Goal: Information Seeking & Learning: Learn about a topic

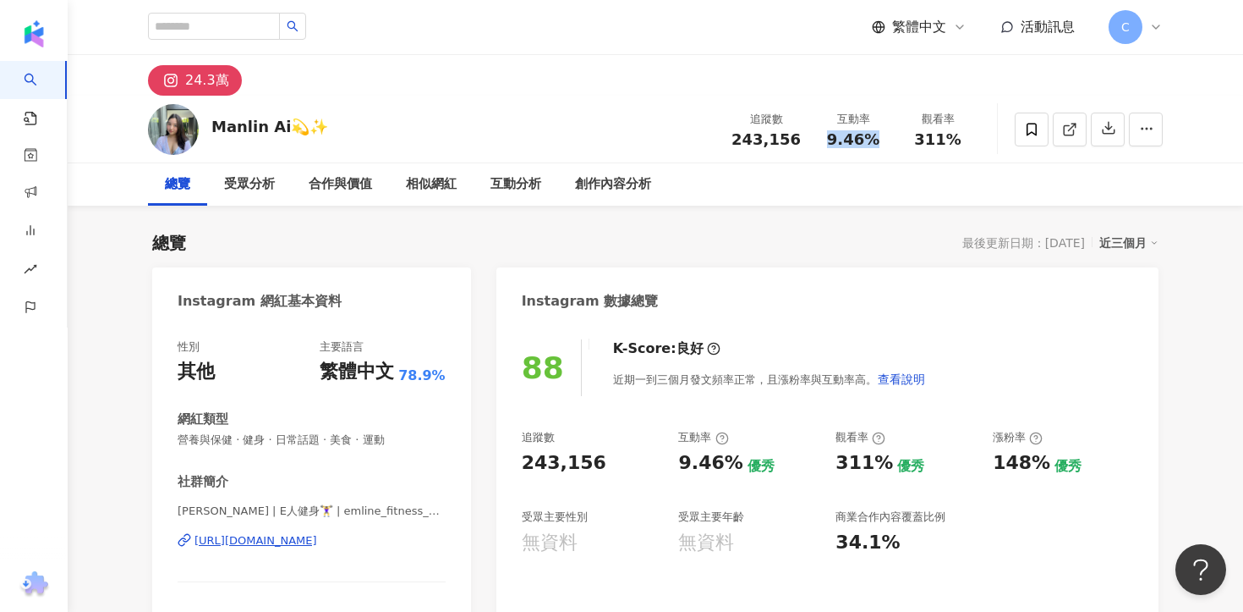
click at [317, 542] on div "https://www.instagram.com/emline_fitness_diary/" at bounding box center [256, 540] width 123 height 15
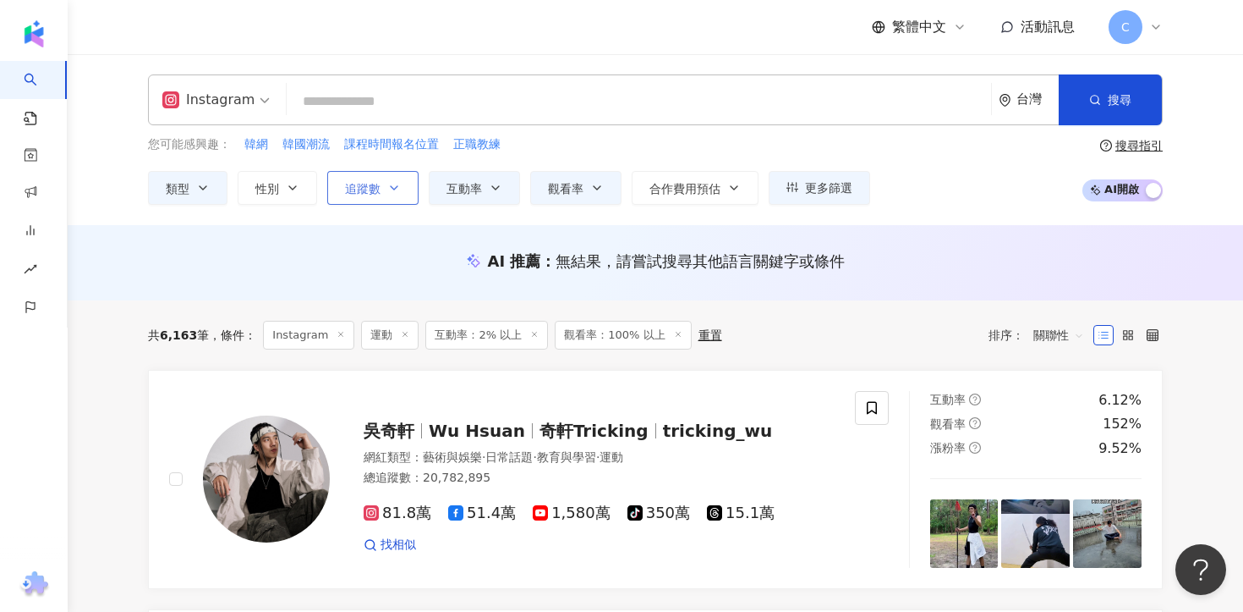
click at [352, 189] on span "追蹤數" at bounding box center [363, 189] width 36 height 14
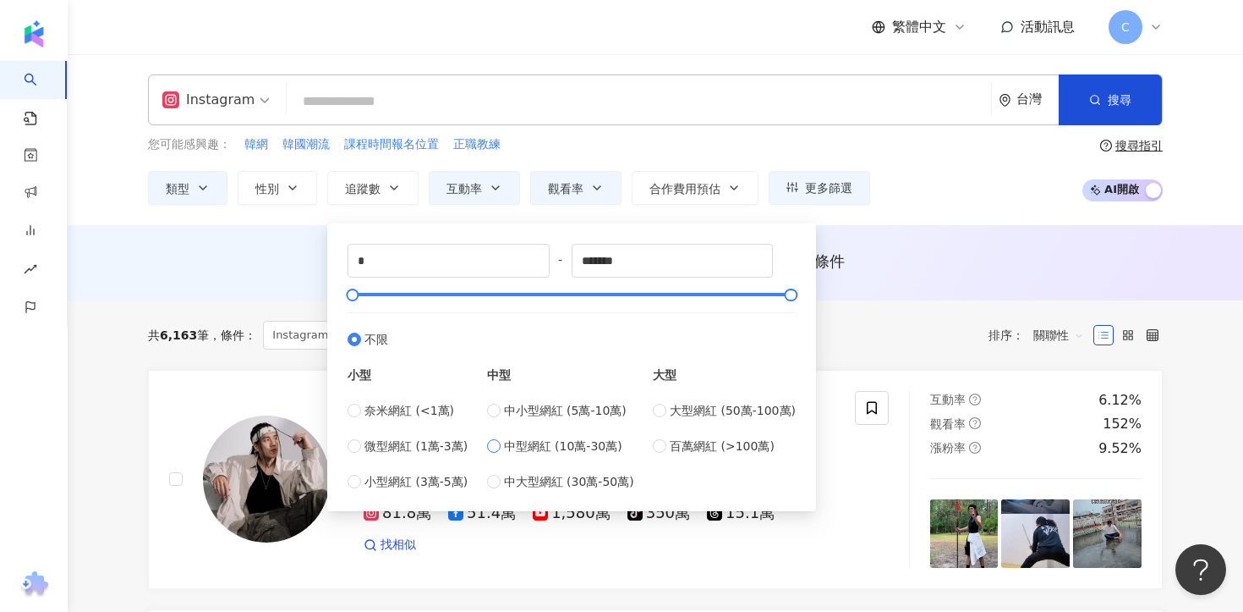
type input "******"
type input "*****"
type input "******"
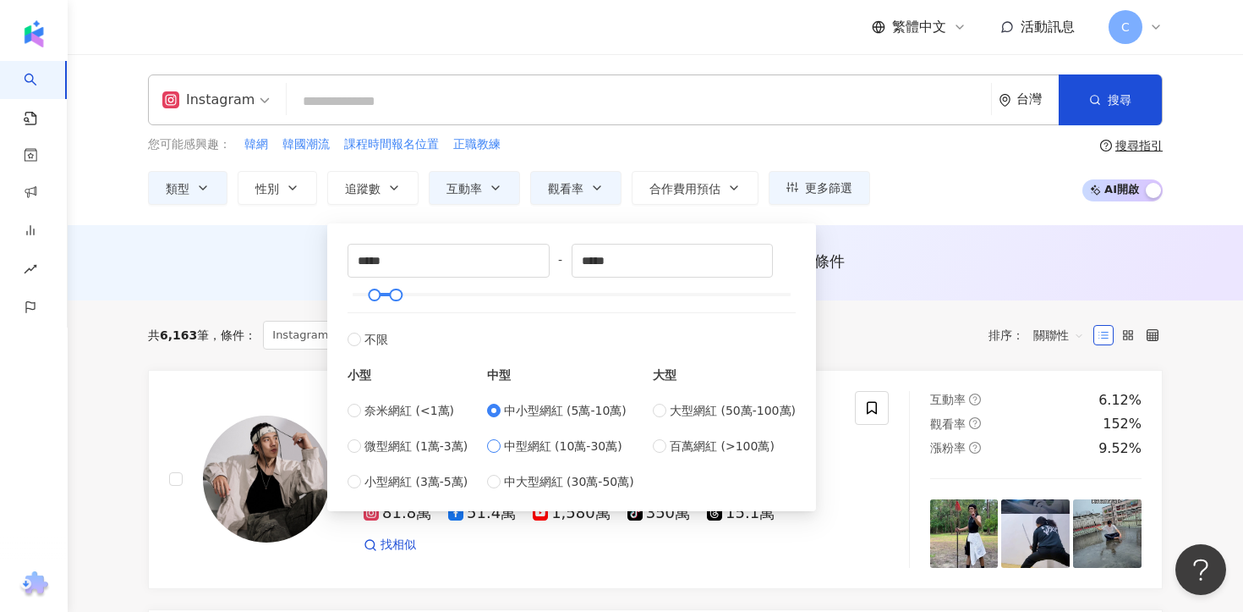
type input "******"
click at [939, 263] on div "AI 推薦 ： 無結果，請嘗試搜尋其他語言關鍵字或條件" at bounding box center [655, 260] width 1015 height 21
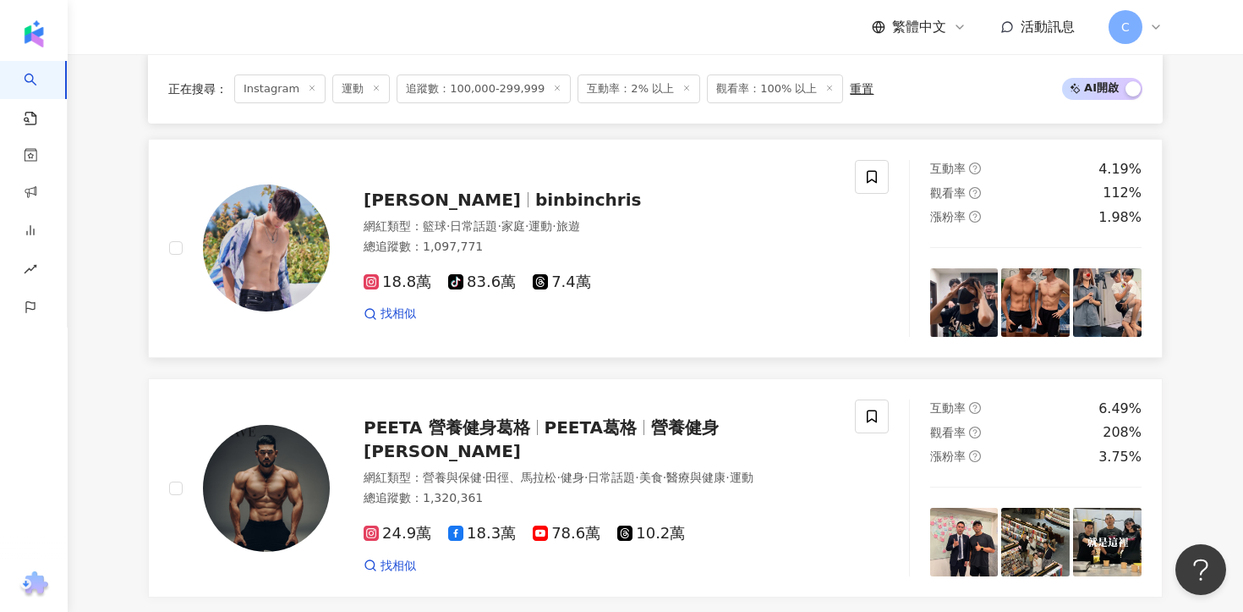
scroll to position [929, 0]
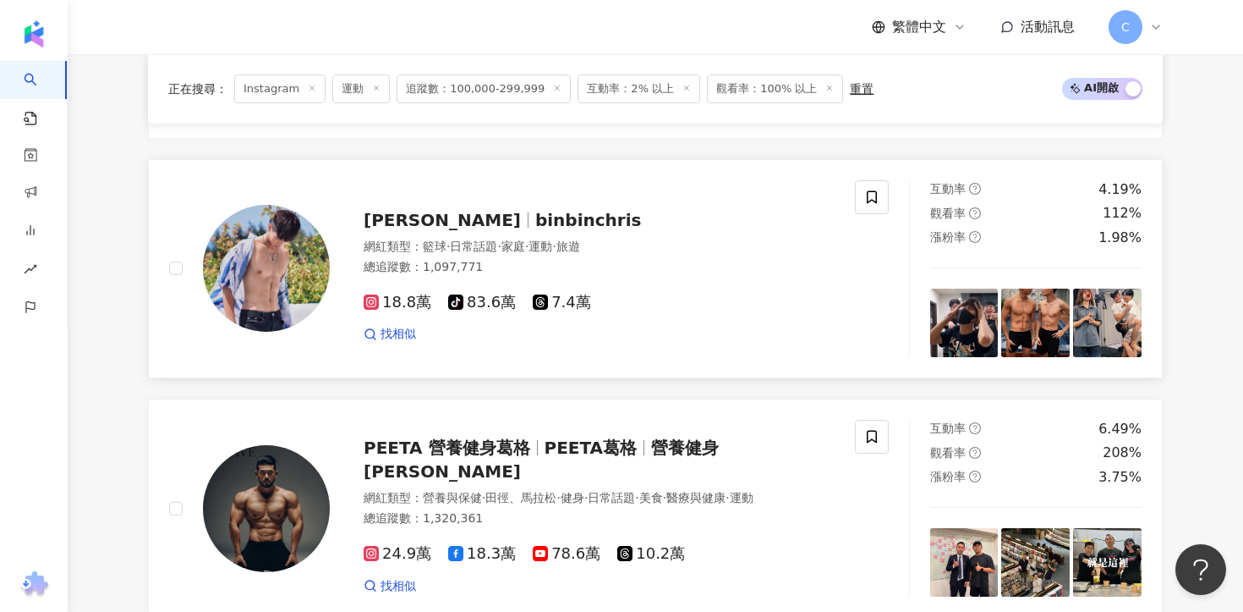
click at [461, 201] on div "陳天兵 binbinchris 網紅類型 ： 籃球 · 日常話題 · 家庭 · 運動 · 旅遊 總追蹤數 ： 1,097,771 18.8萬 tiktok-i…" at bounding box center [582, 269] width 505 height 148
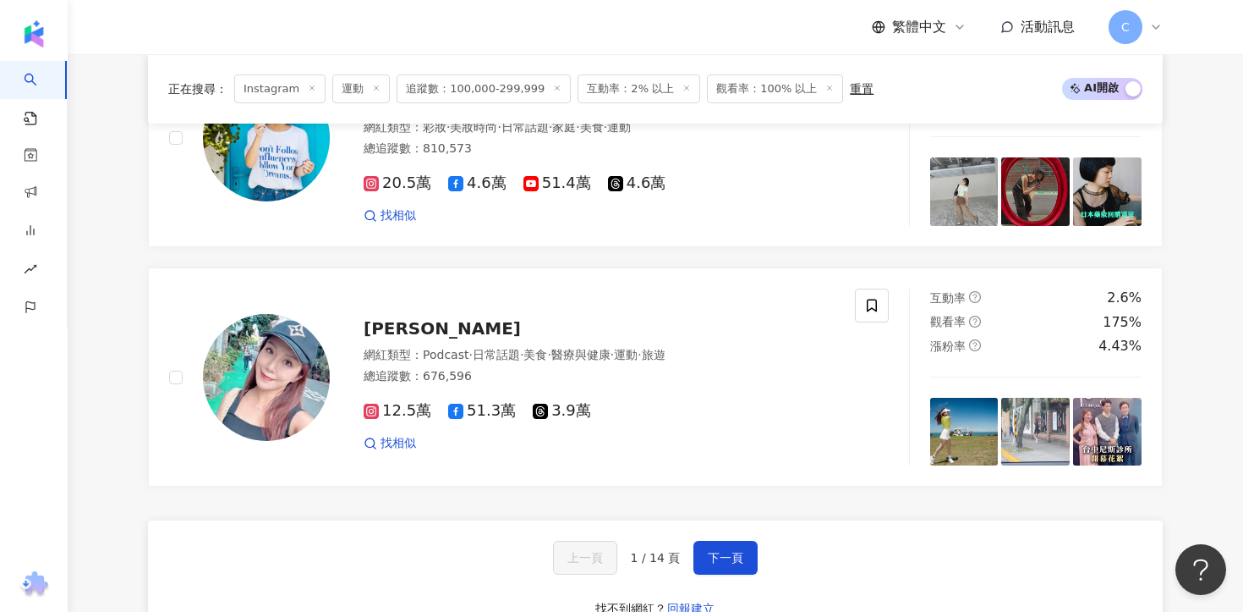
scroll to position [2772, 0]
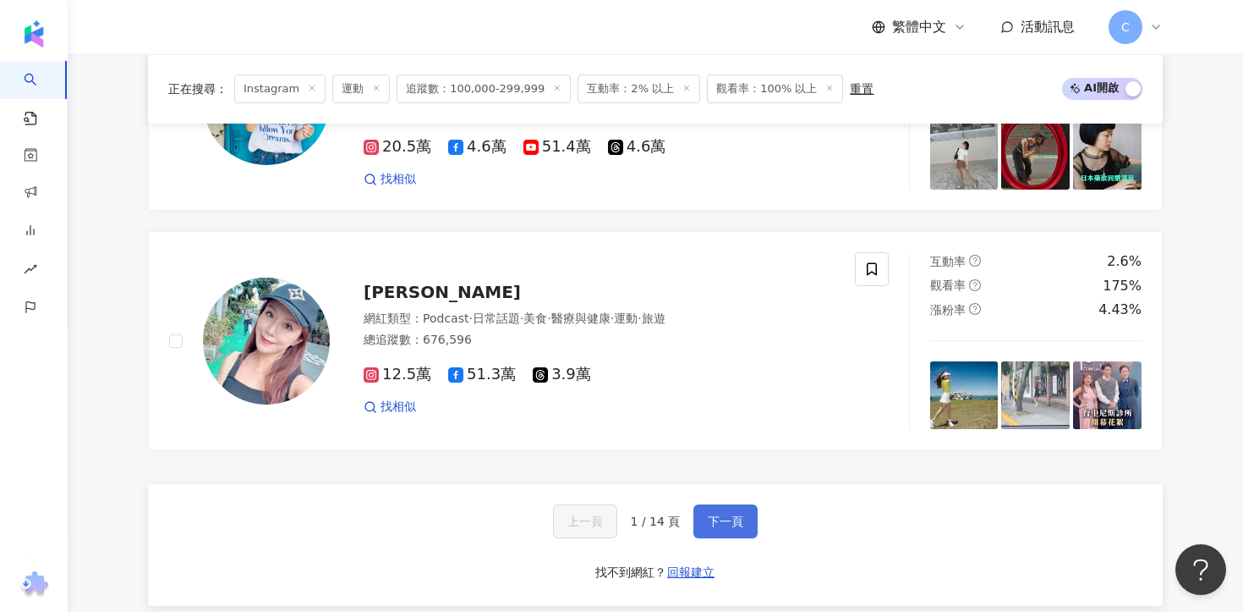
click at [737, 518] on span "下一頁" at bounding box center [726, 521] width 36 height 14
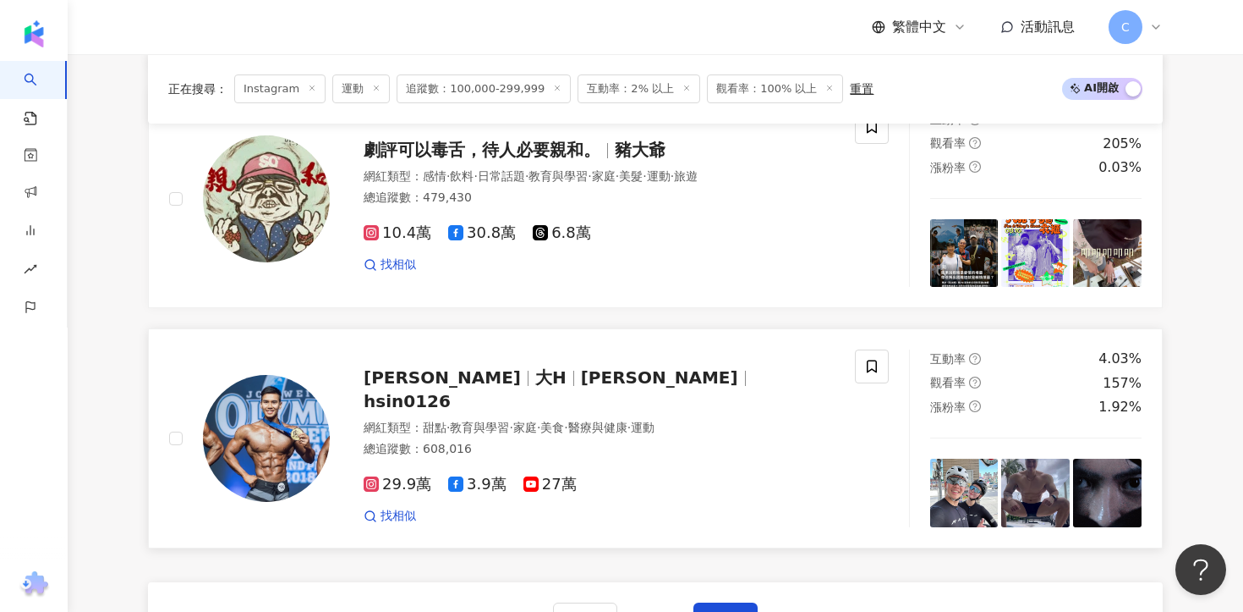
scroll to position [2706, 0]
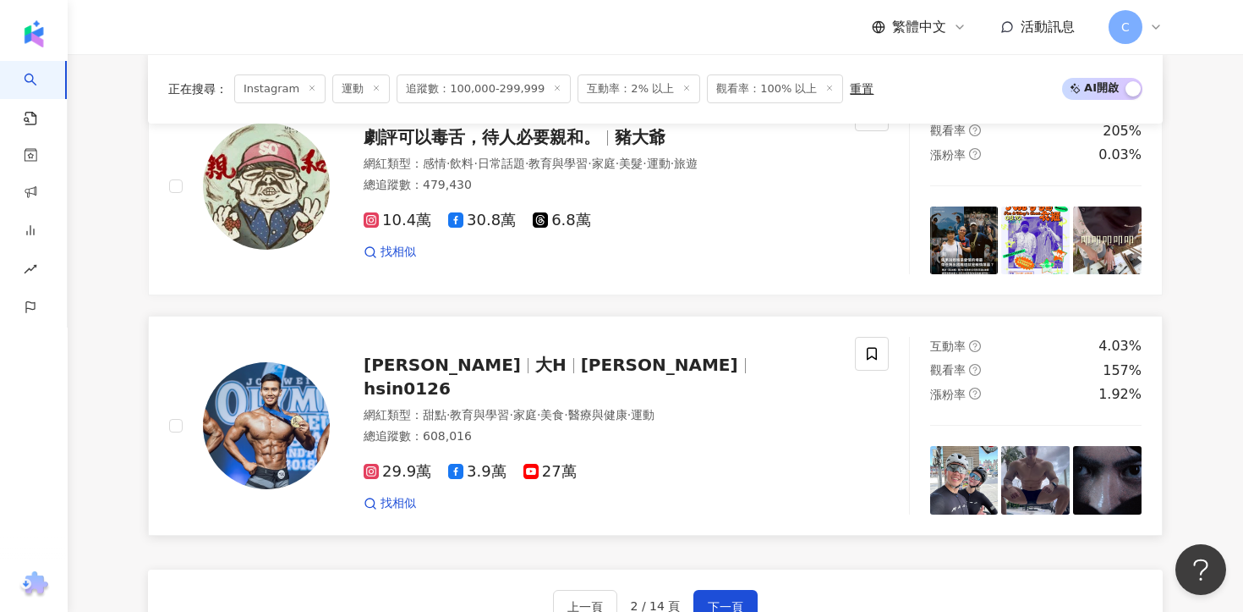
click at [451, 378] on span "hsin0126" at bounding box center [407, 388] width 87 height 20
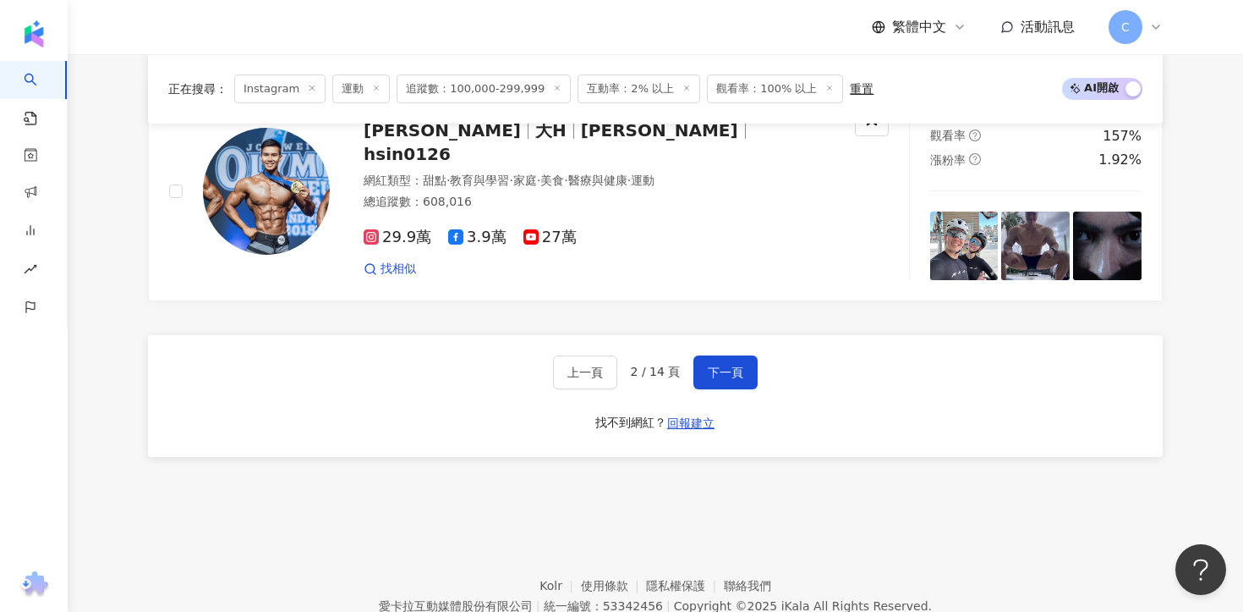
scroll to position [2996, 0]
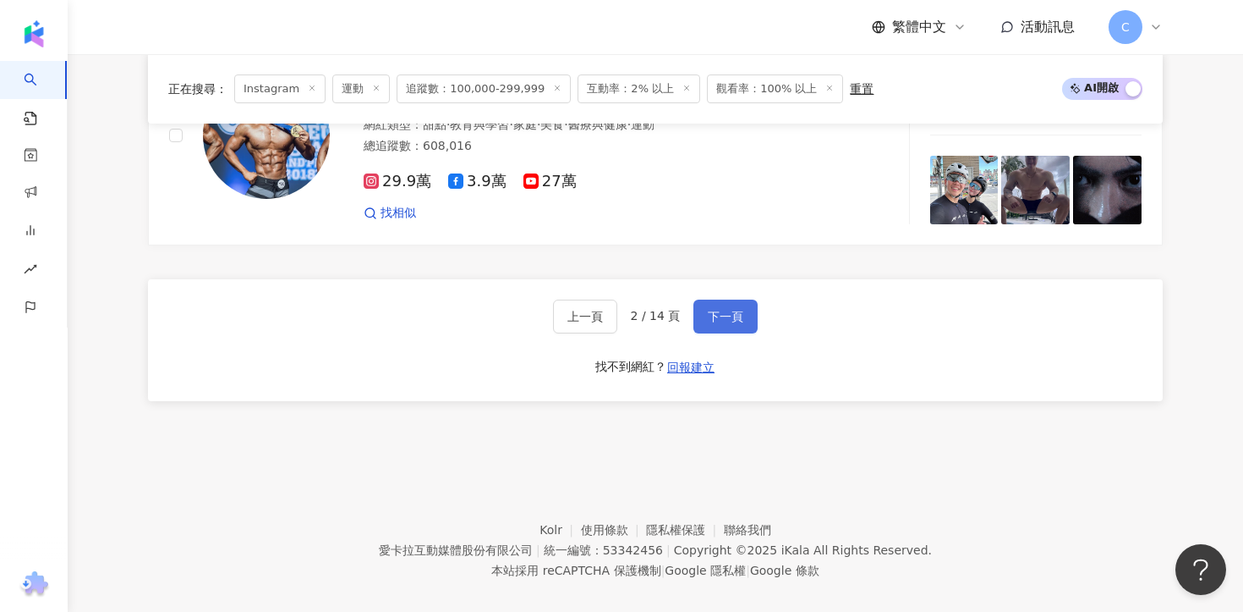
click at [734, 310] on span "下一頁" at bounding box center [726, 317] width 36 height 14
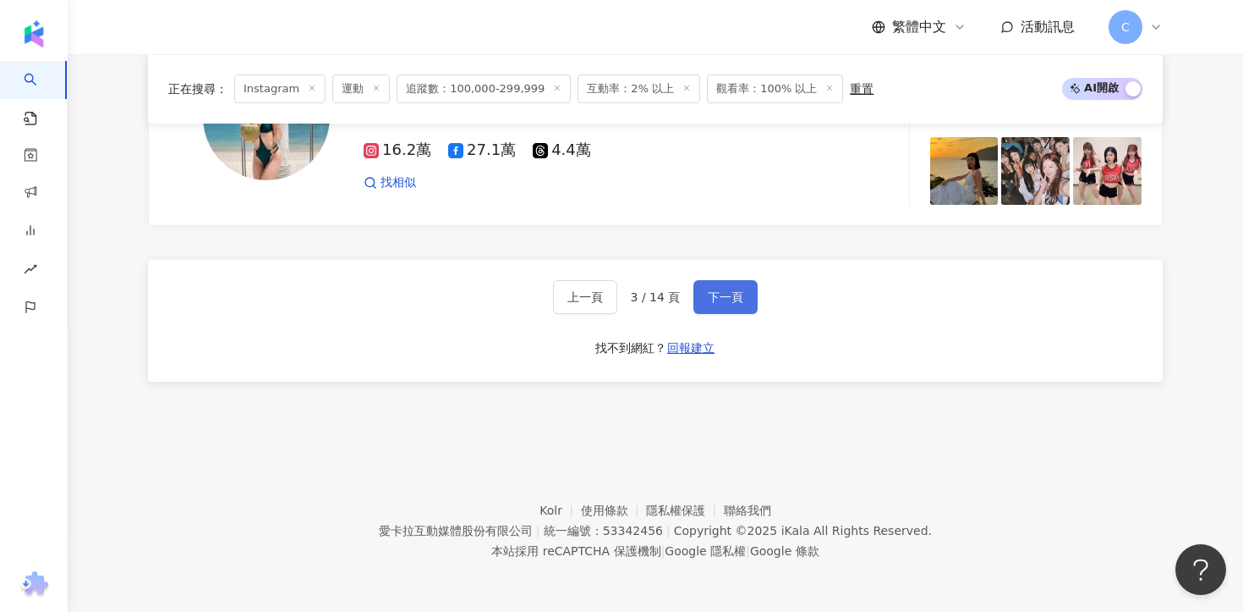
click at [721, 291] on span "下一頁" at bounding box center [726, 297] width 36 height 14
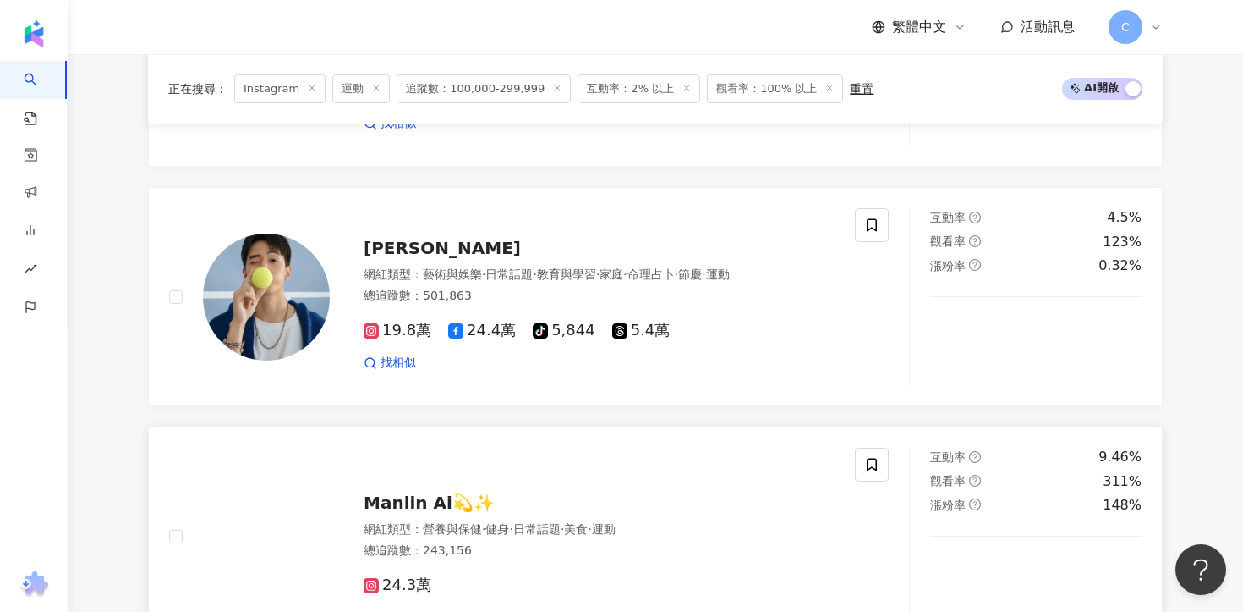
scroll to position [2356, 0]
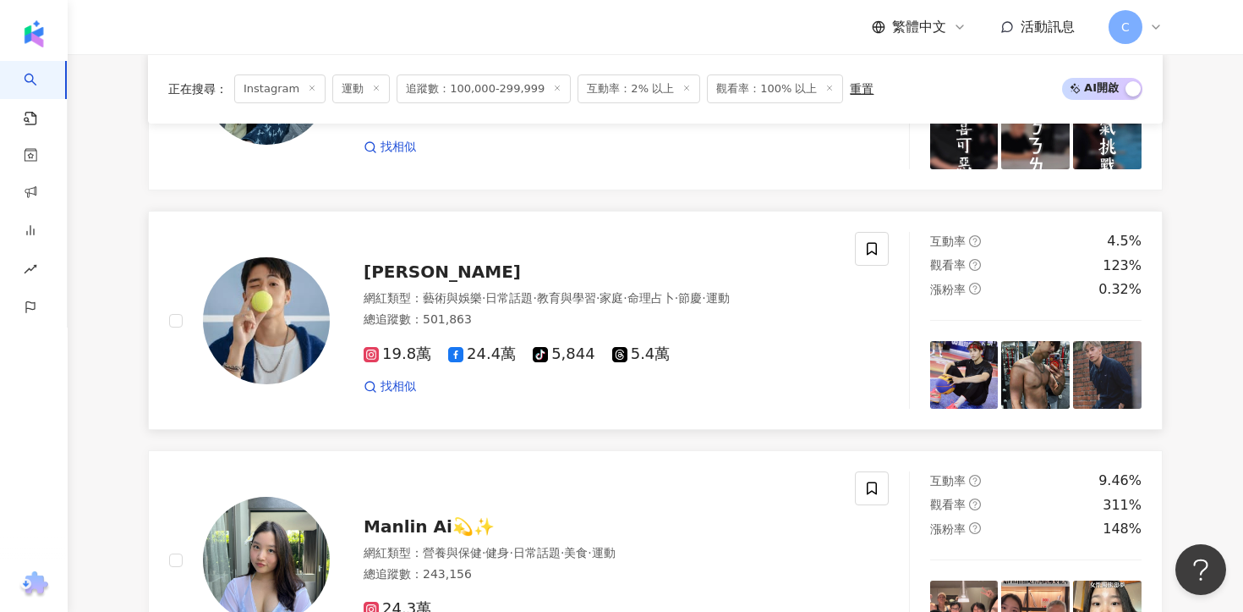
click at [411, 260] on div "徐謀俊Muji" at bounding box center [599, 272] width 471 height 24
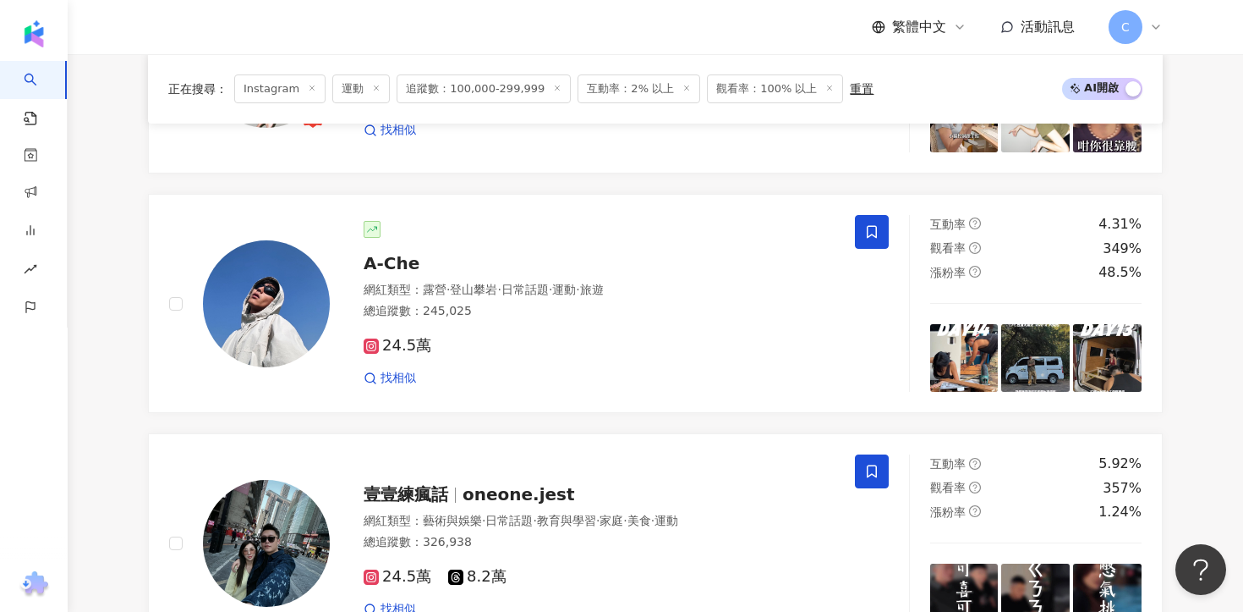
scroll to position [1883, 0]
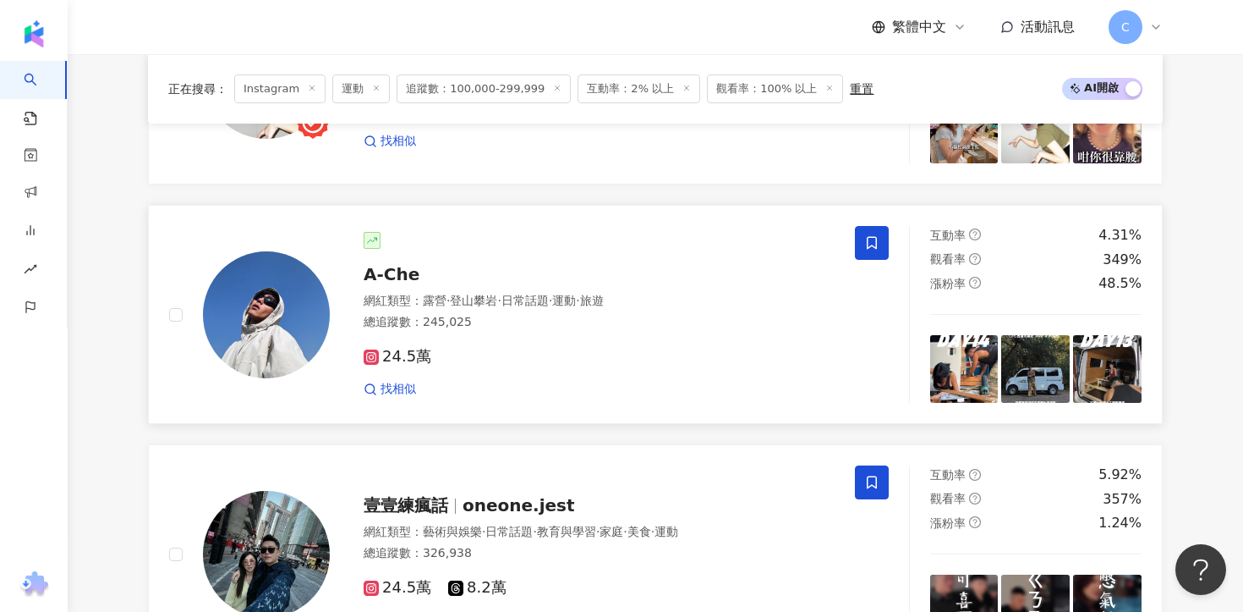
click at [405, 264] on span "A-Che" at bounding box center [392, 274] width 56 height 20
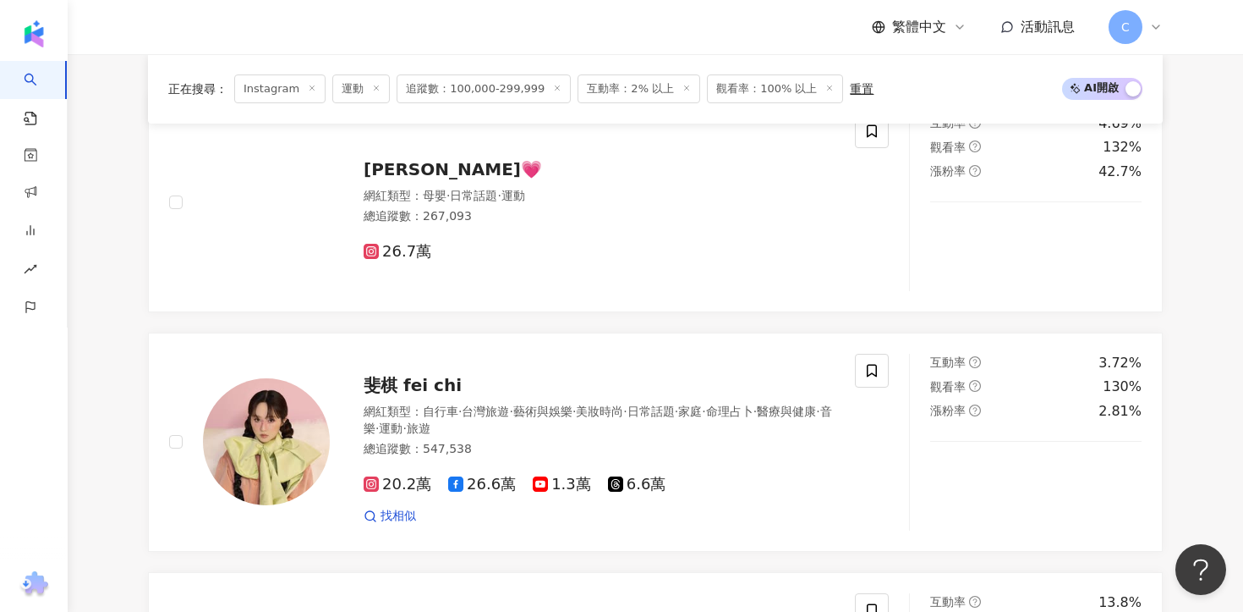
scroll to position [34, 0]
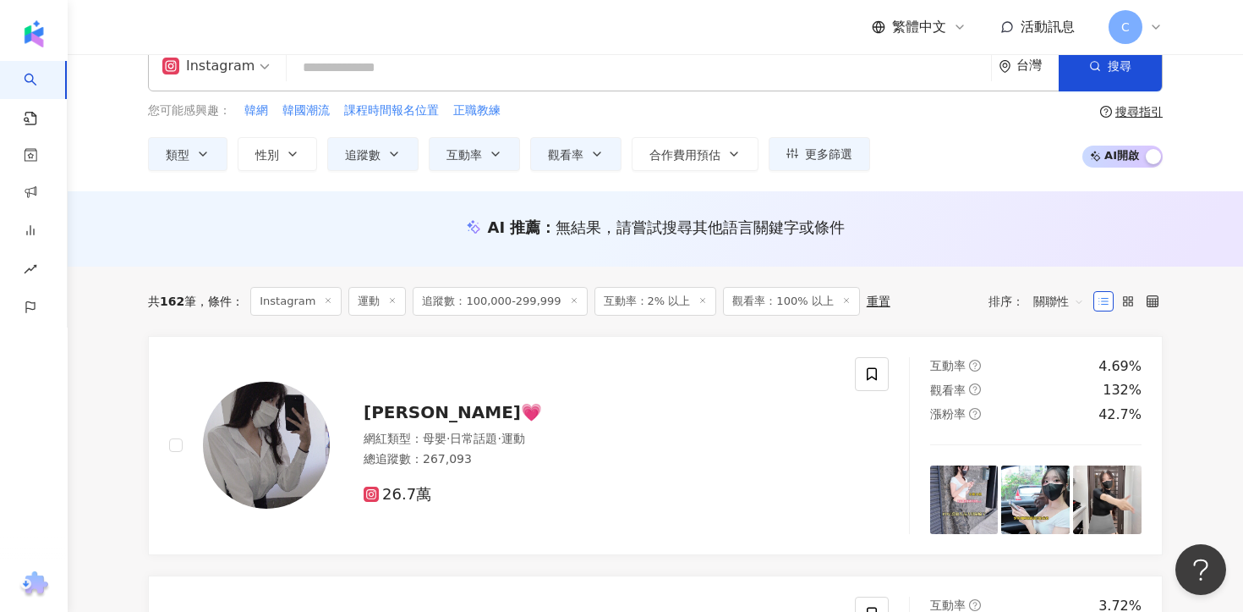
click at [591, 69] on input "search" at bounding box center [639, 68] width 691 height 32
paste input "*********"
type input "*********"
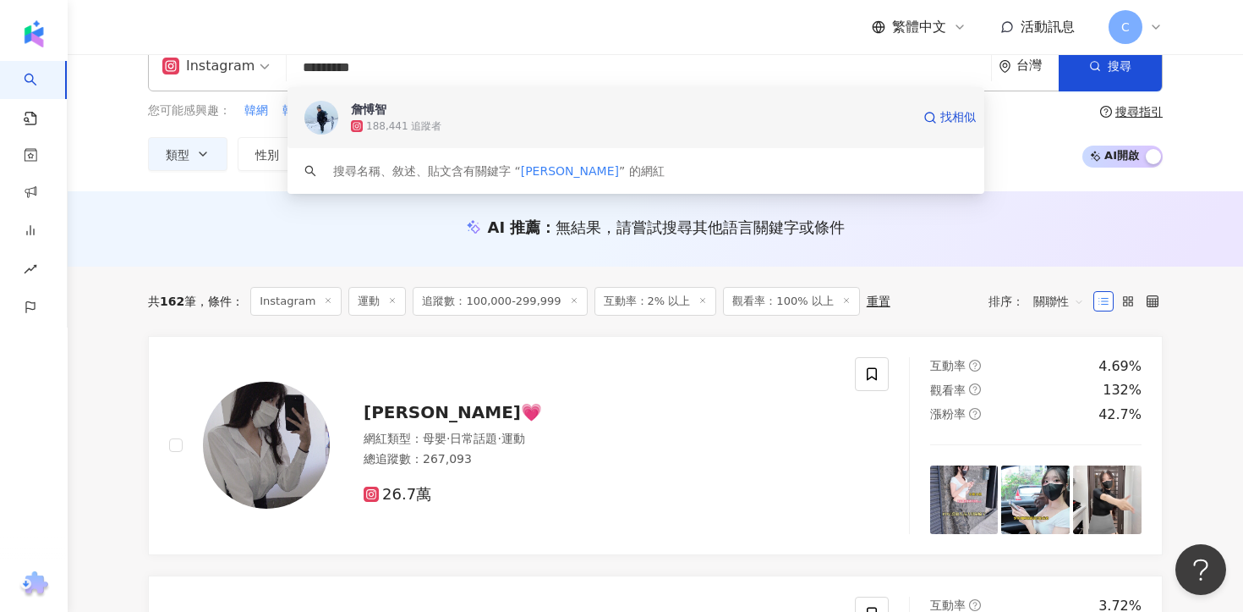
click at [585, 118] on div "188,441 追蹤者" at bounding box center [631, 126] width 560 height 17
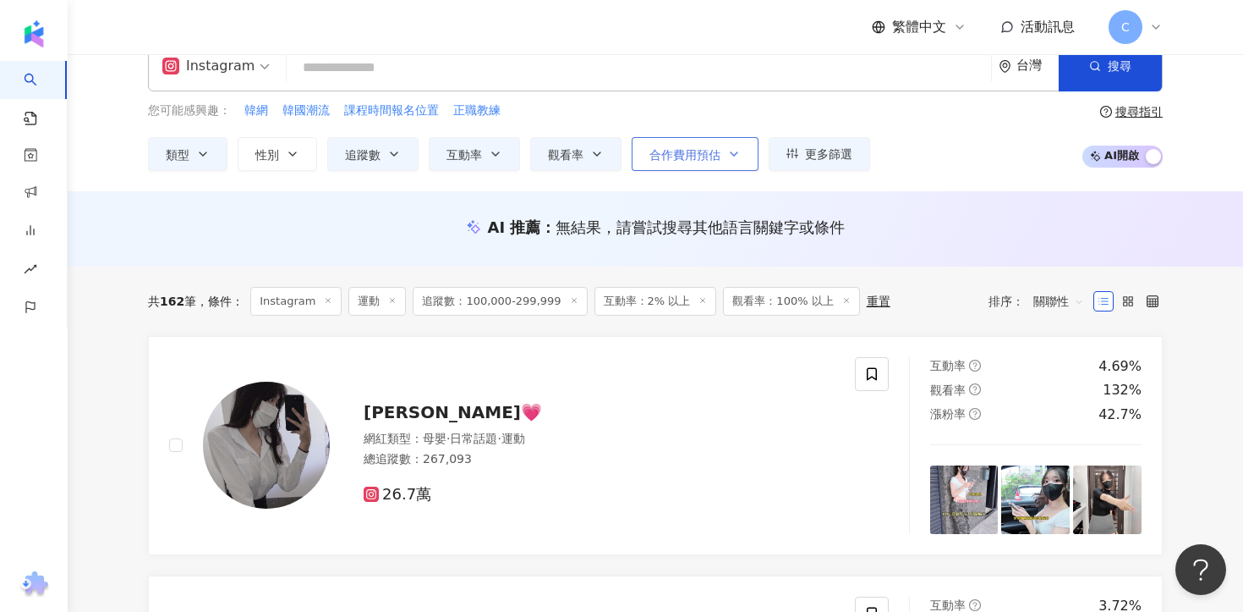
paste input "**********"
type input "**********"
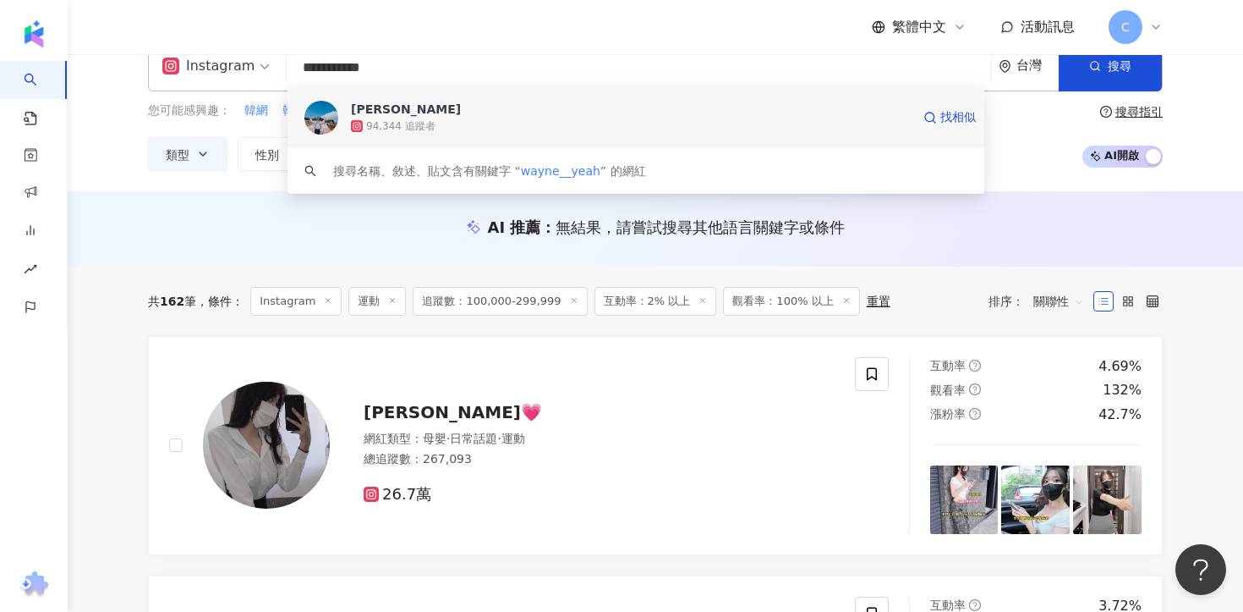
click at [600, 135] on div "Wayne 94,344 追蹤者 找相似" at bounding box center [636, 117] width 697 height 61
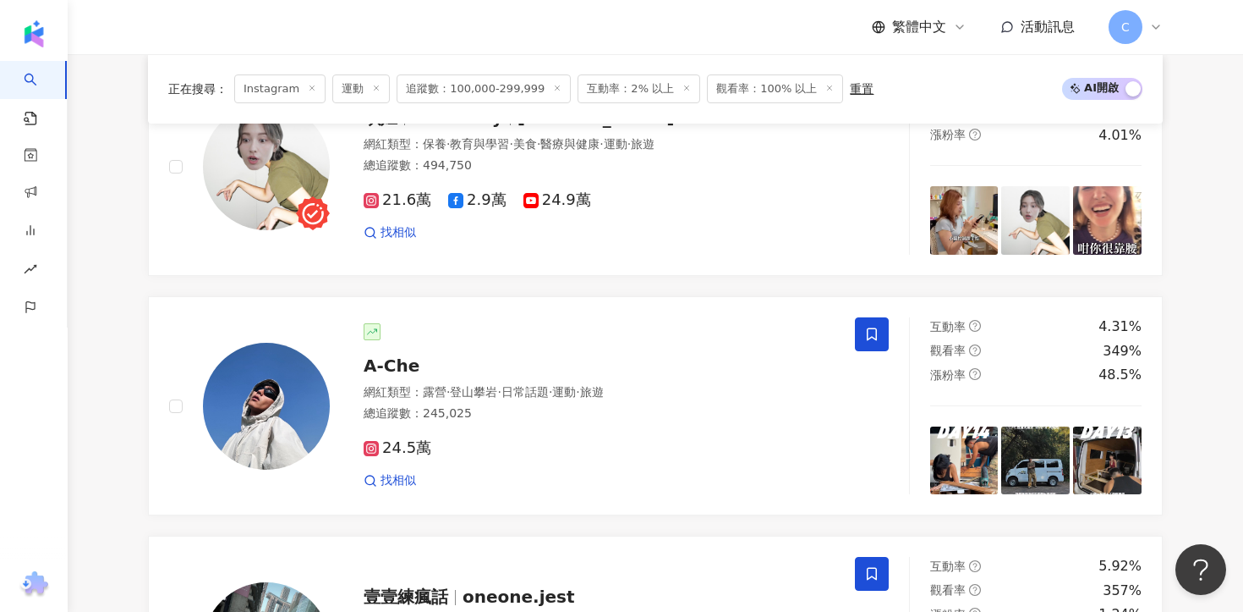
scroll to position [1718, 0]
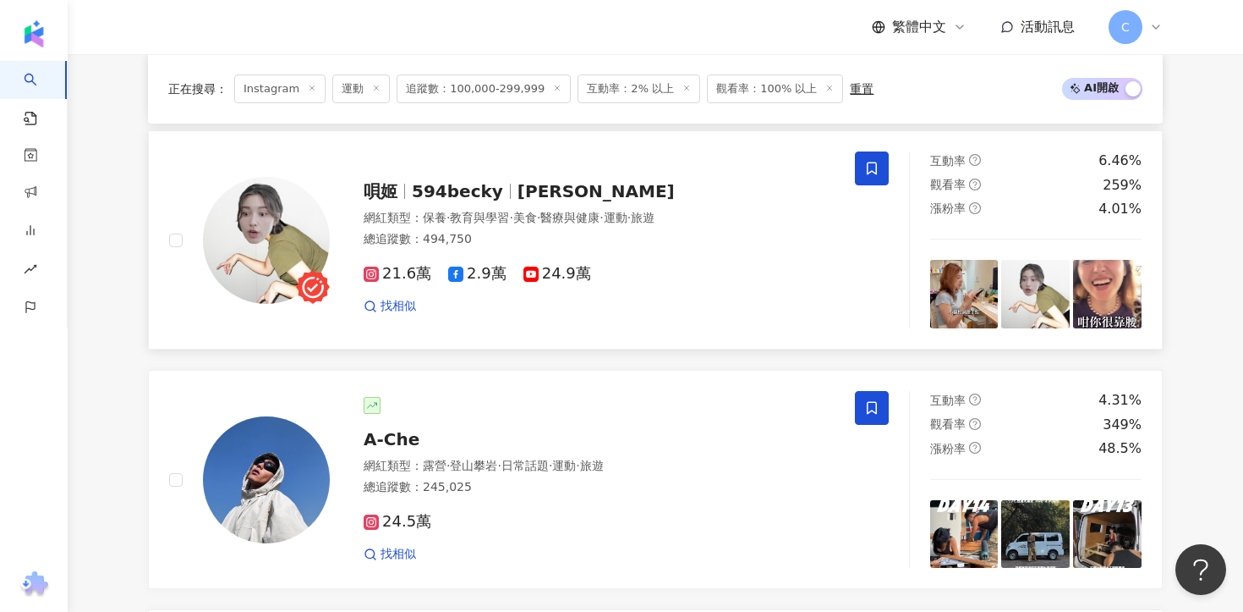
click at [541, 265] on span "24.9萬" at bounding box center [558, 274] width 68 height 18
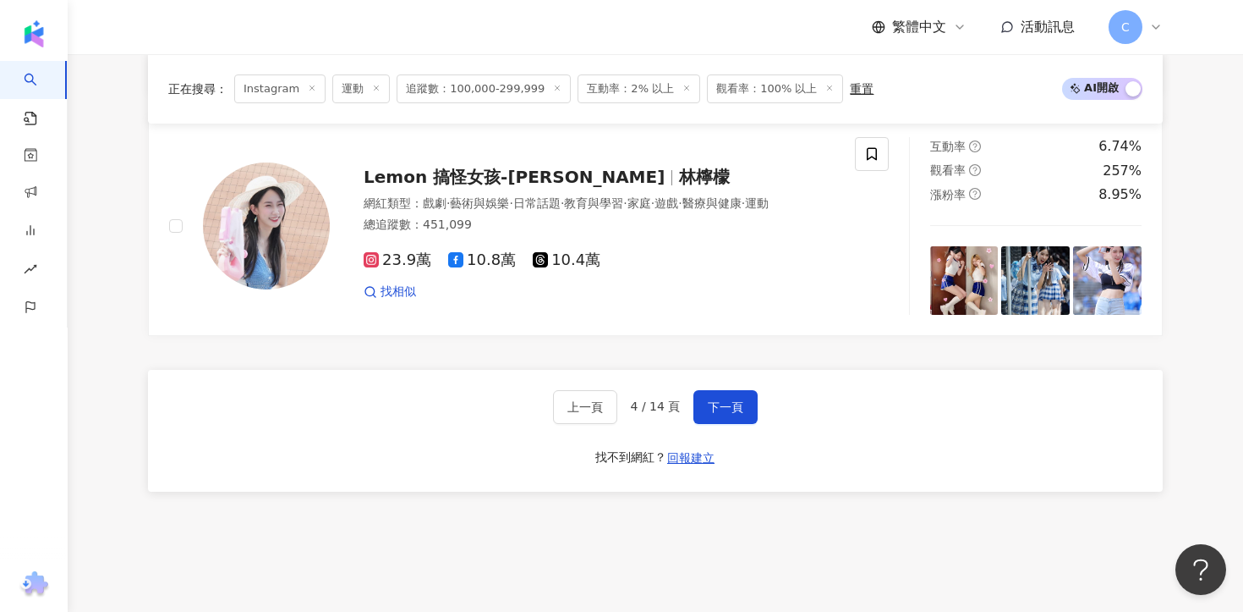
scroll to position [3015, 0]
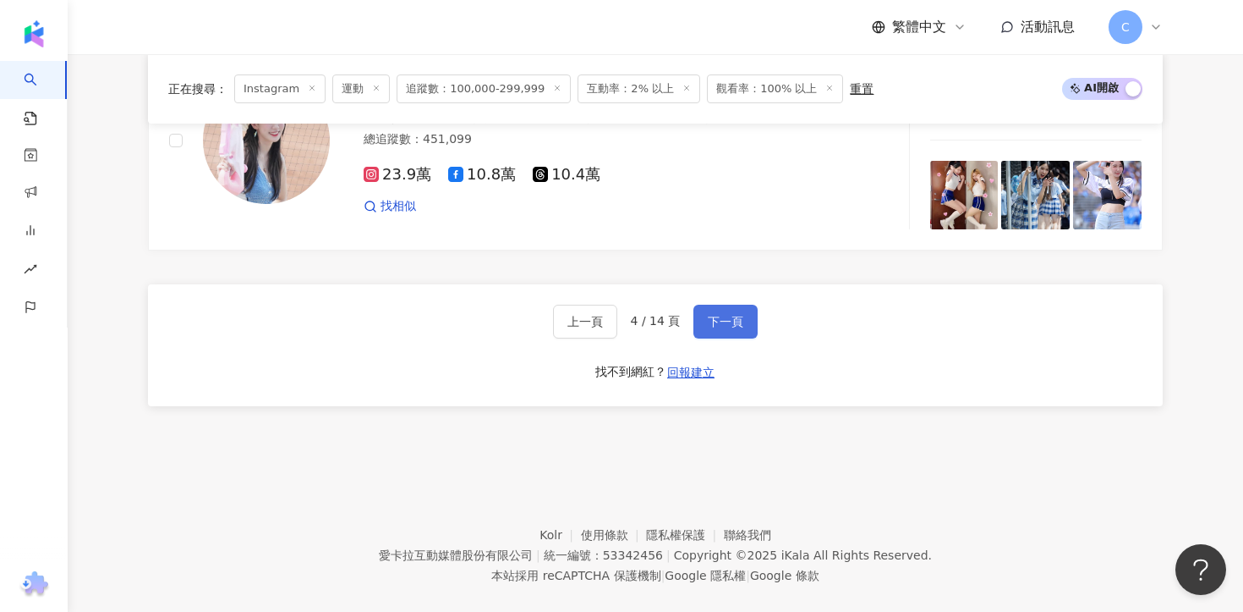
click at [728, 307] on button "下一頁" at bounding box center [726, 322] width 64 height 34
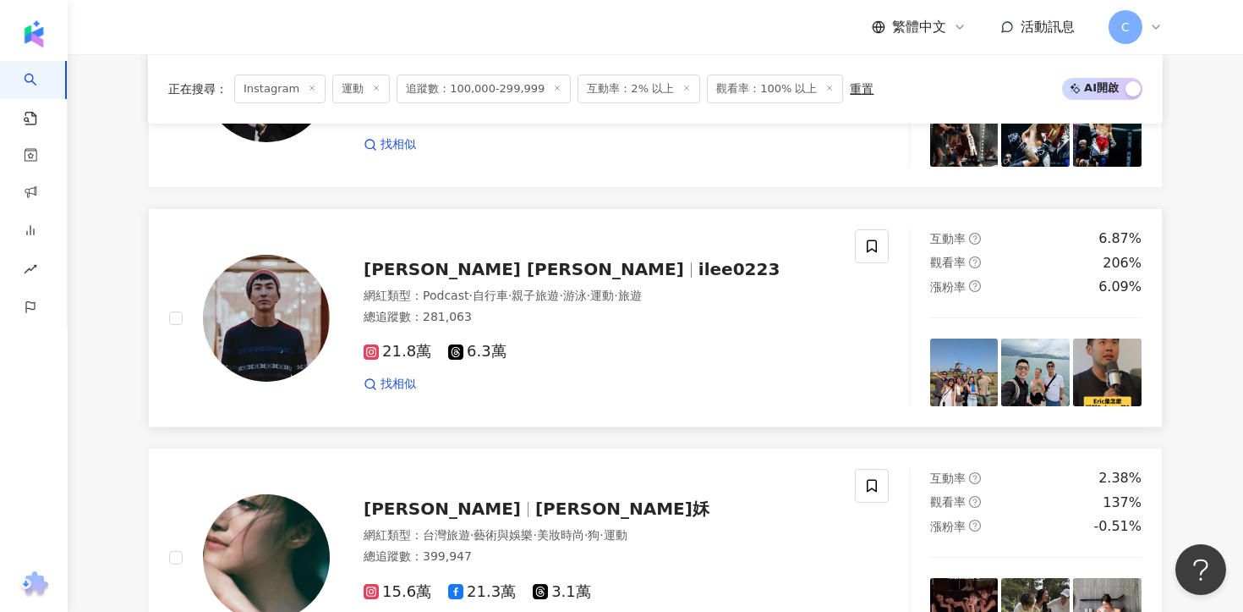
scroll to position [2297, 0]
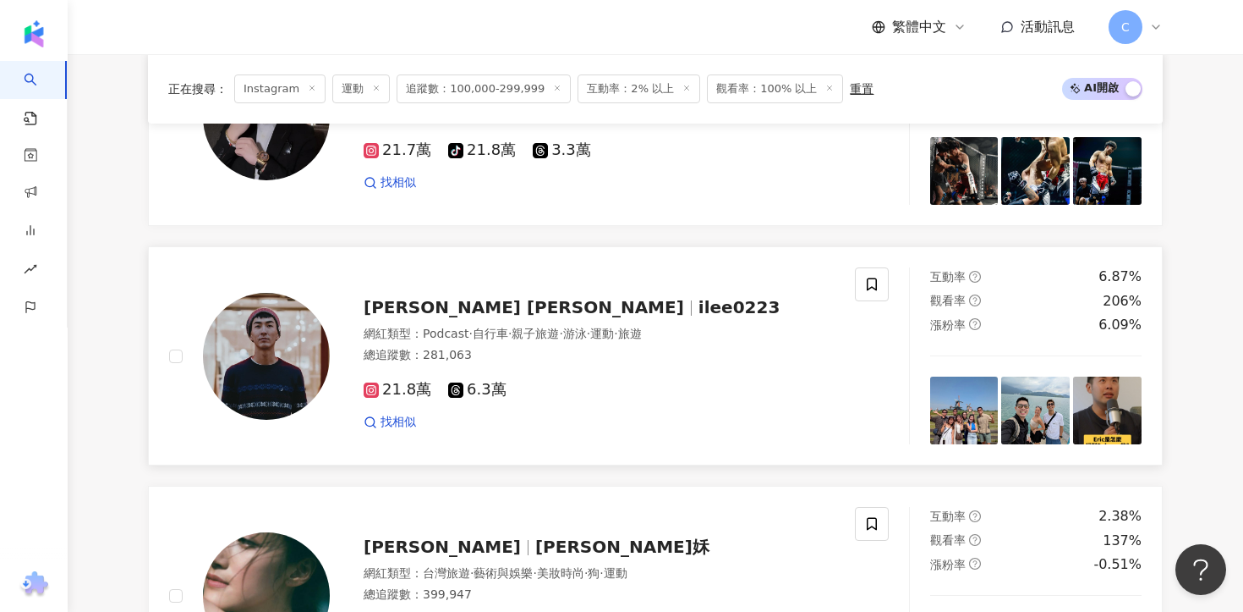
click at [699, 297] on span "ilee0223" at bounding box center [740, 307] width 82 height 20
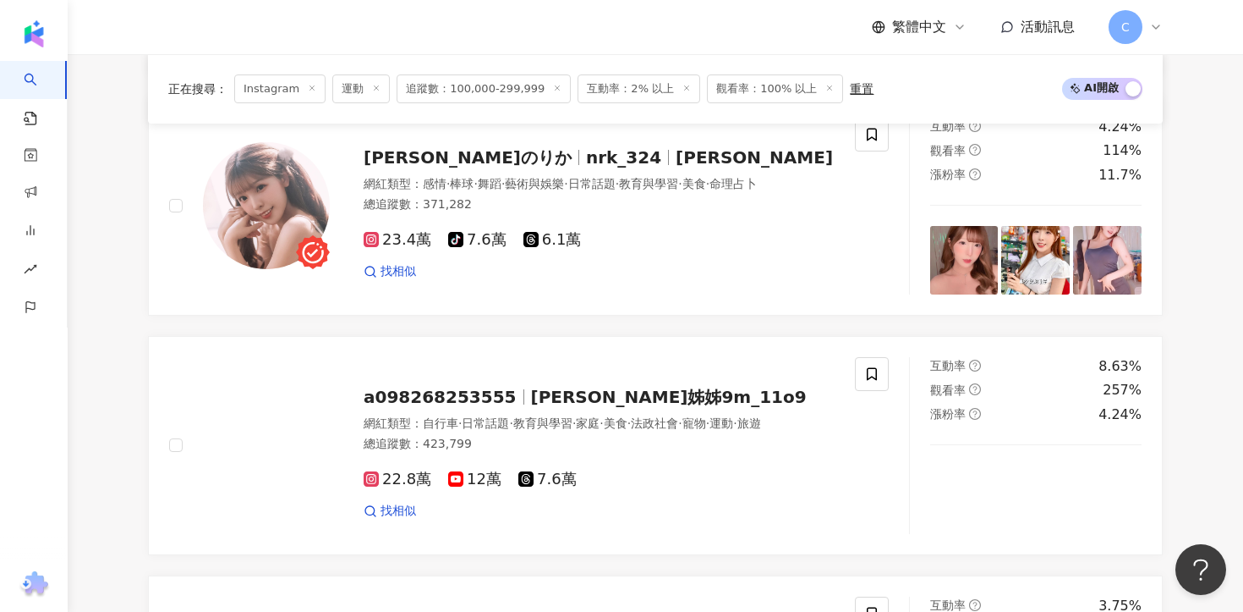
scroll to position [525, 0]
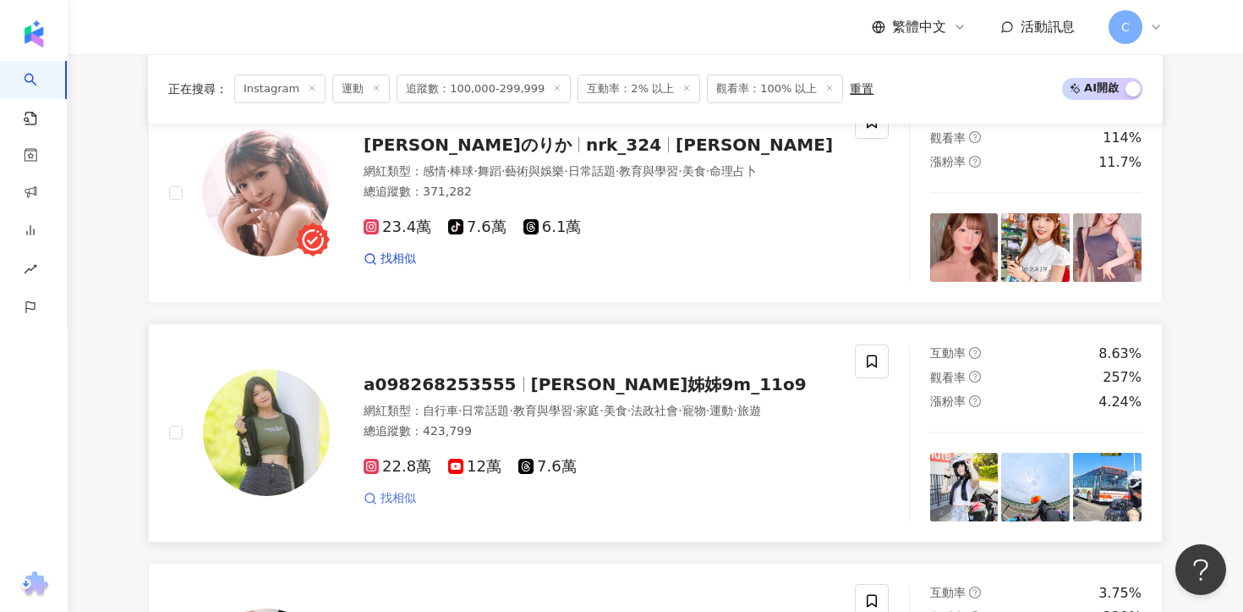
click at [393, 493] on span "找相似" at bounding box center [399, 498] width 36 height 17
click at [508, 372] on div "a098268253555 喬安姊姊9m_11o9" at bounding box center [599, 384] width 471 height 24
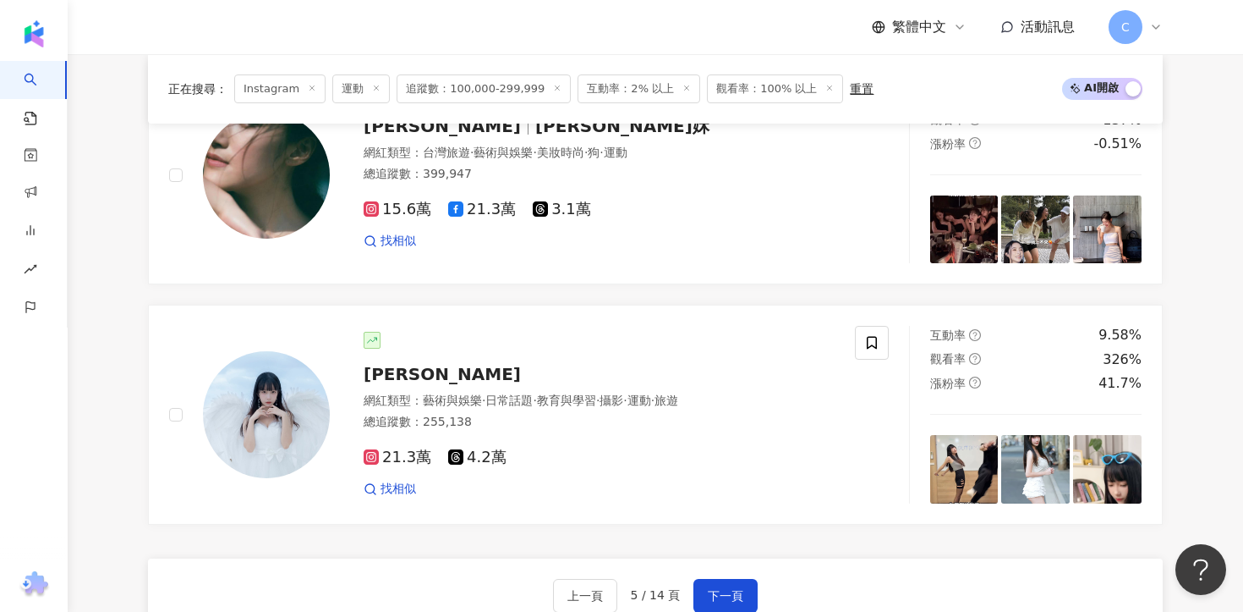
scroll to position [2996, 0]
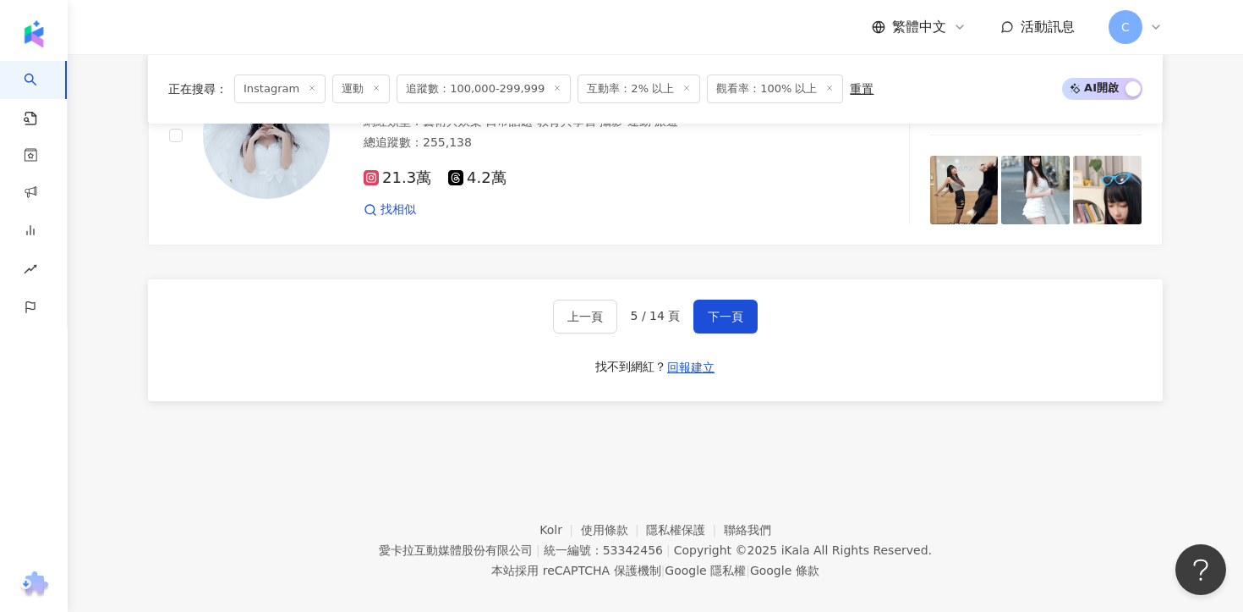
click at [758, 283] on div "上一頁 5 / 14 頁 下一頁 找不到網紅？ 回報建立" at bounding box center [655, 340] width 1015 height 122
click at [738, 310] on span "下一頁" at bounding box center [726, 317] width 36 height 14
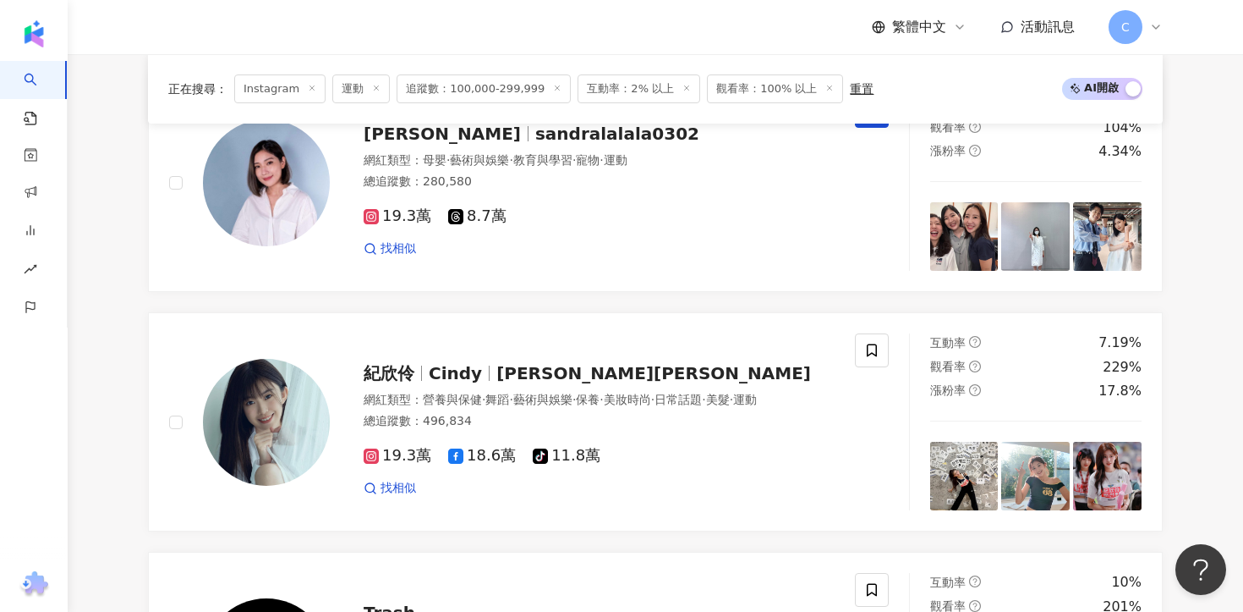
scroll to position [2225, 0]
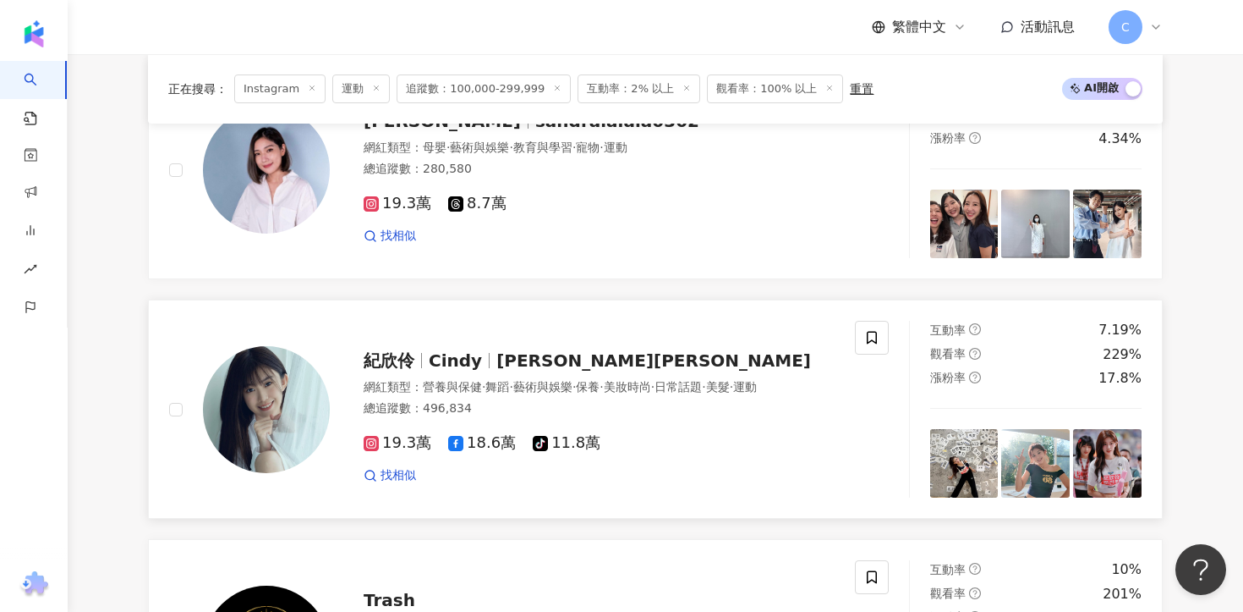
click at [399, 359] on span "紀欣伶" at bounding box center [389, 360] width 51 height 20
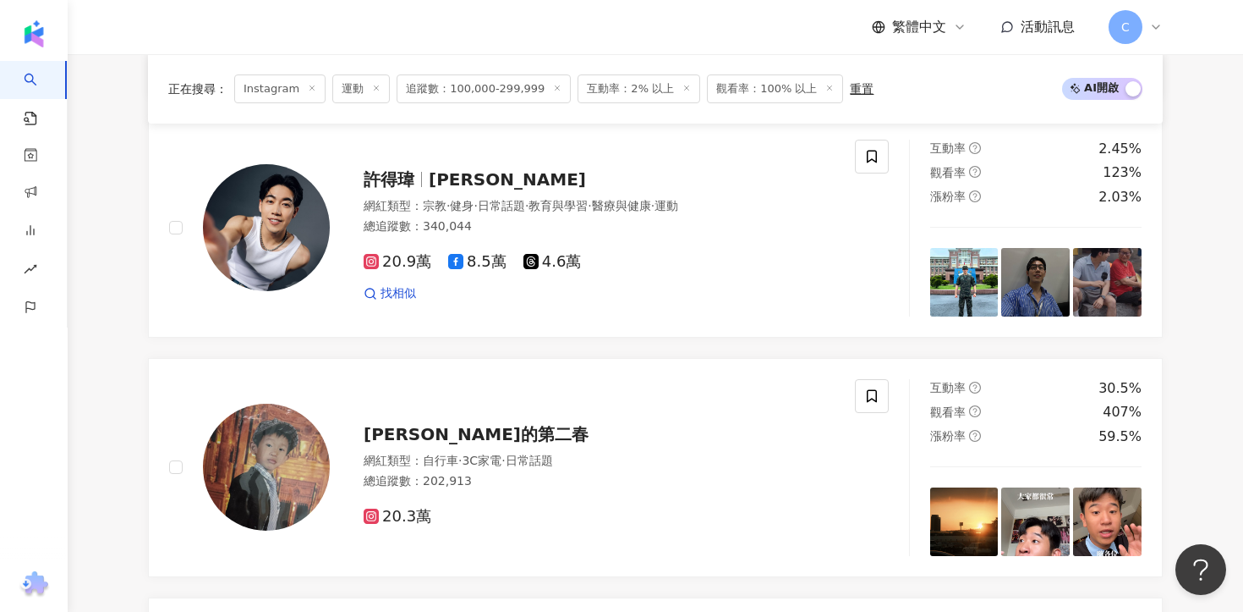
scroll to position [0, 0]
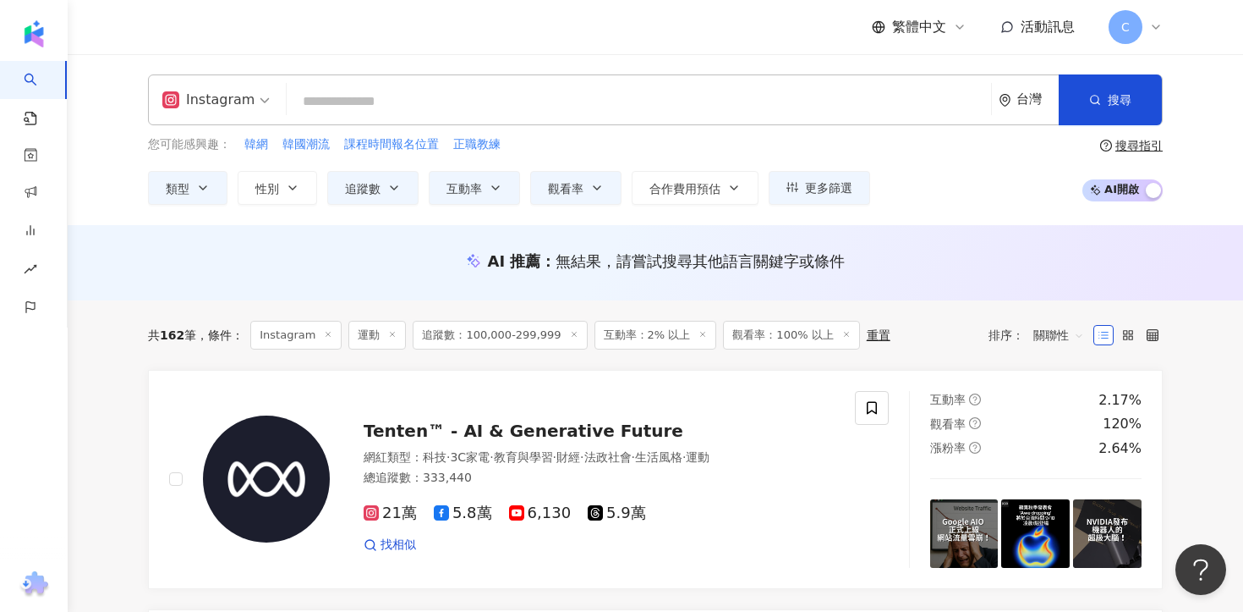
click at [515, 93] on input "search" at bounding box center [639, 101] width 691 height 32
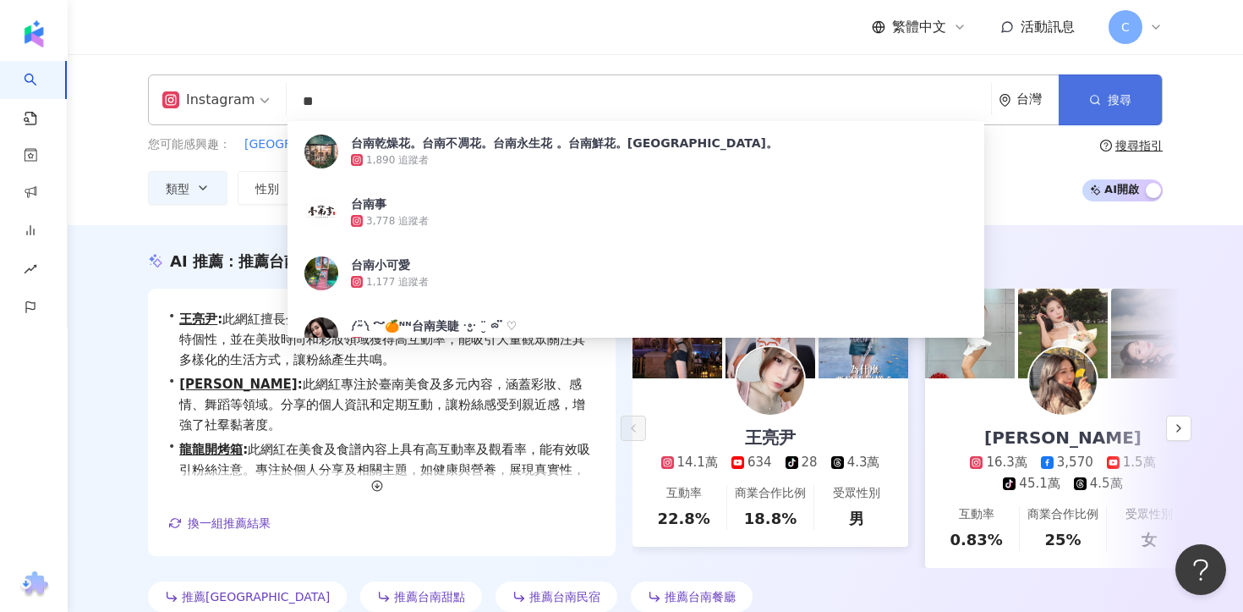
type input "**"
click at [1111, 96] on span "搜尋" at bounding box center [1120, 100] width 24 height 14
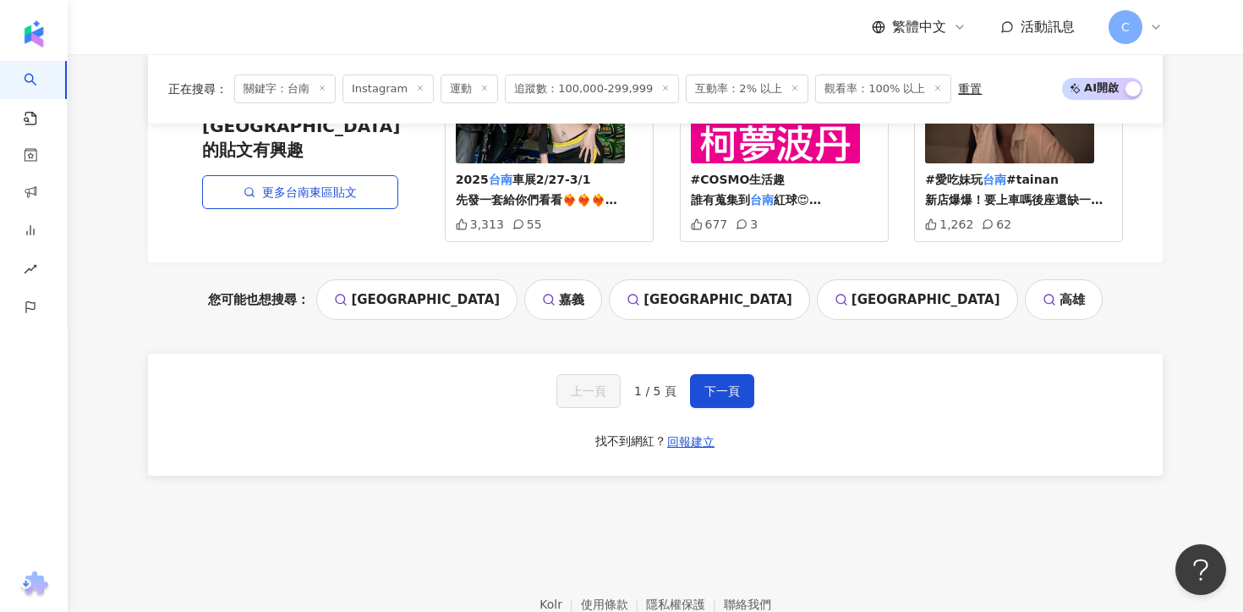
scroll to position [3690, 0]
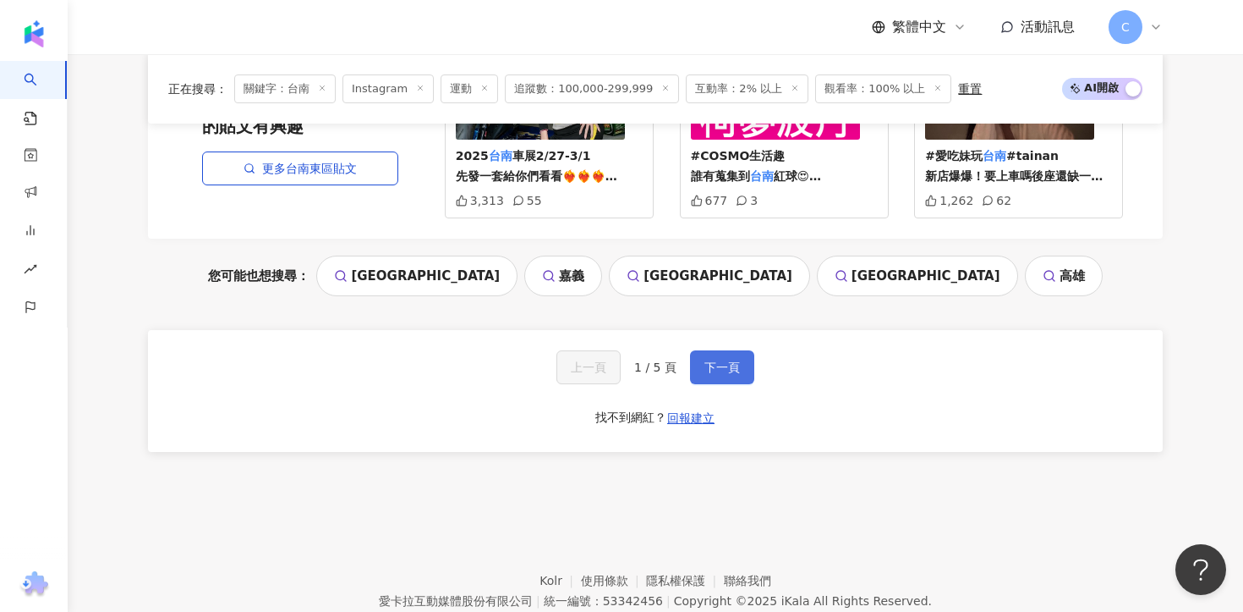
click at [728, 350] on button "下一頁" at bounding box center [722, 367] width 64 height 34
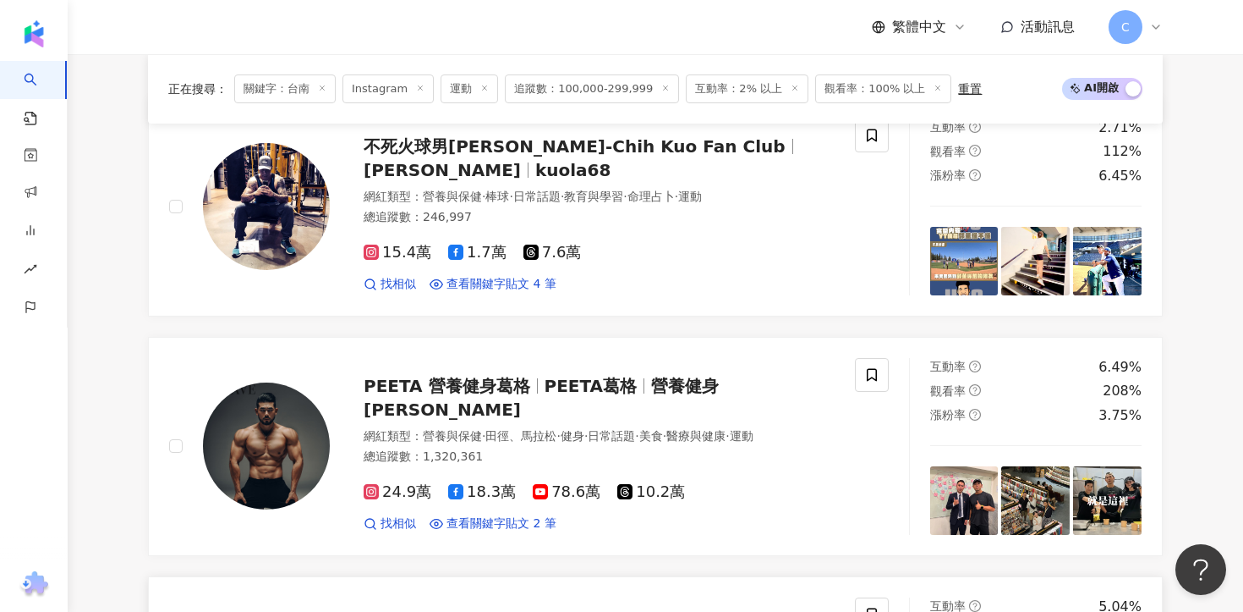
scroll to position [610, 0]
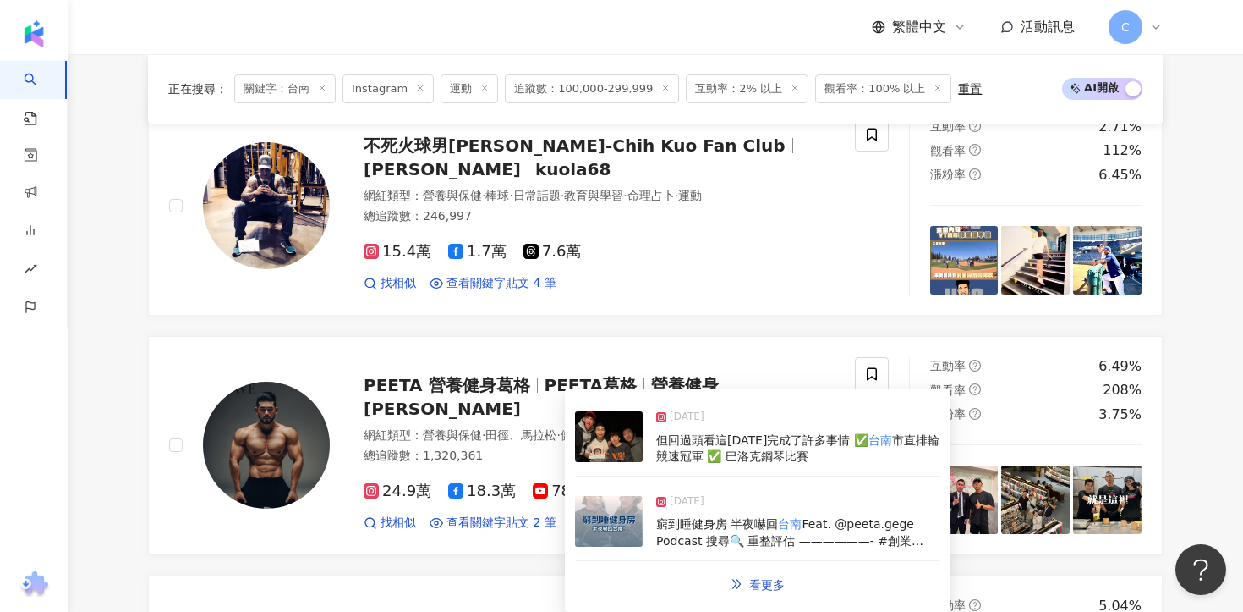
click at [674, 519] on span "窮到睡健身房 半夜嚇回" at bounding box center [717, 524] width 122 height 14
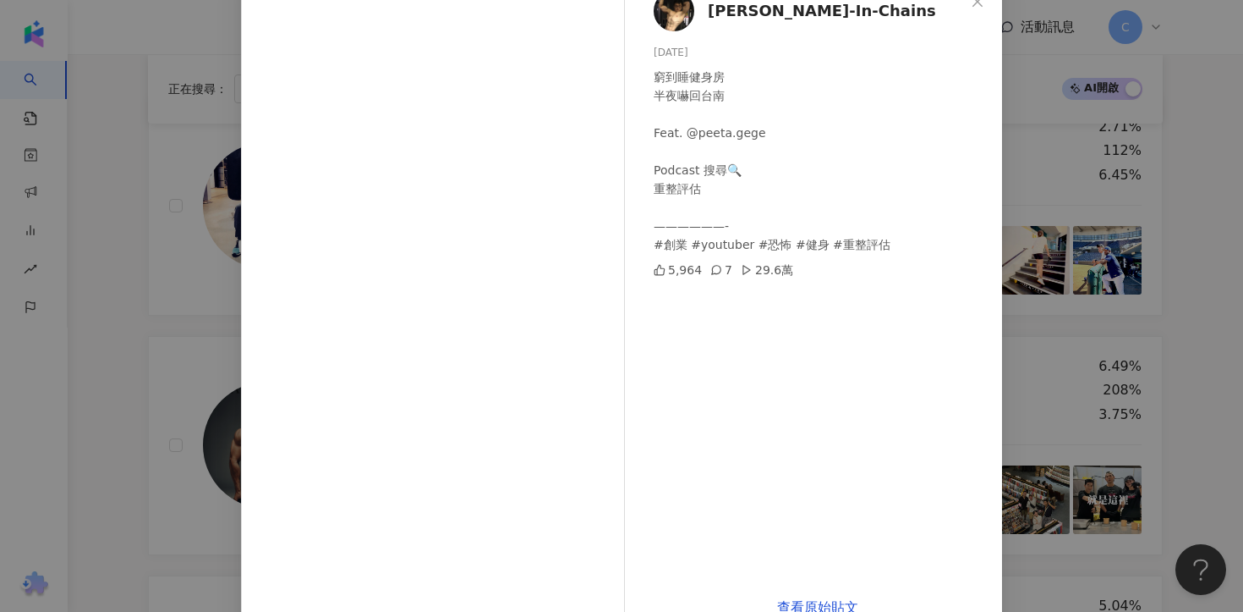
scroll to position [108, 0]
click at [1177, 230] on div "Andy-In-Chains 2025/2/14 窮到睡健身房 半夜嚇回台南 Feat. @peeta.gege Podcast 搜尋🔍 重整評估 —————…" at bounding box center [621, 306] width 1243 height 612
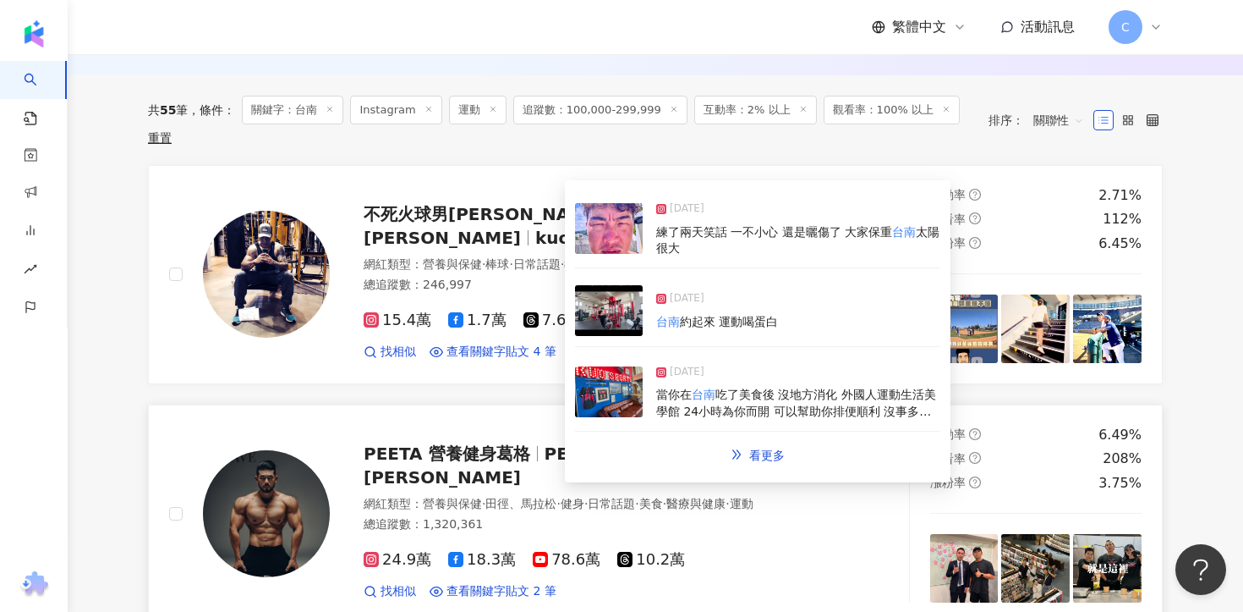
scroll to position [556, 0]
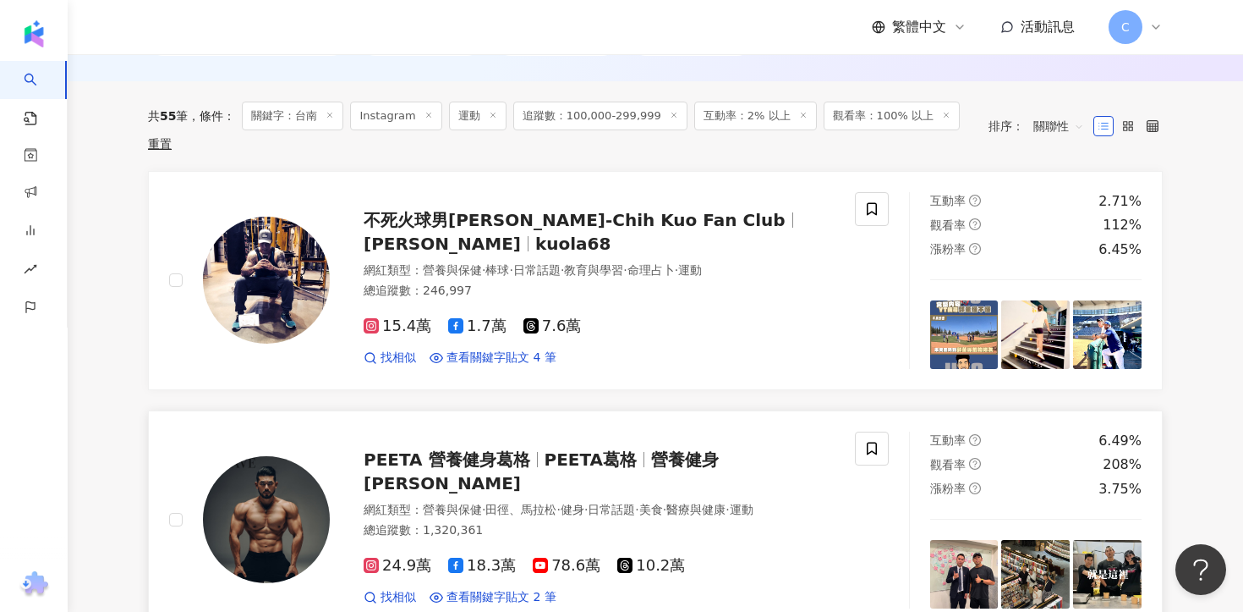
click at [440, 454] on span "PEETA 營養健身葛格" at bounding box center [447, 459] width 167 height 20
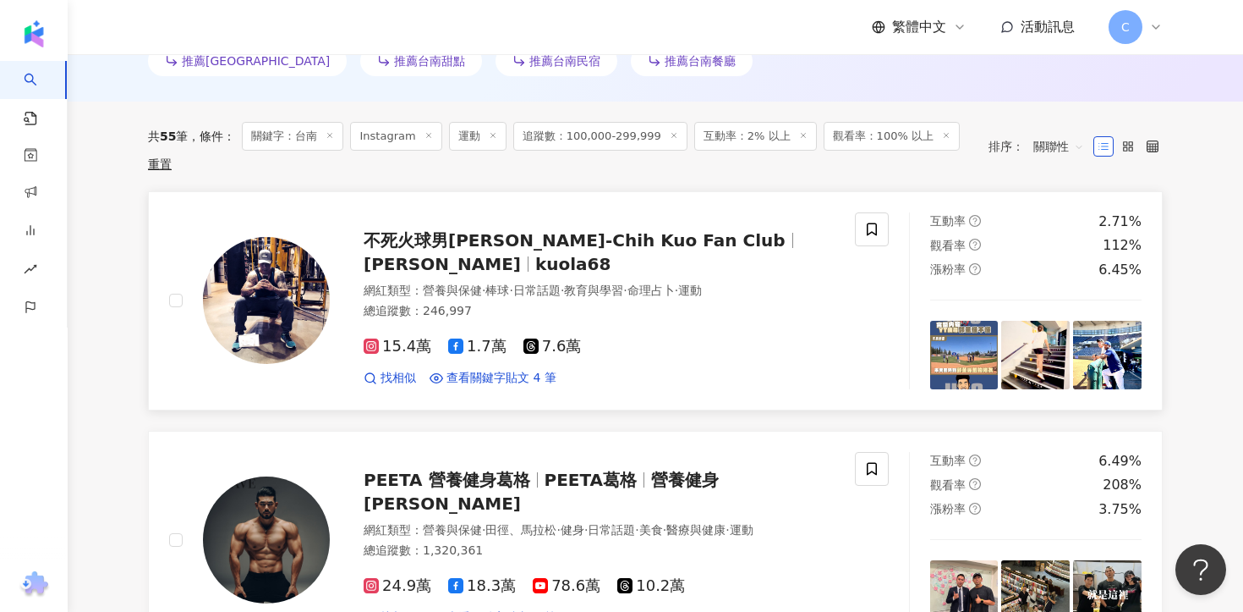
click at [464, 230] on span "不死火球男郭泓志 Hong-Chih Kuo Fan Club" at bounding box center [575, 240] width 422 height 20
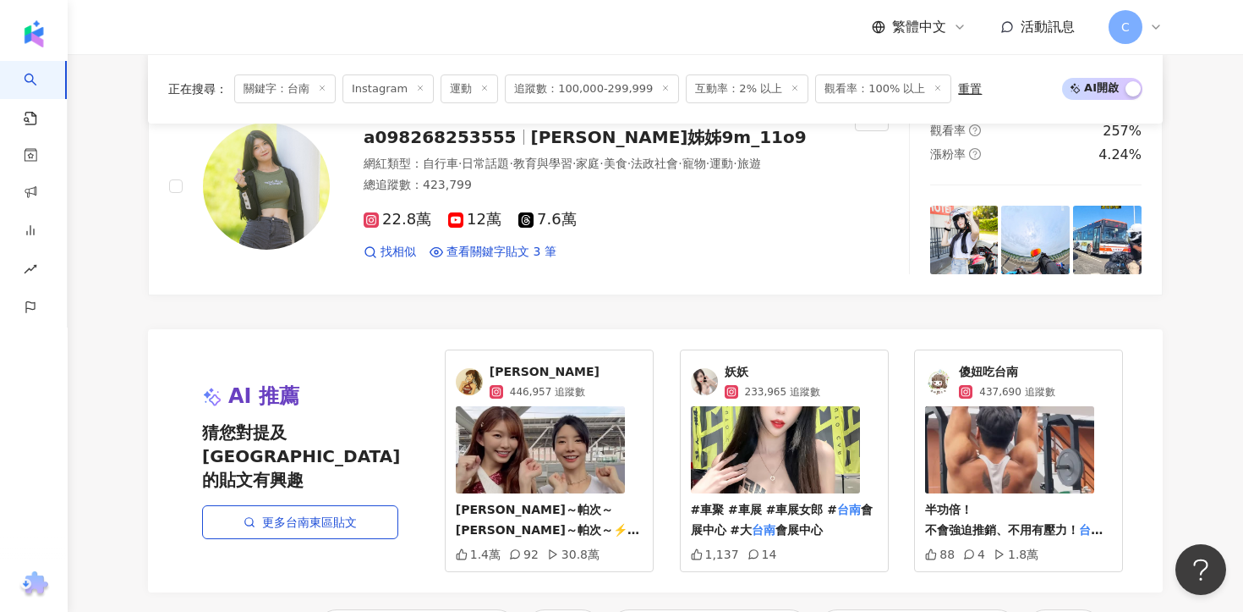
scroll to position [3686, 0]
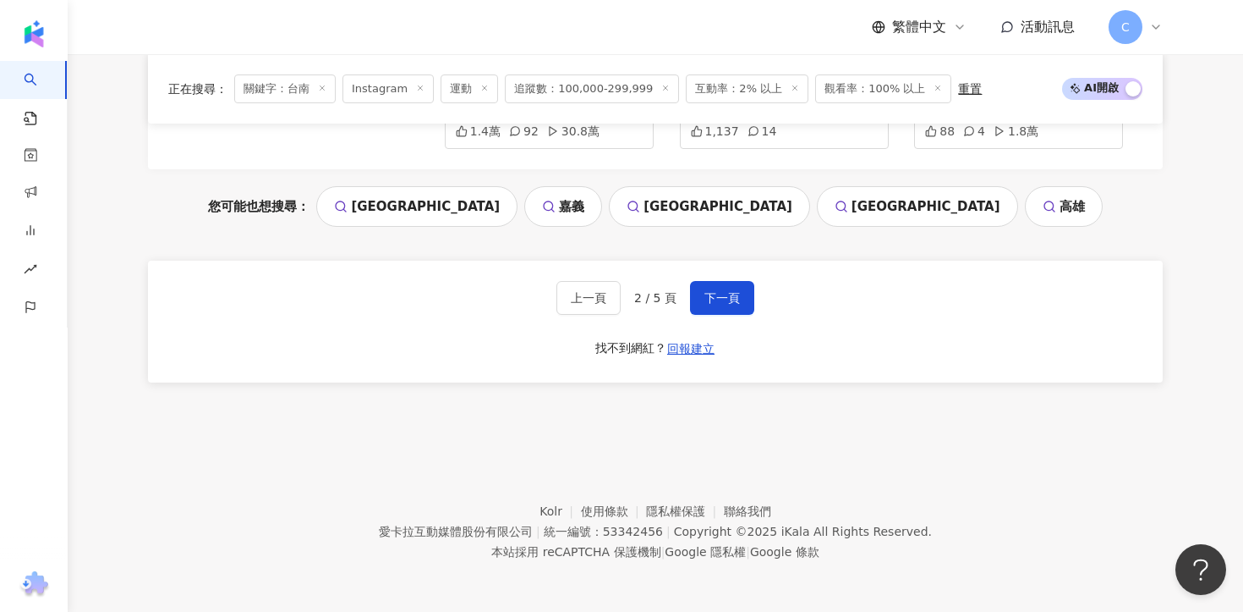
click at [713, 275] on div "上一頁 2 / 5 頁 下一頁 找不到網紅？ 回報建立" at bounding box center [655, 322] width 1015 height 122
click at [717, 282] on button "下一頁" at bounding box center [722, 298] width 64 height 34
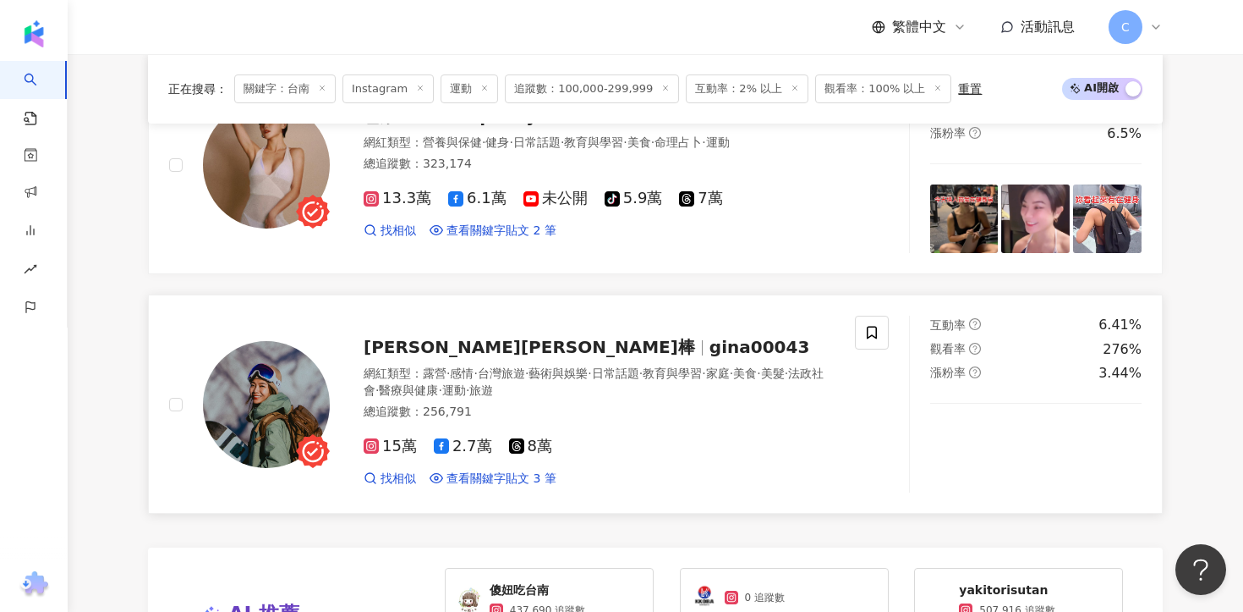
scroll to position [3047, 0]
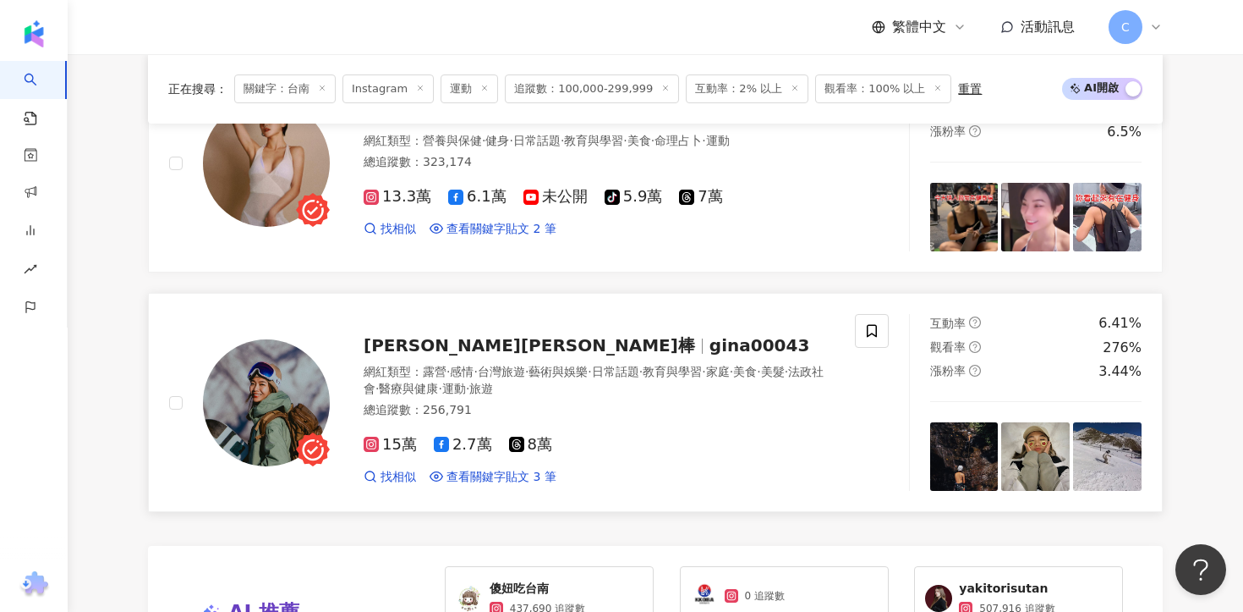
click at [710, 349] on span "gina00043" at bounding box center [760, 345] width 101 height 20
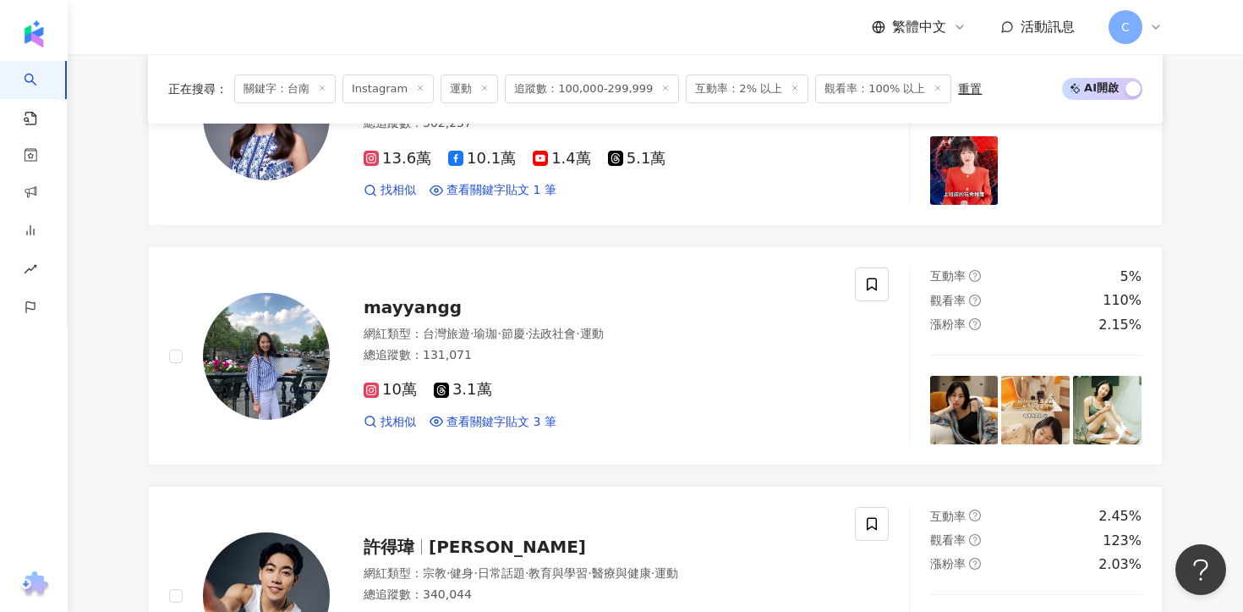
scroll to position [2362, 0]
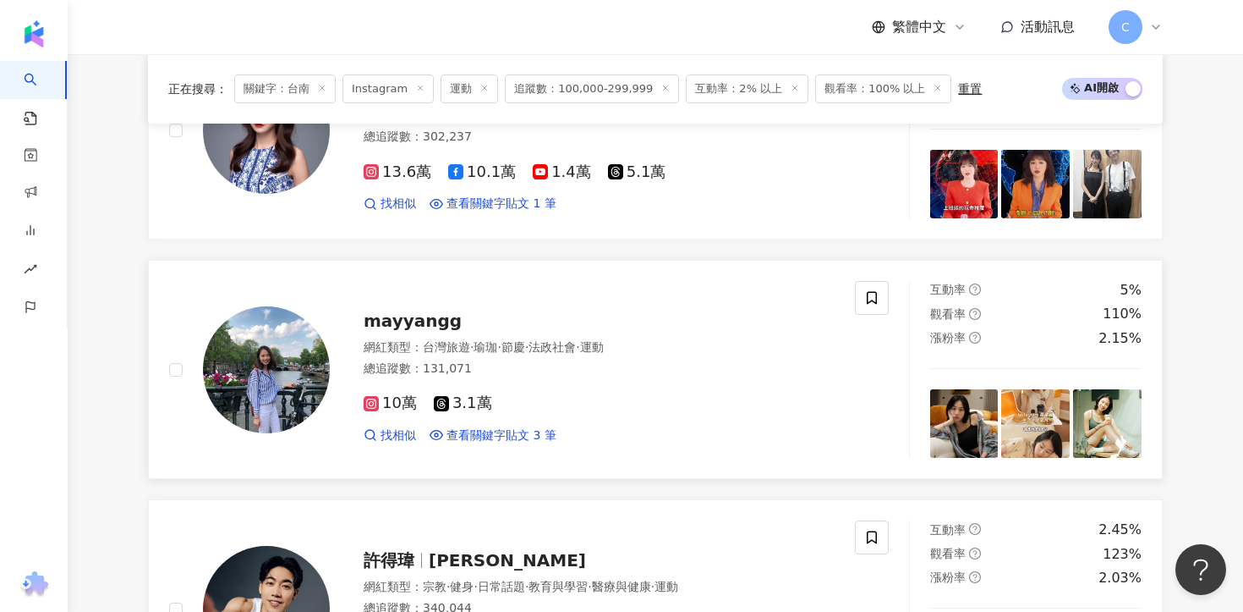
click at [419, 320] on span "mayyangg" at bounding box center [413, 320] width 98 height 20
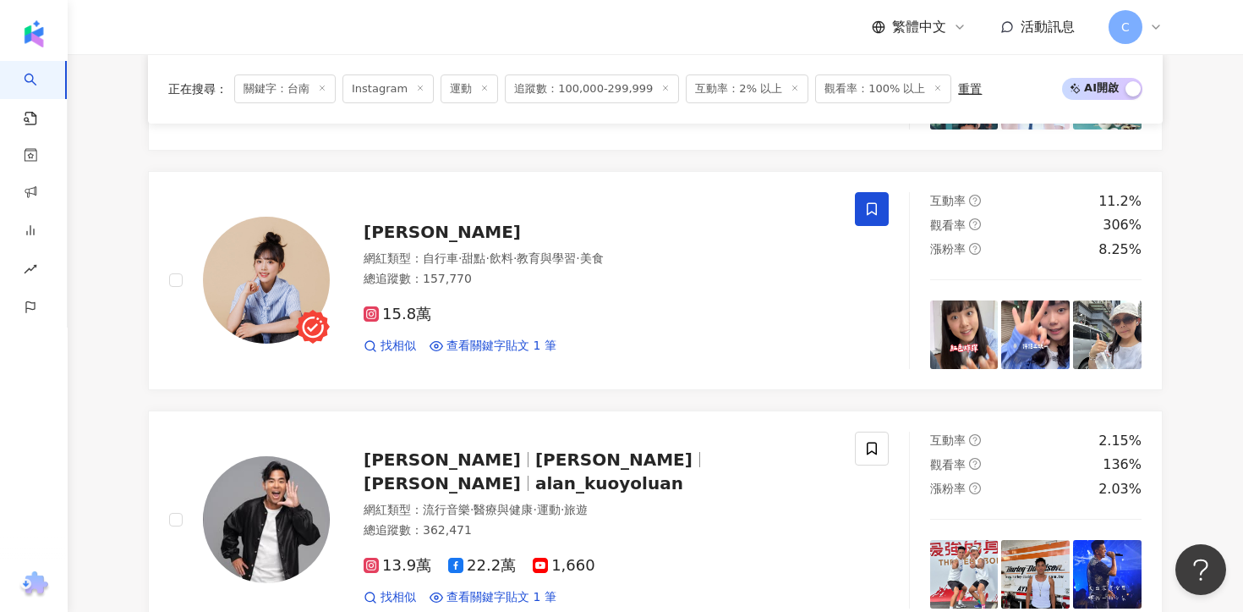
scroll to position [1711, 0]
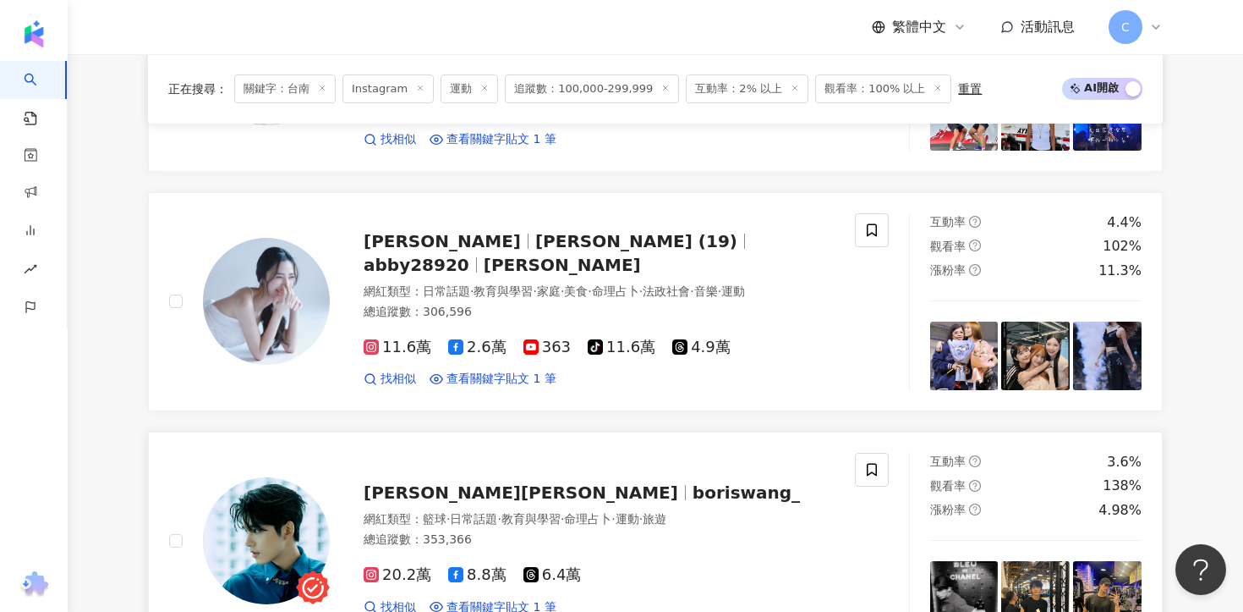
click at [501, 481] on div "王品澔 Boris boriswang_" at bounding box center [599, 492] width 471 height 24
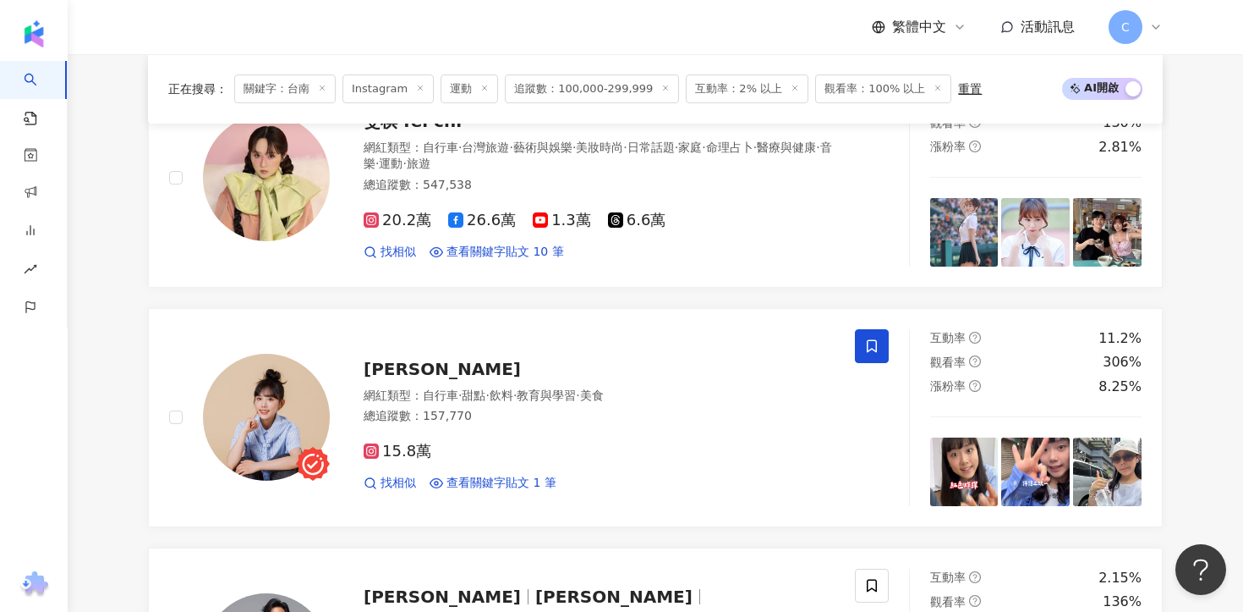
scroll to position [1115, 0]
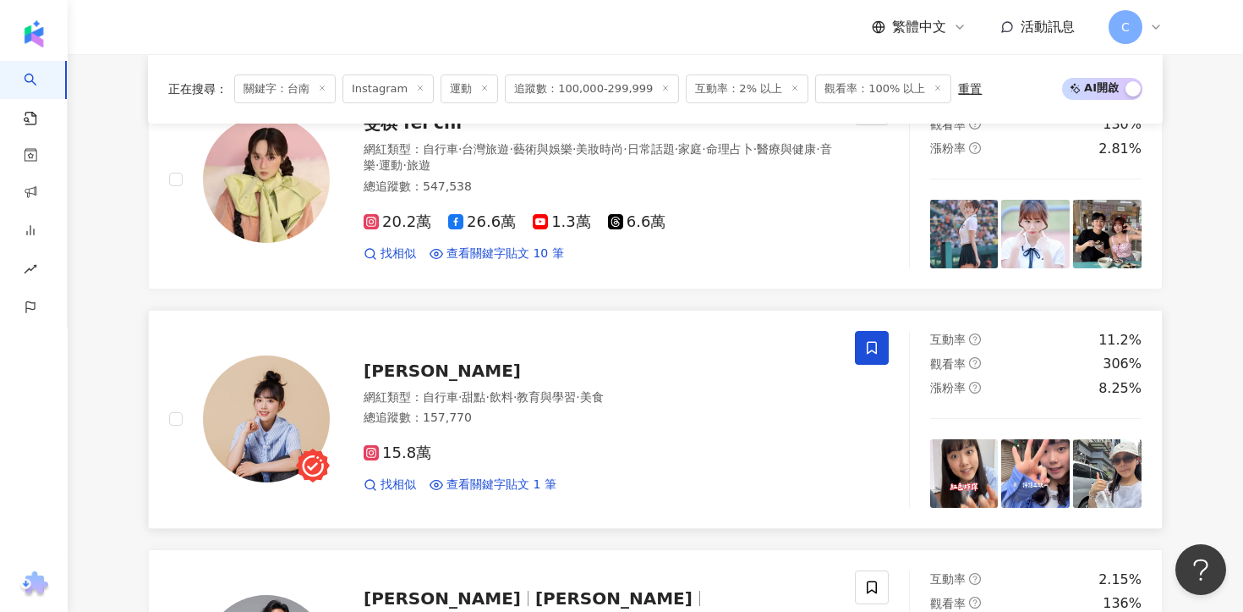
click at [385, 374] on span "林妤襄" at bounding box center [442, 370] width 157 height 20
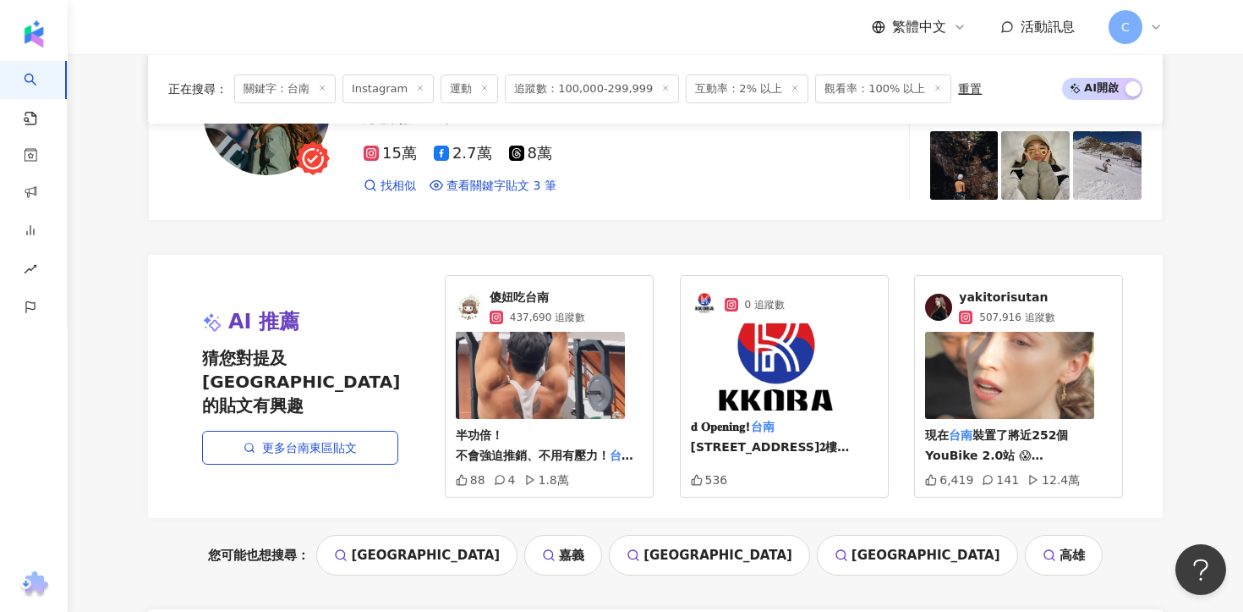
scroll to position [3686, 0]
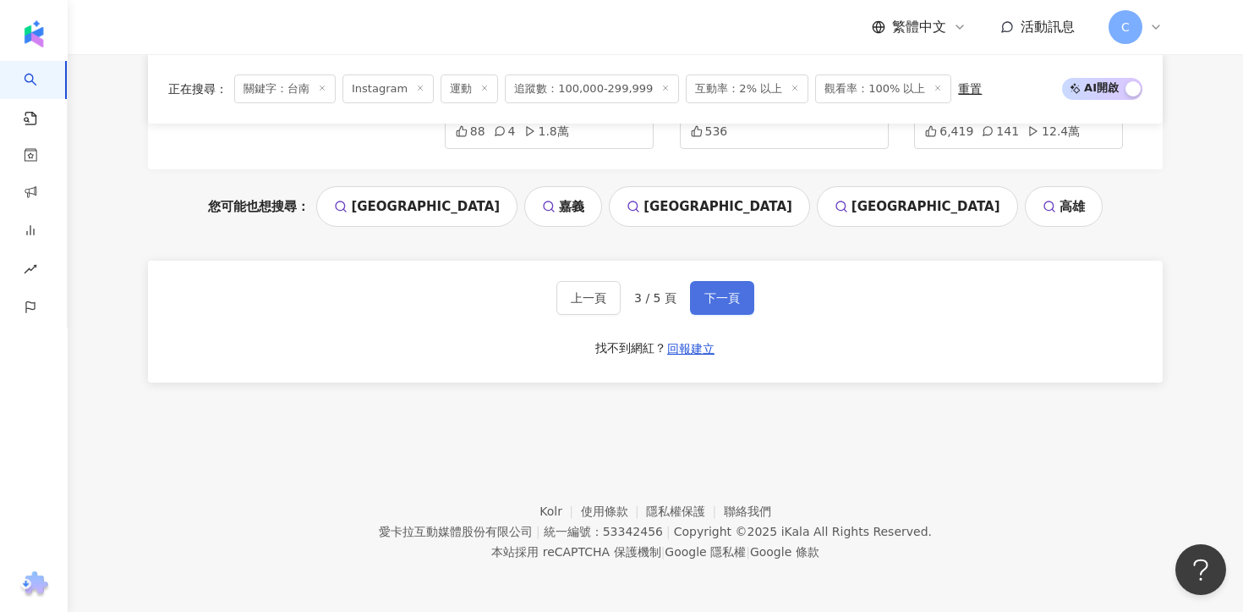
click at [738, 303] on span "下一頁" at bounding box center [723, 298] width 36 height 14
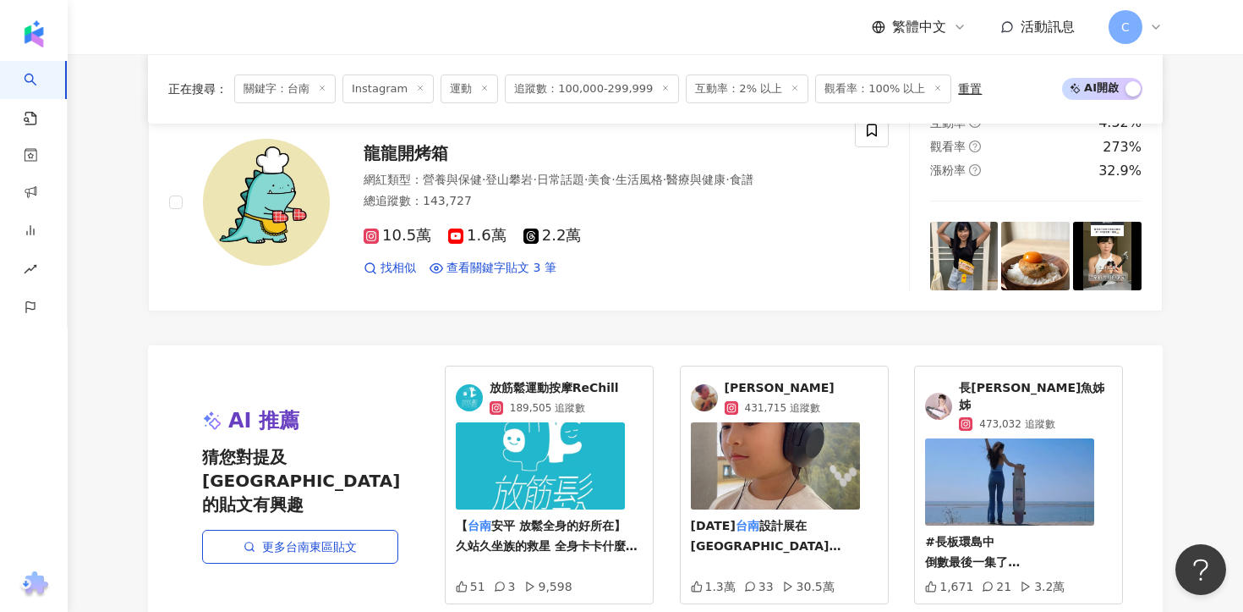
scroll to position [3631, 0]
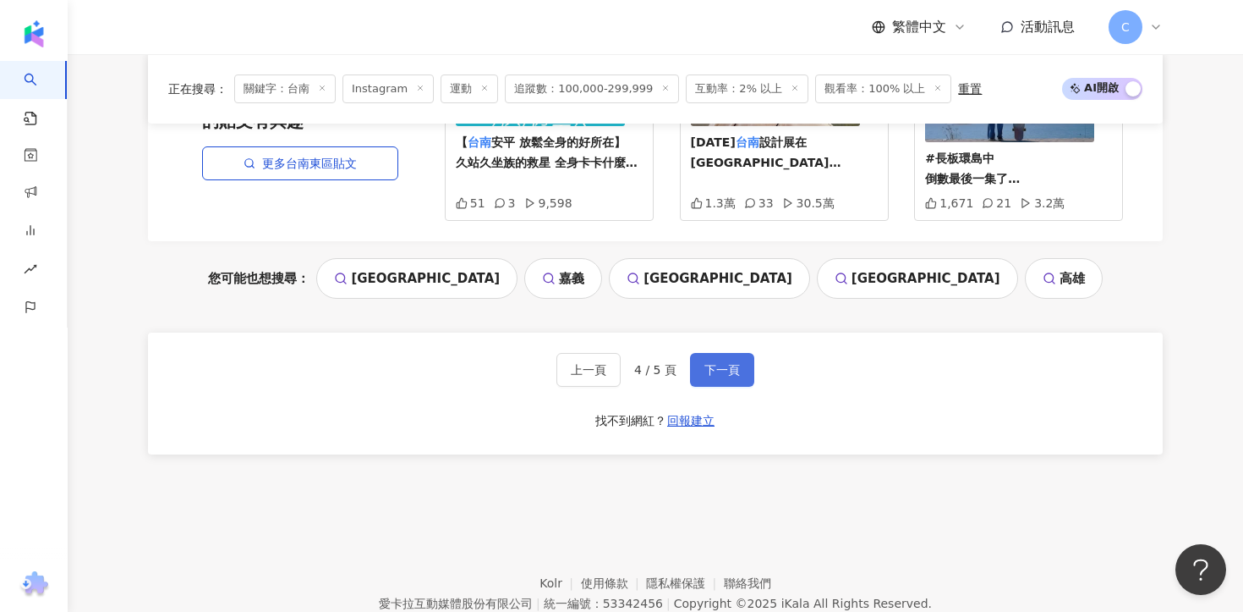
click at [705, 363] on span "下一頁" at bounding box center [723, 370] width 36 height 14
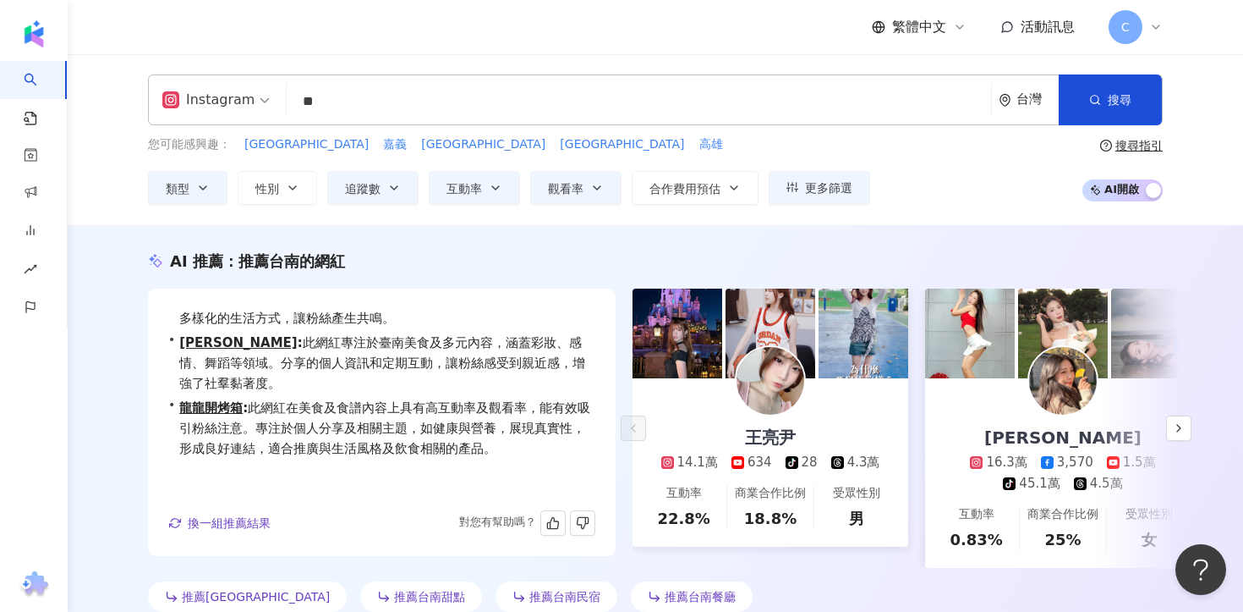
scroll to position [309, 0]
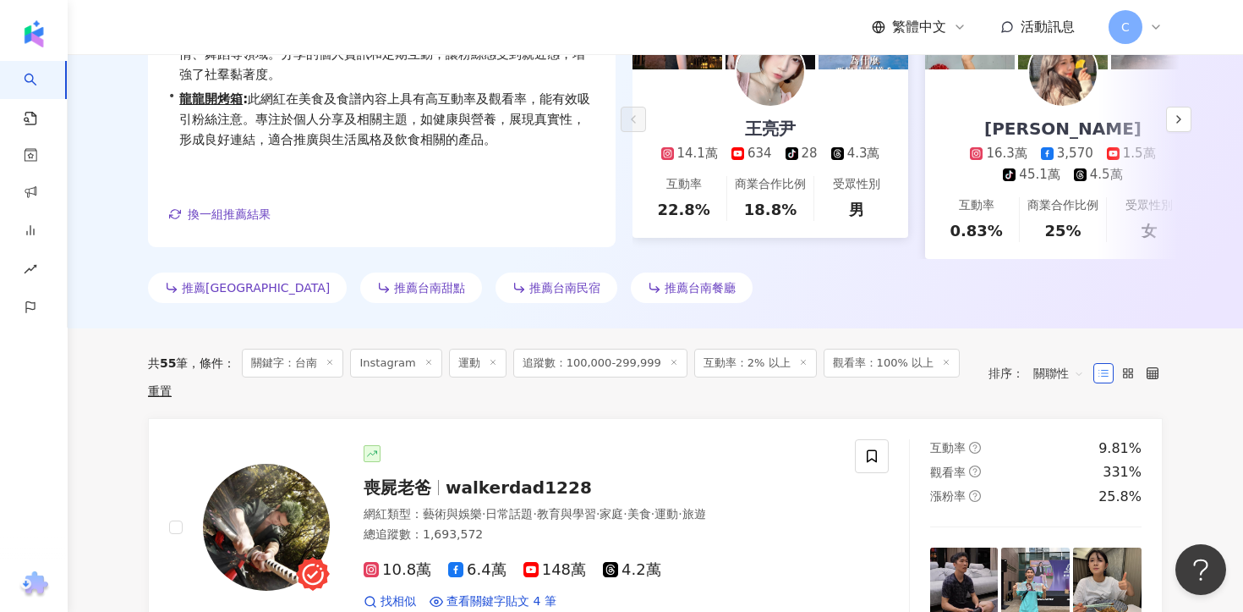
click at [334, 359] on icon at bounding box center [330, 362] width 8 height 8
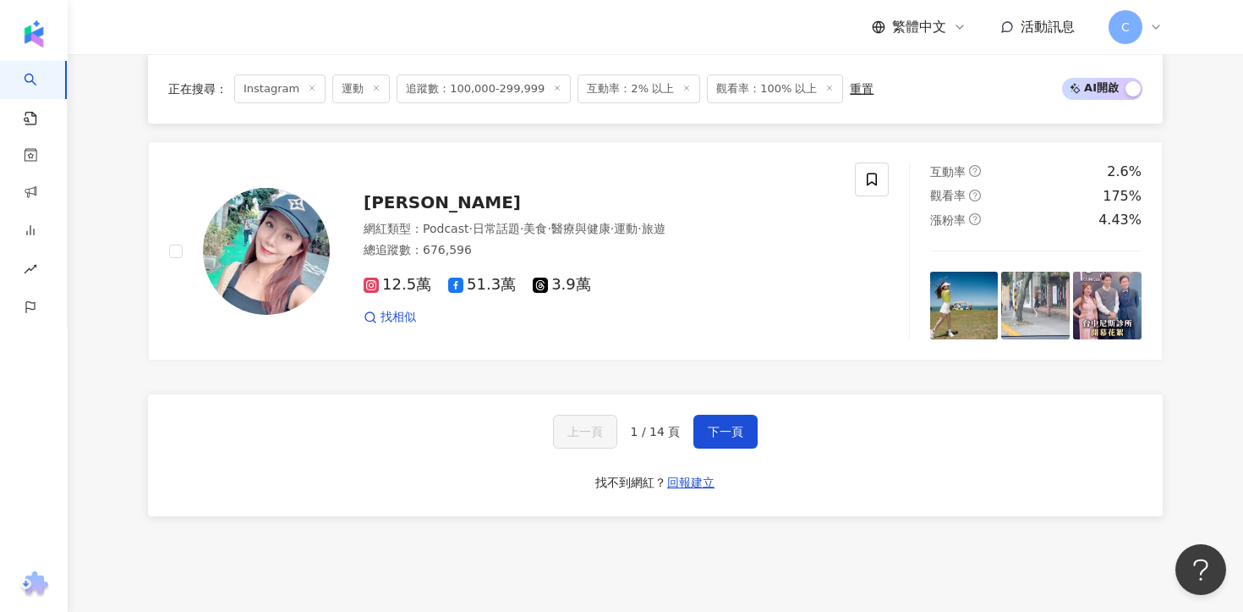
scroll to position [2996, 0]
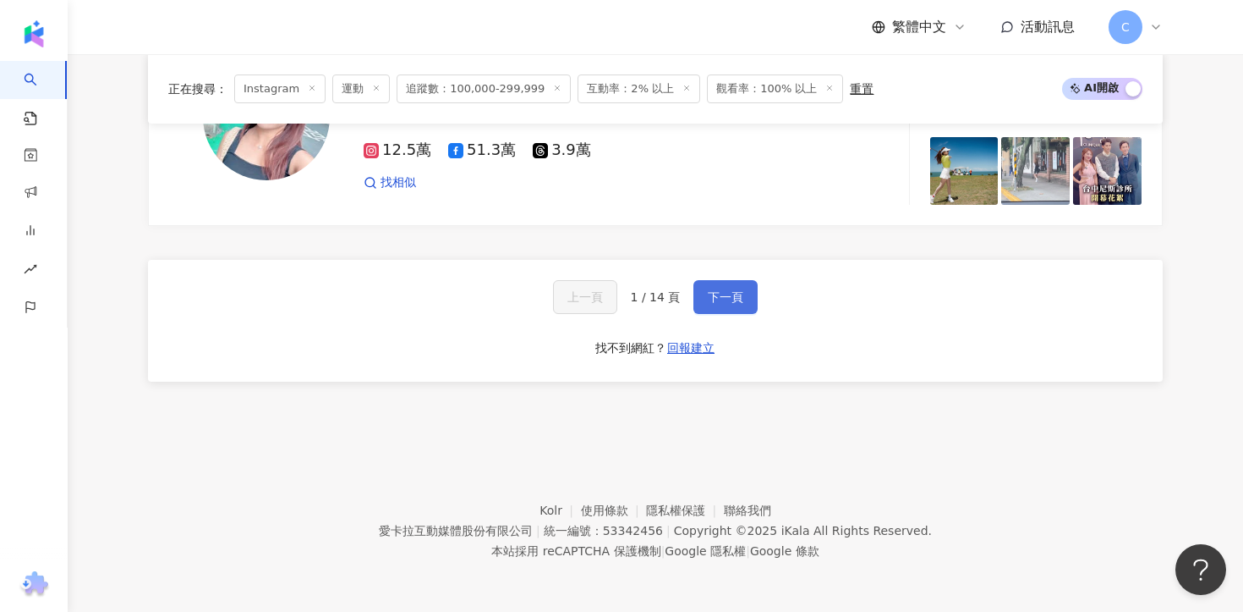
click at [740, 288] on button "下一頁" at bounding box center [726, 297] width 64 height 34
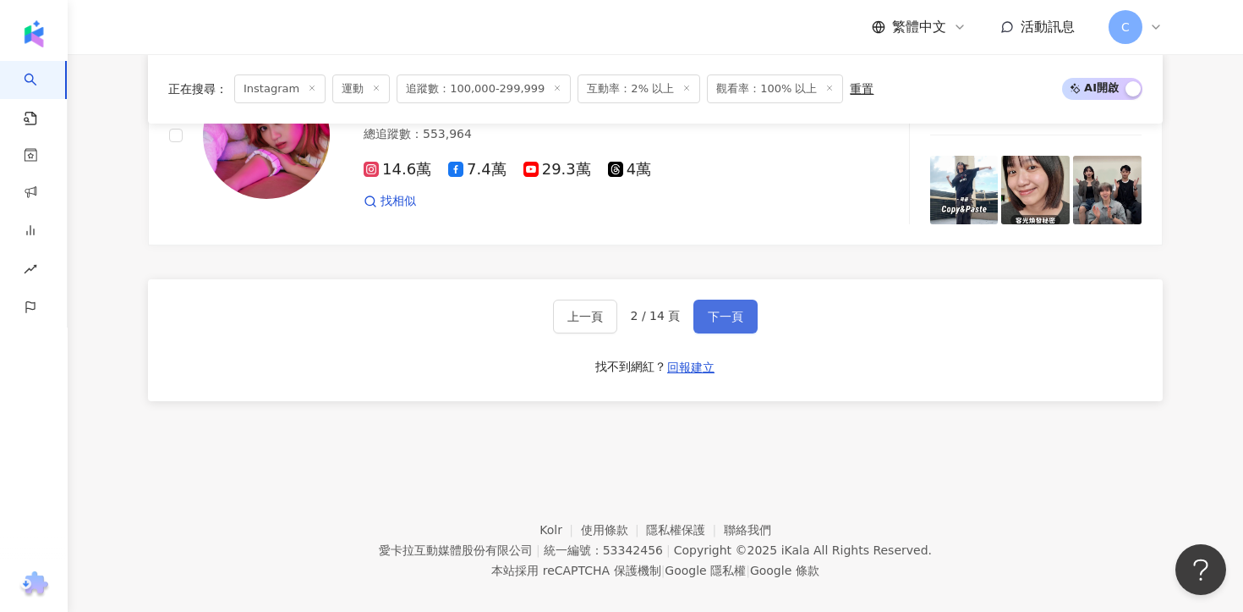
click at [716, 310] on span "下一頁" at bounding box center [726, 317] width 36 height 14
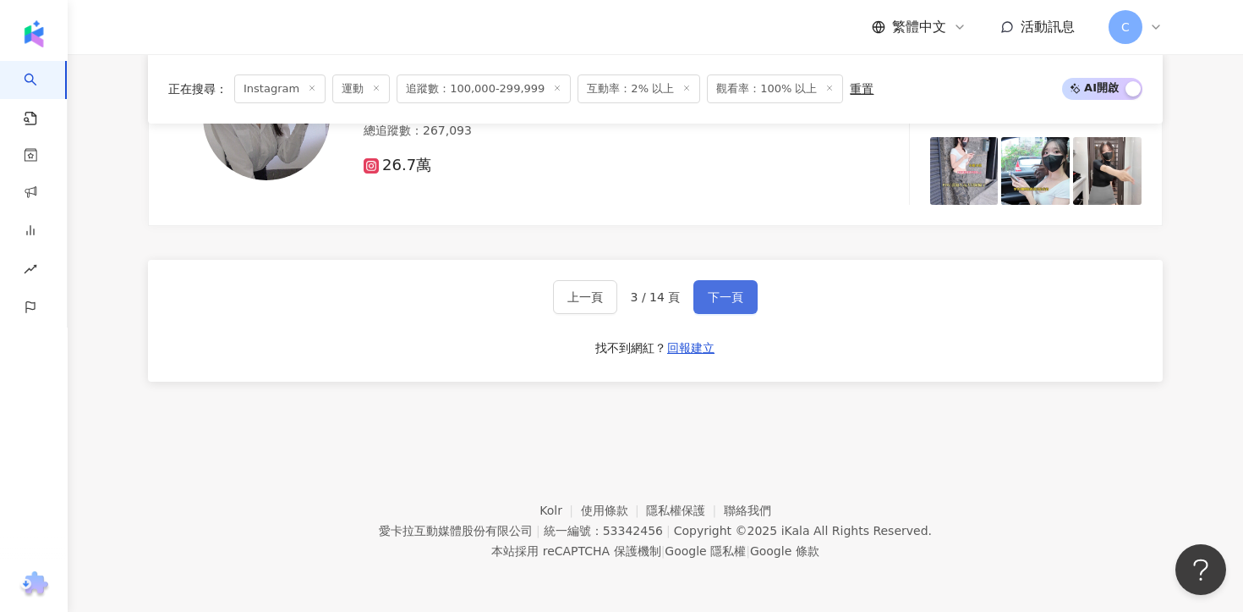
click at [716, 290] on span "下一頁" at bounding box center [726, 297] width 36 height 14
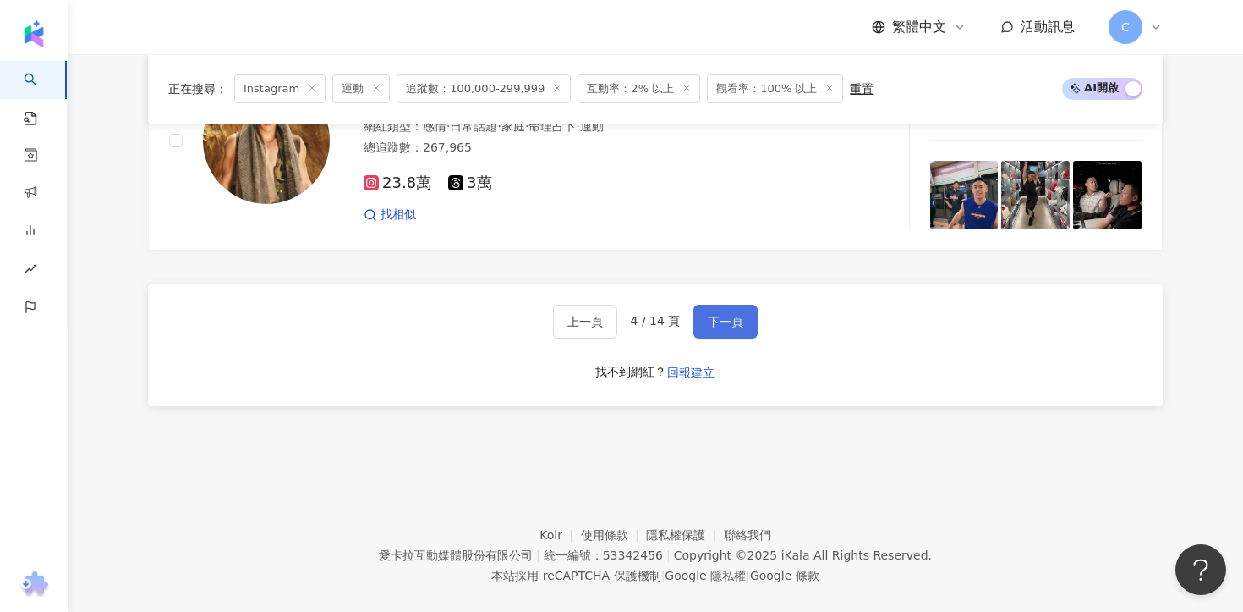
click at [716, 315] on span "下一頁" at bounding box center [726, 322] width 36 height 14
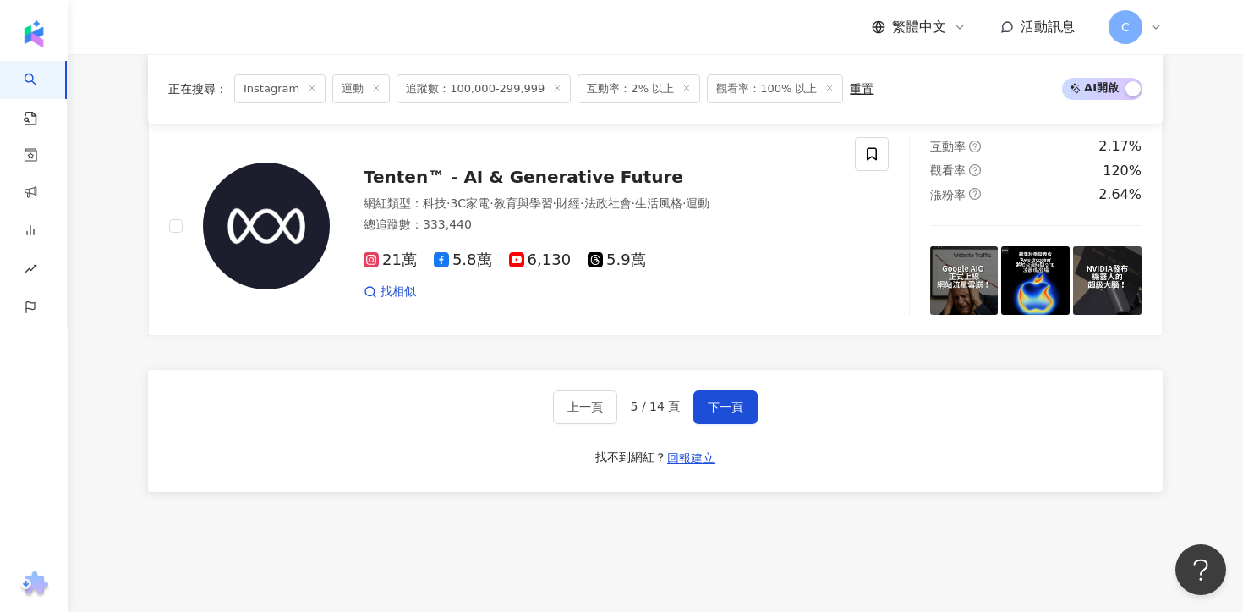
scroll to position [2996, 0]
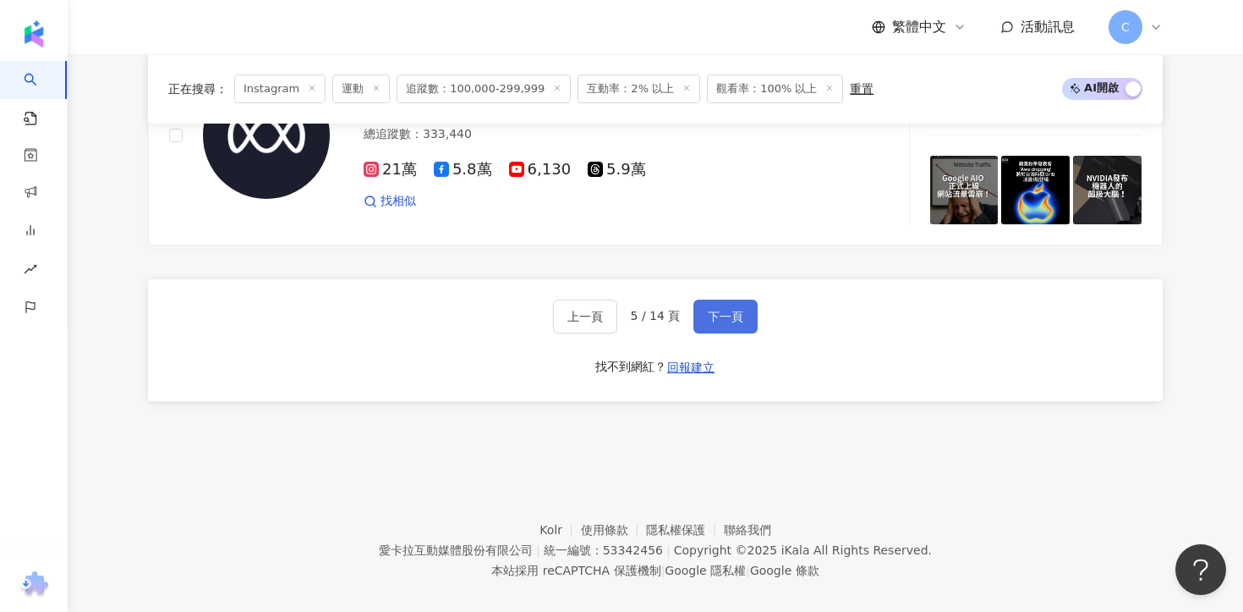
click at [711, 305] on button "下一頁" at bounding box center [726, 316] width 64 height 34
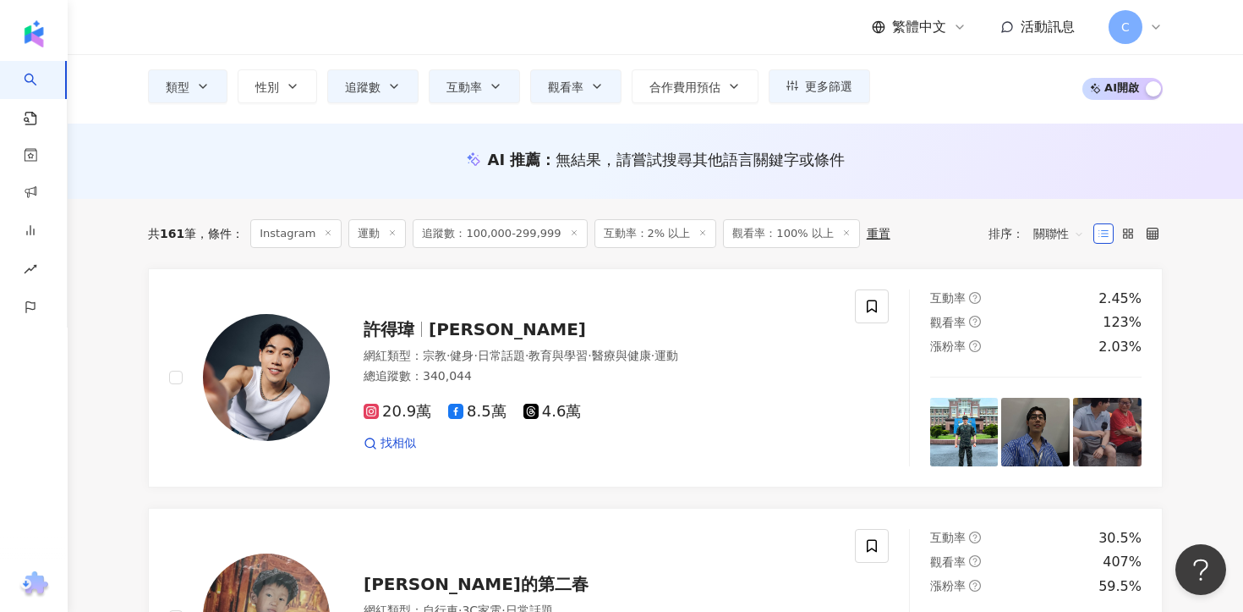
scroll to position [99, 0]
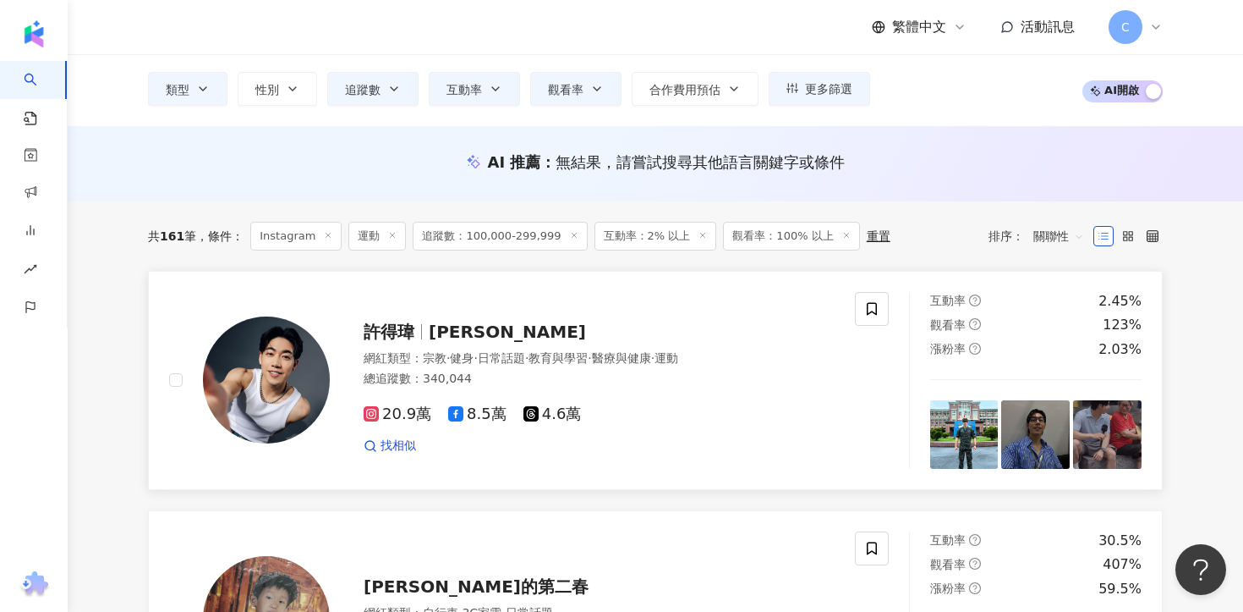
click at [529, 326] on span "david_der_der" at bounding box center [507, 331] width 157 height 20
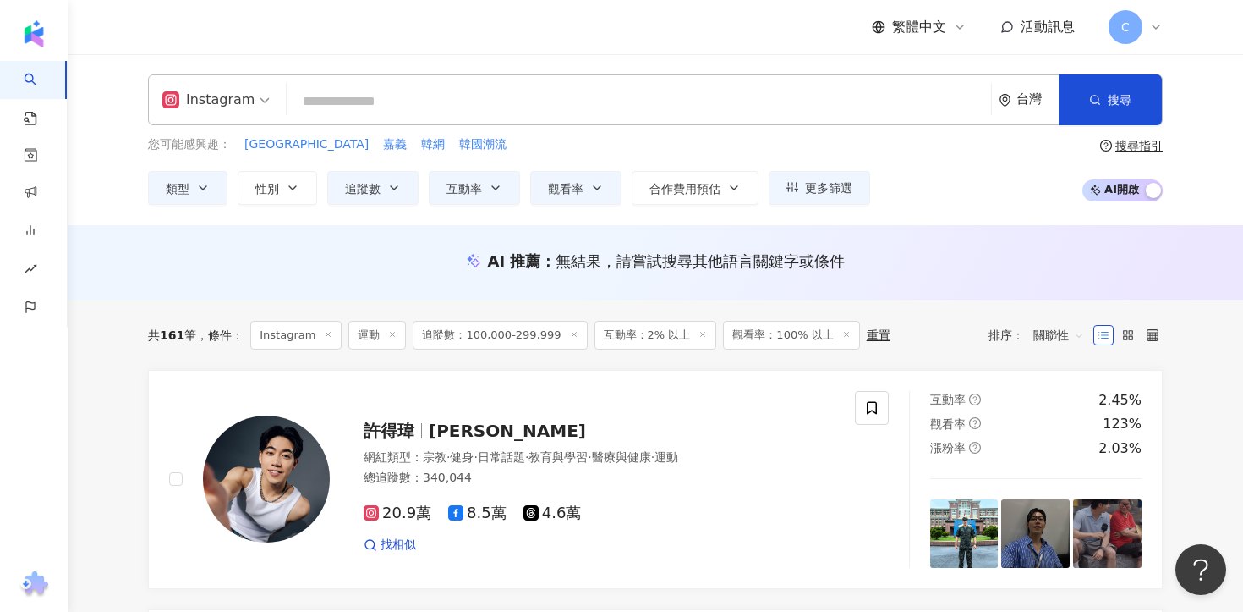
click at [462, 107] on input "search" at bounding box center [639, 101] width 691 height 32
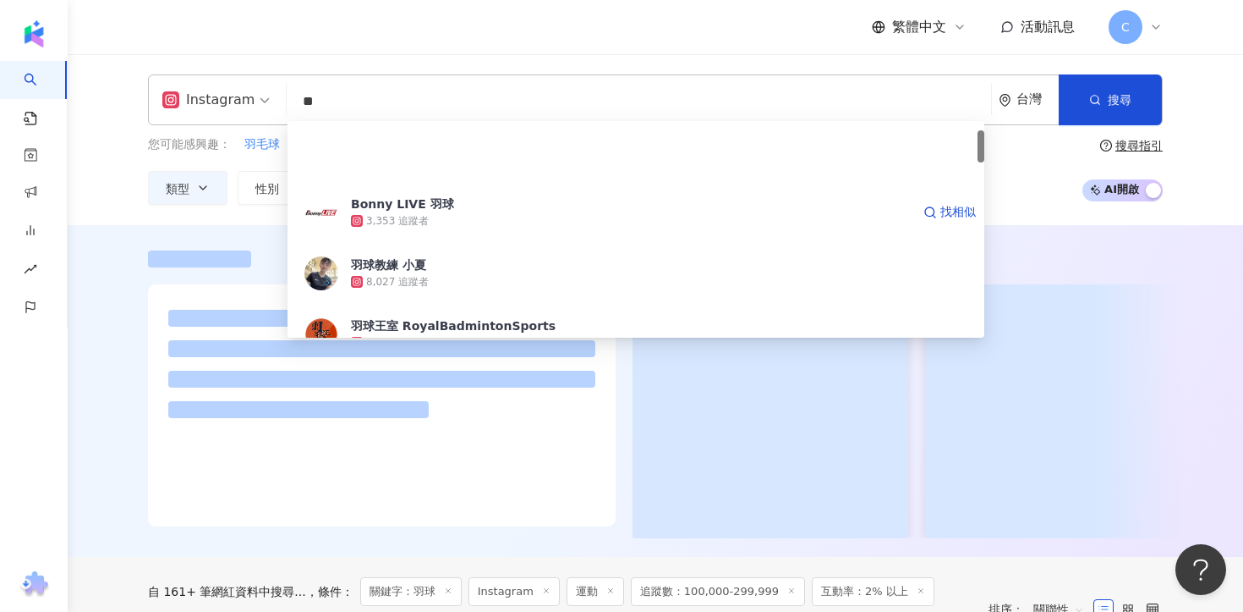
scroll to position [85, 0]
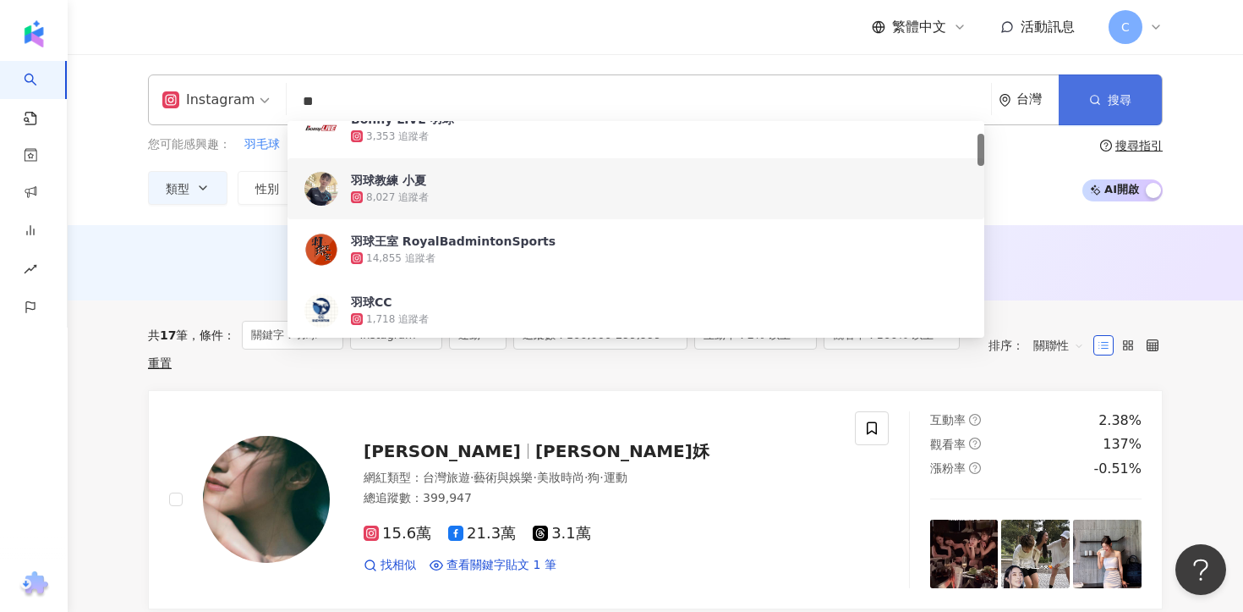
type input "**"
click at [1098, 82] on button "搜尋" at bounding box center [1110, 99] width 103 height 51
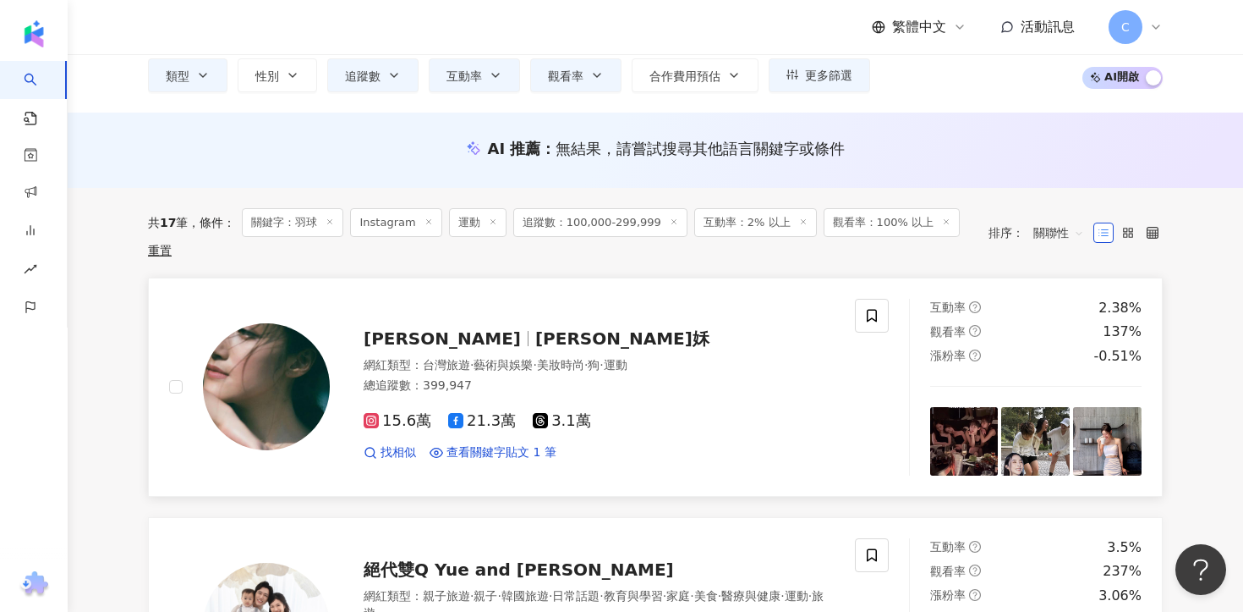
scroll to position [184, 0]
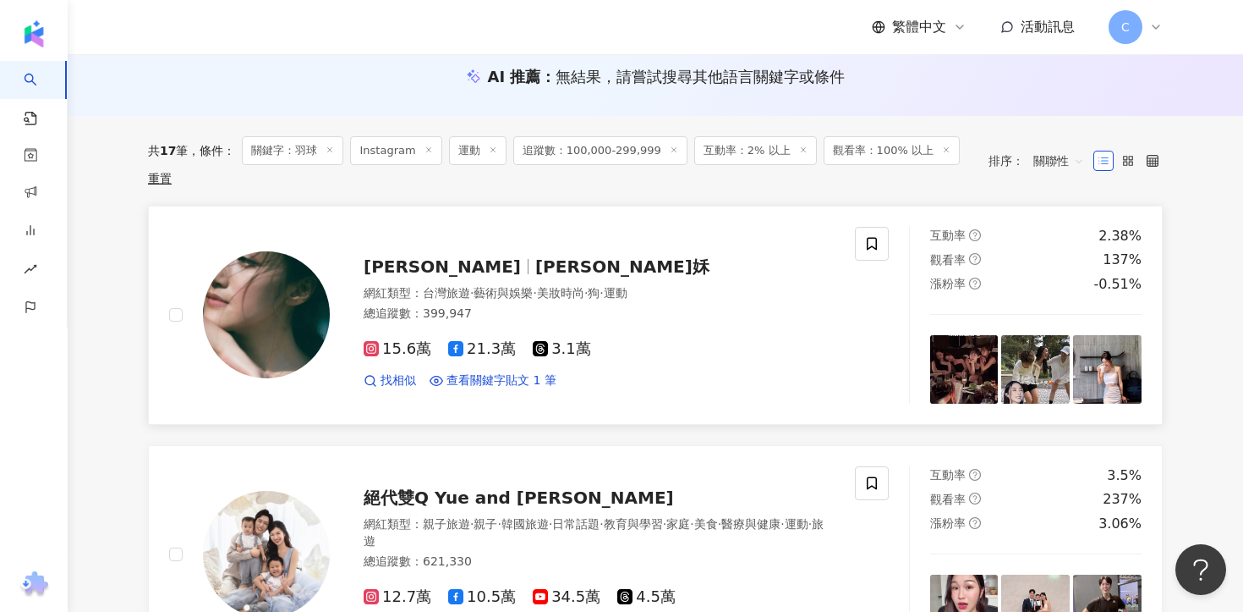
click at [535, 256] on span "夏宇姀" at bounding box center [622, 266] width 174 height 20
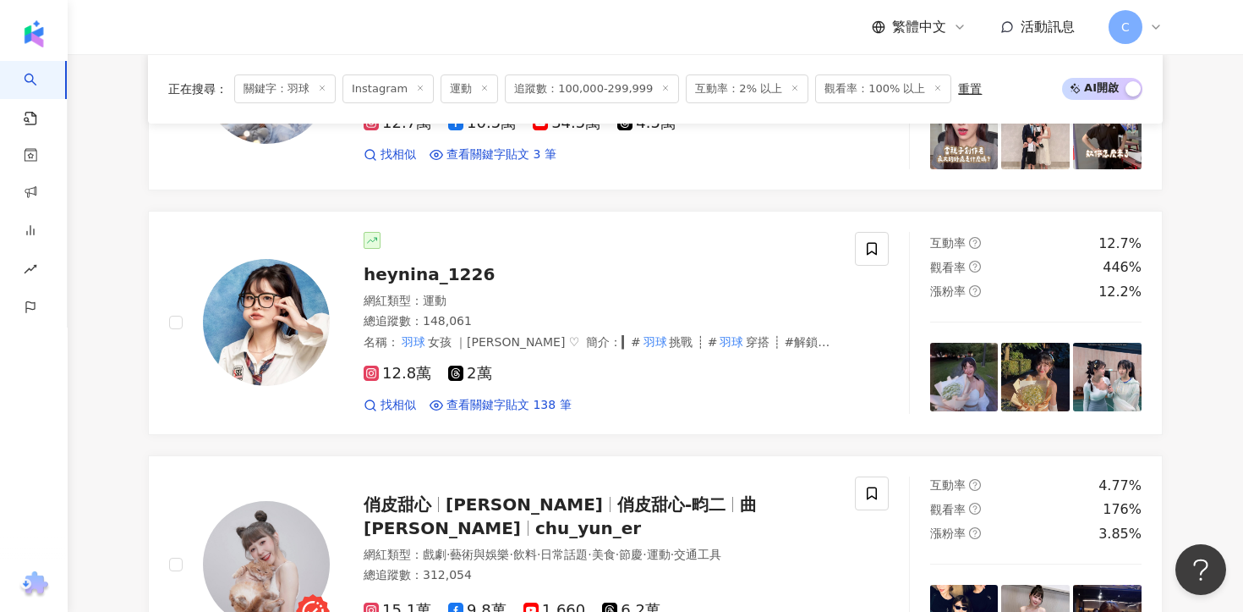
scroll to position [651, 0]
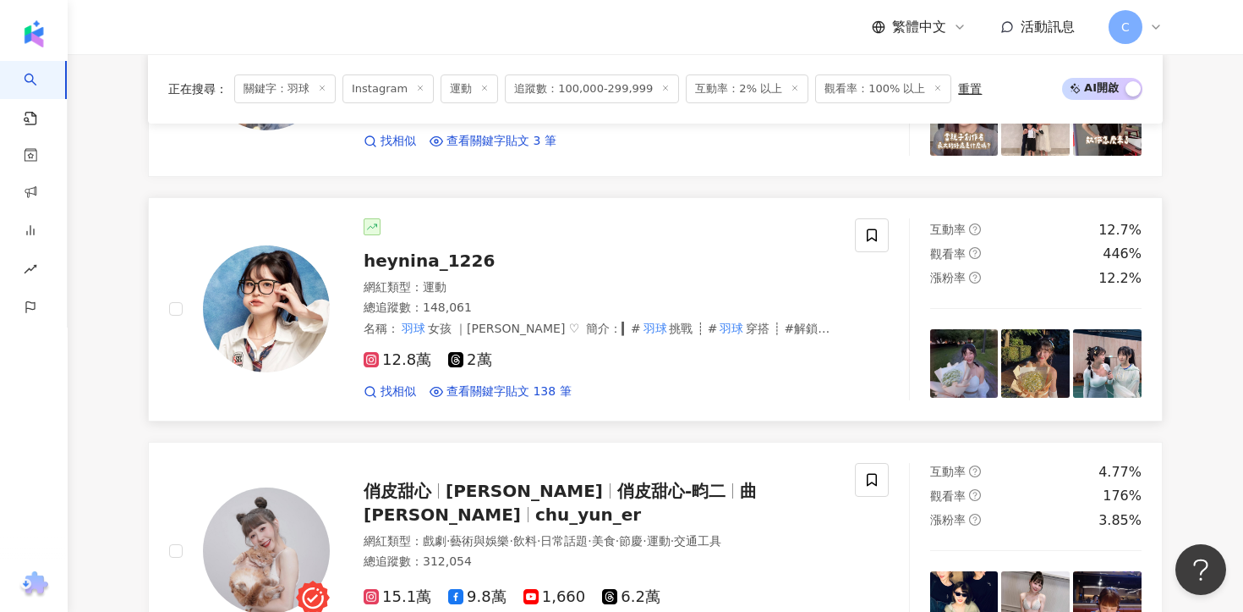
click at [411, 240] on div "heynina_1226 網紅類型 ： 運動 總追蹤數 ： 148,061 名稱 ： 羽球 女孩 ｜尼娜 ♡ 簡介 ： ▎# 羽球 挑戰 ┊ # 羽球 穿搭 …" at bounding box center [582, 309] width 505 height 182
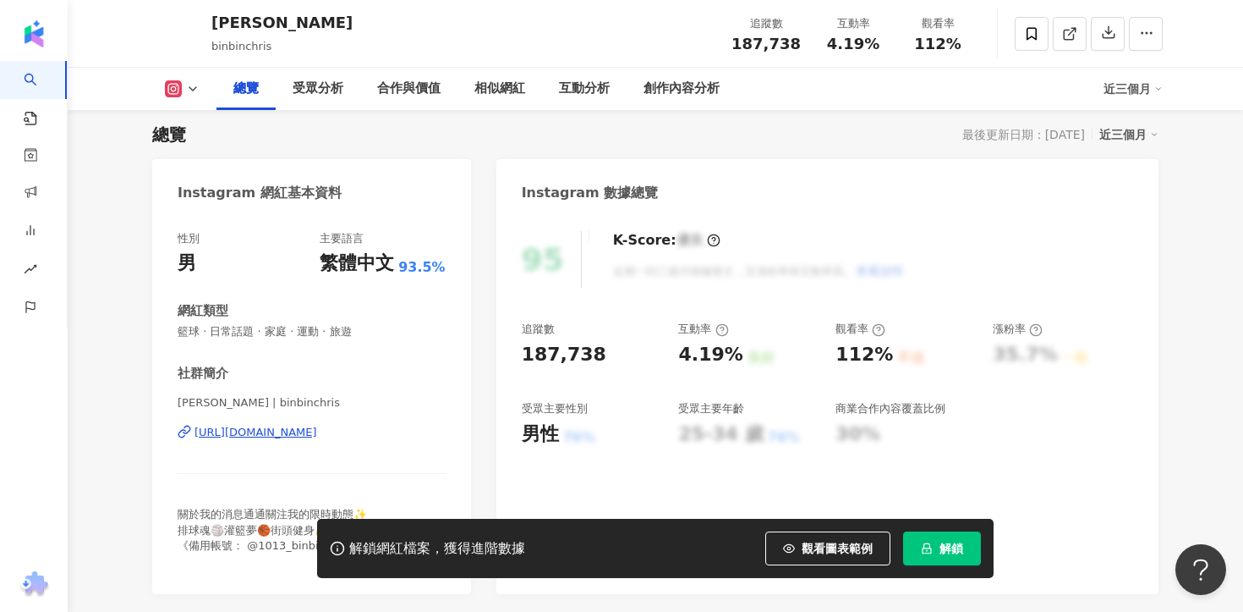
scroll to position [288, 0]
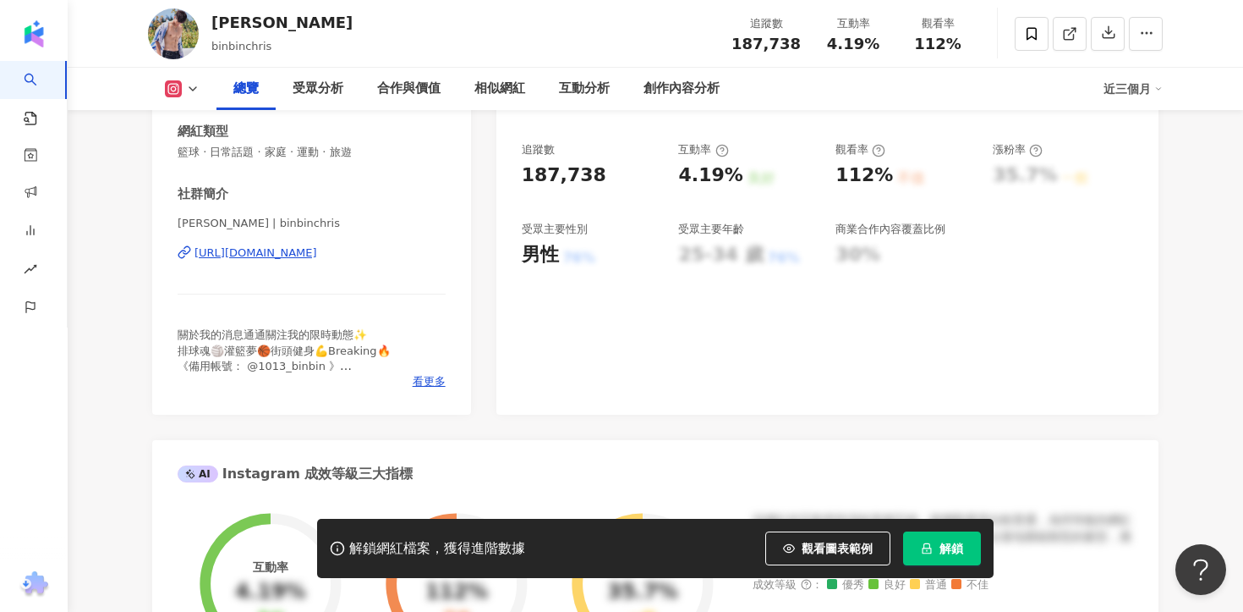
click at [317, 252] on div "https://www.instagram.com/binbinchris/" at bounding box center [256, 252] width 123 height 15
click at [946, 546] on span "解鎖" at bounding box center [952, 548] width 24 height 14
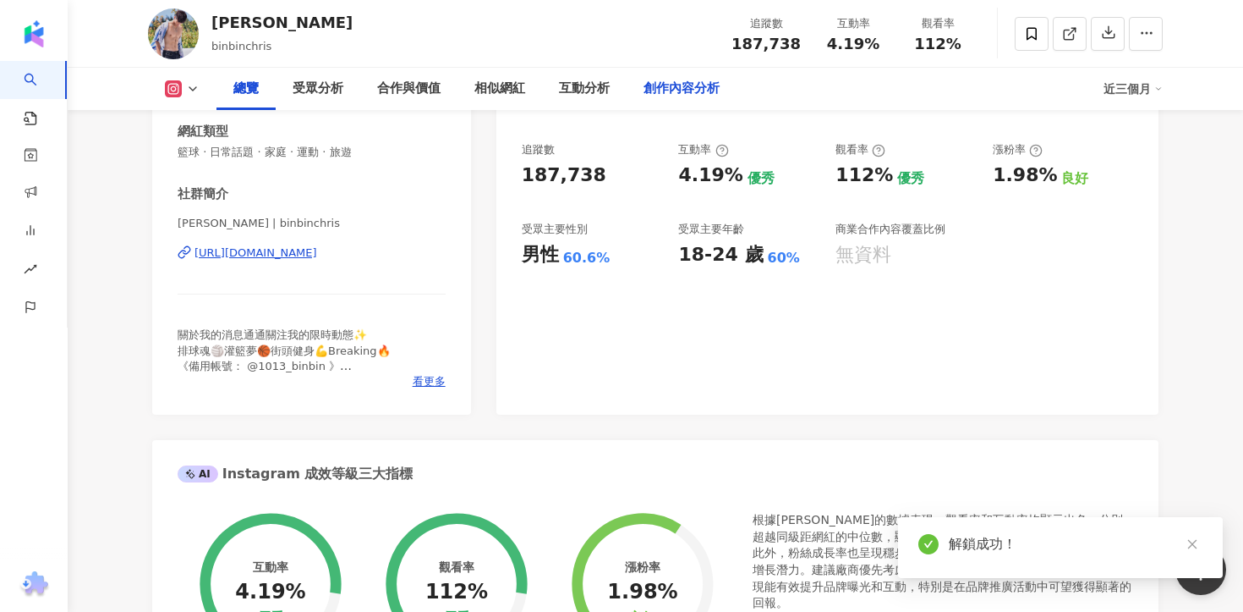
click at [676, 97] on div "創作內容分析" at bounding box center [682, 89] width 76 height 20
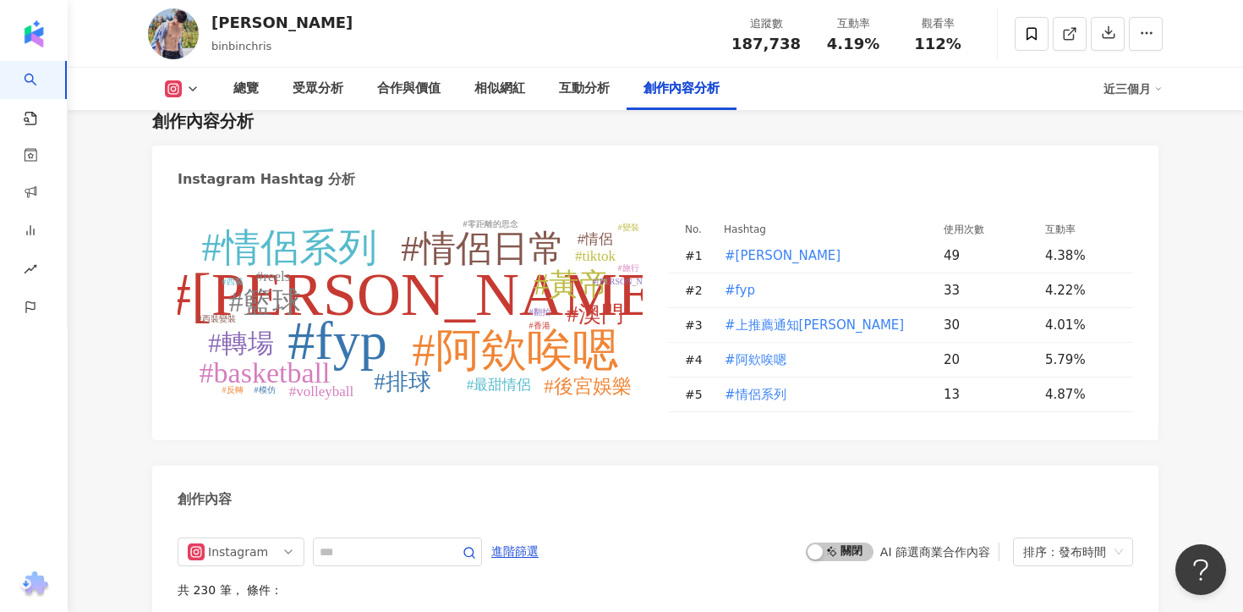
scroll to position [4977, 0]
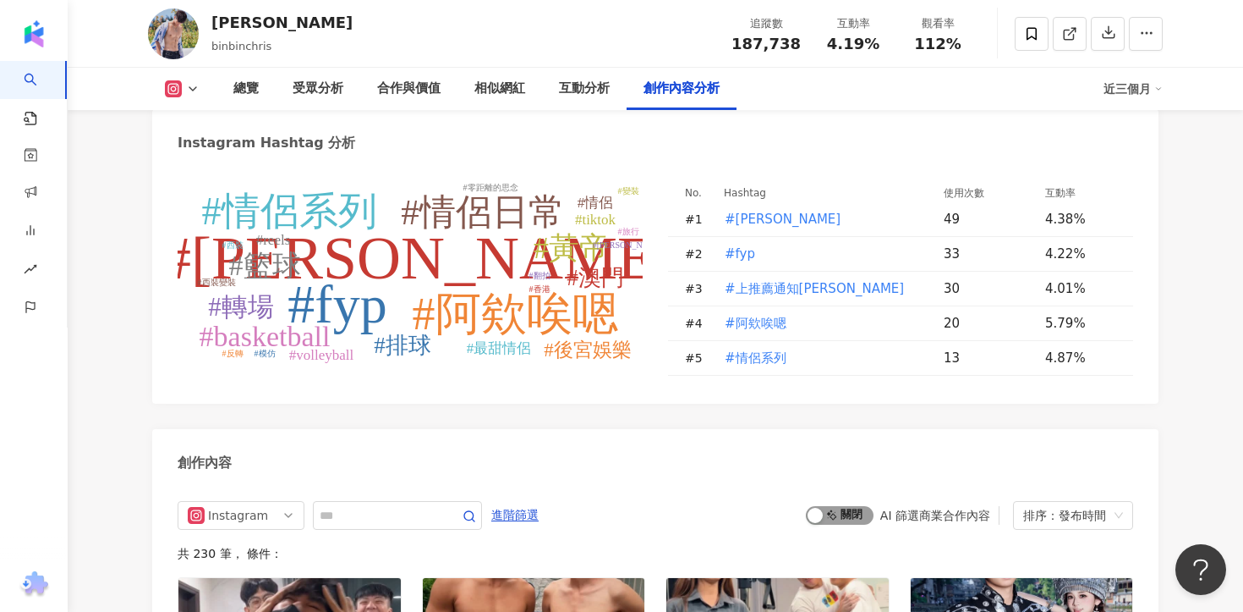
click at [840, 506] on span "啟動 關閉" at bounding box center [840, 515] width 68 height 19
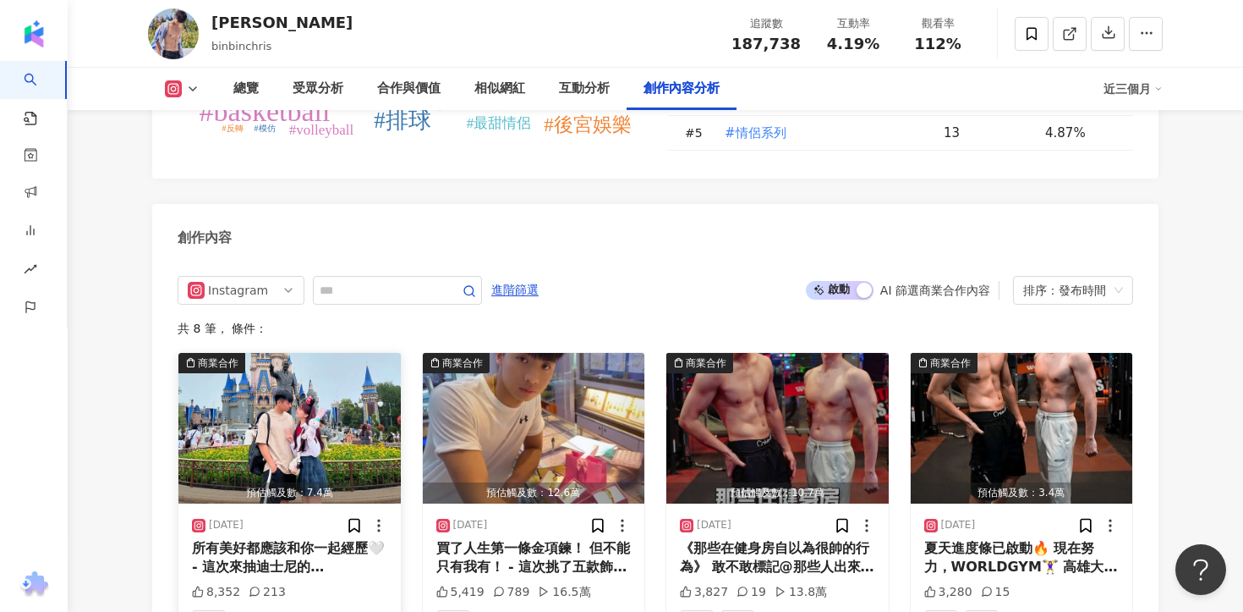
click at [318, 539] on div "所有美好都應該和你一起經歷🤍 - 這次來抽迪士尼的周邊商品❤️ 獎勵方式一樣非常簡單⬇️ 1.追蹤 @binbinchris @rain._.87 IG帳號✌…" at bounding box center [289, 558] width 195 height 38
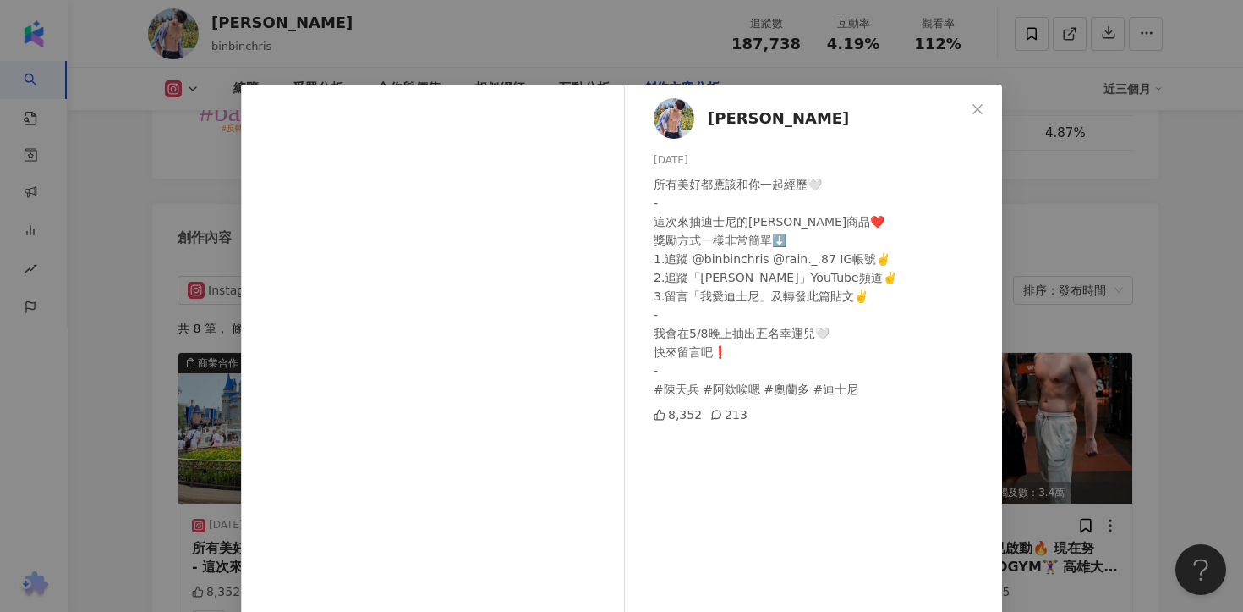
scroll to position [25, 0]
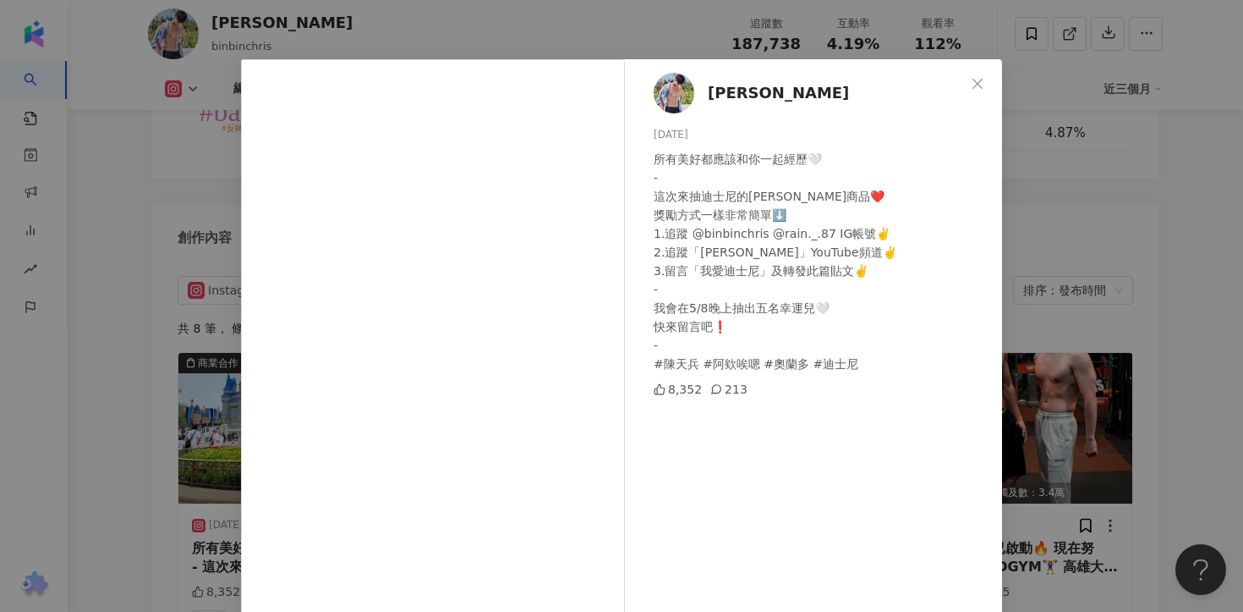
click at [1062, 286] on div "陳天兵 2025/5/1 所有美好都應該和你一起經歷🤍 - 這次來抽迪士尼的周邊商品❤️ 獎勵方式一樣非常簡單⬇️ 1.追蹤 @binbinchris @ra…" at bounding box center [621, 306] width 1243 height 612
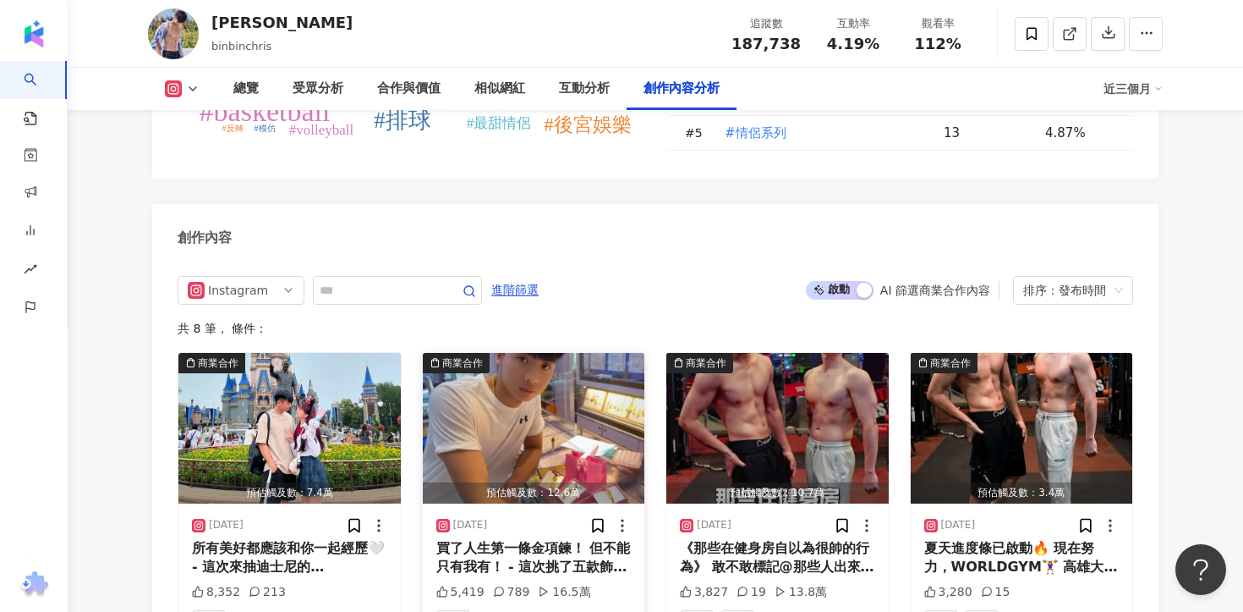
click at [577, 539] on div "買了人生第一條金項鍊！ 但不能只有我有！ - 這次挑了五款飾品要送給大家💗 一款給我為我辛苦賣命的員工 @beardd.tw ❤️ 一款送給我的女友 @rai…" at bounding box center [533, 558] width 195 height 38
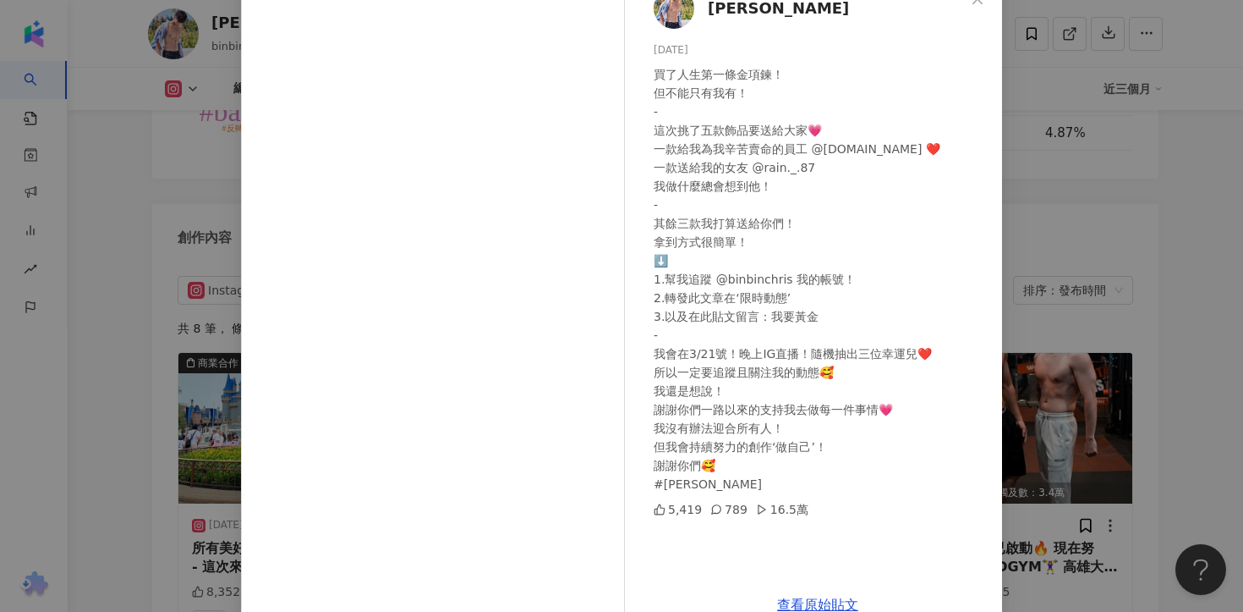
scroll to position [109, 0]
click at [1097, 283] on div "陳天兵 2025/3/17 買了人生第一條金項鍊！ 但不能只有我有！ - 這次挑了五款飾品要送給大家💗 一款給我為我辛苦賣命的員工 @beardd.tw ❤️…" at bounding box center [621, 306] width 1243 height 612
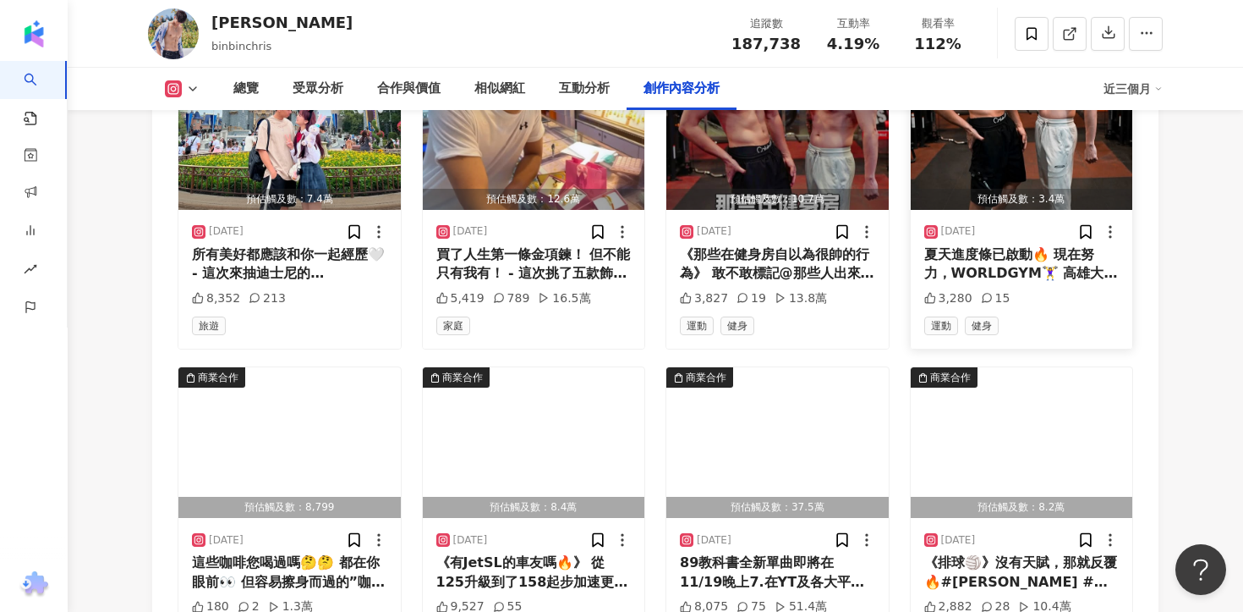
scroll to position [5495, 0]
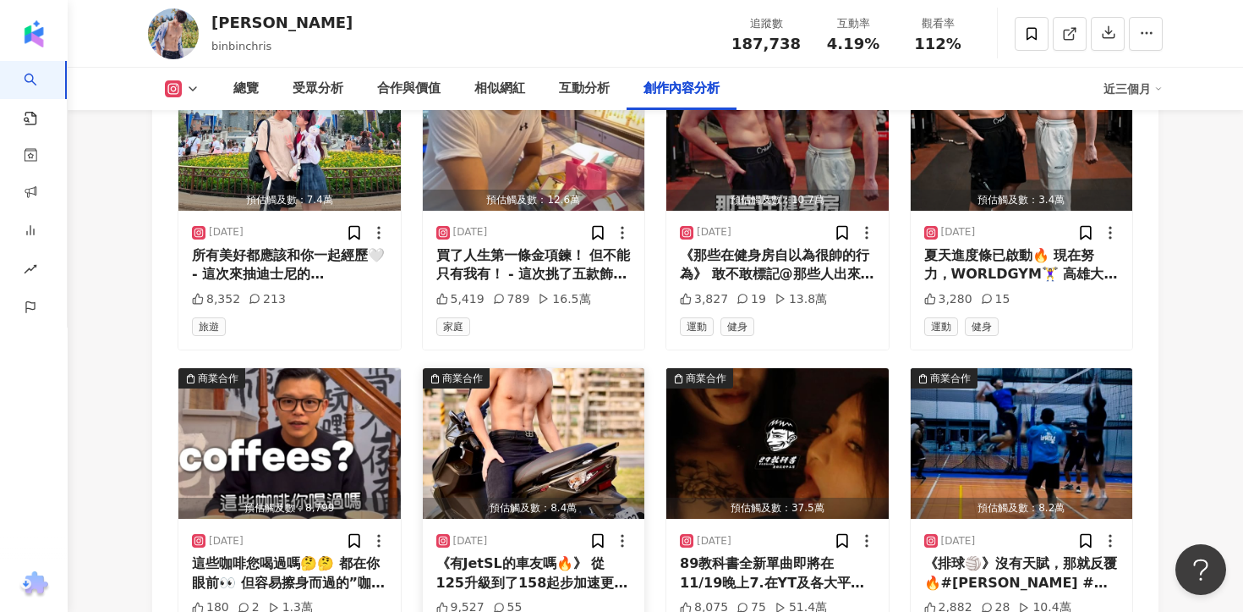
click at [524, 554] on div "《有JetSL的車友嗎🔥》 從125升級到了158起步加速更給力⚡️ - #陳天兵 #JETSL #sym三陽" at bounding box center [533, 573] width 195 height 38
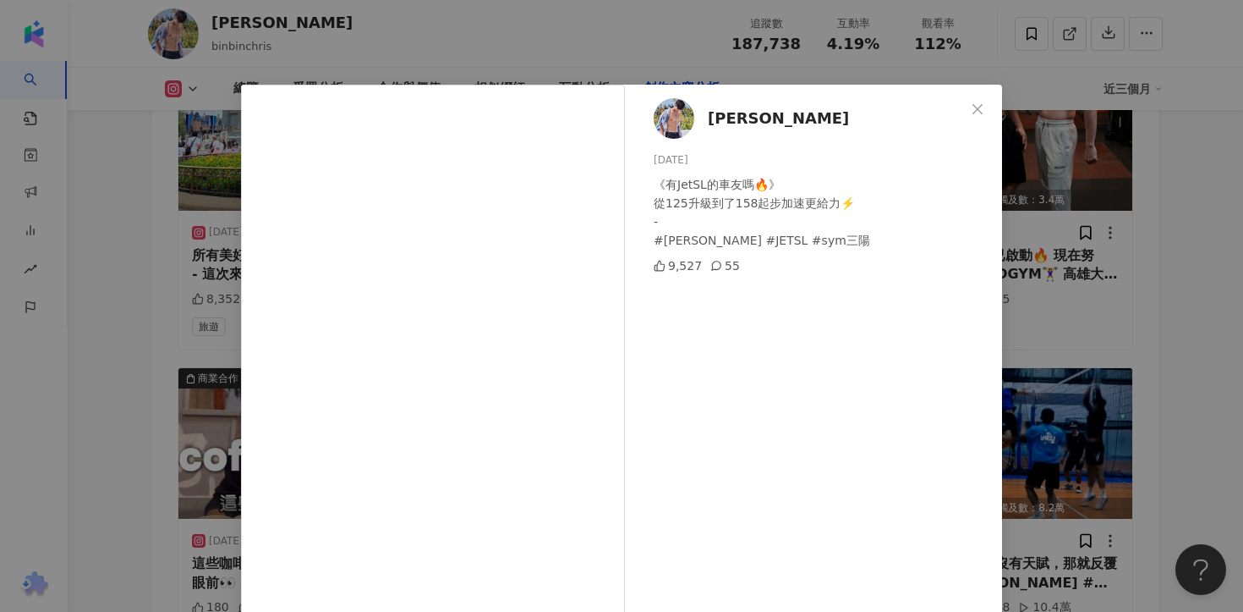
scroll to position [76, 0]
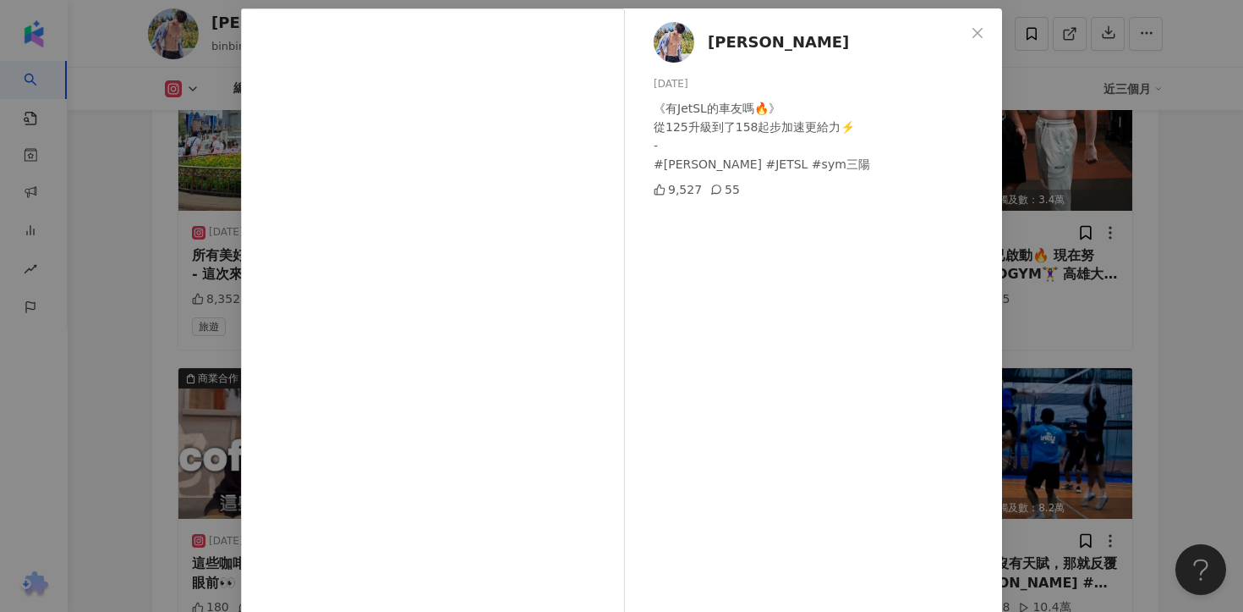
click at [1082, 292] on div "陳天兵 2024/12/28 《有JetSL的車友嗎🔥》 從125升級到了158起步加速更給力⚡️ - #陳天兵 #JETSL #sym三陽 9,527 55…" at bounding box center [621, 306] width 1243 height 612
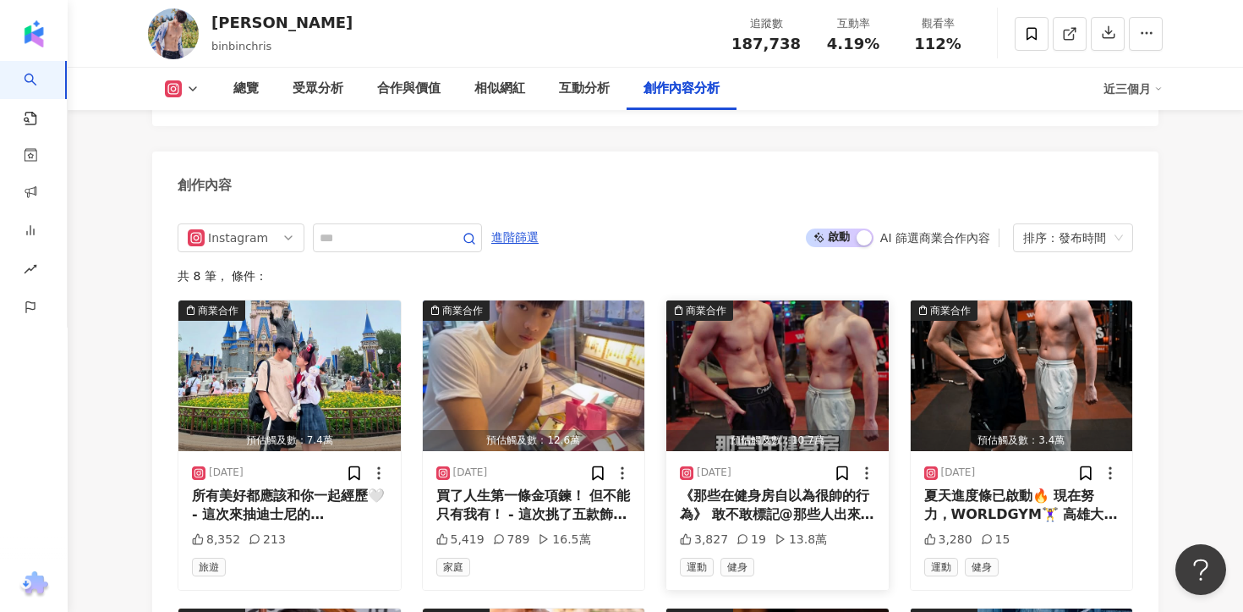
scroll to position [5149, 0]
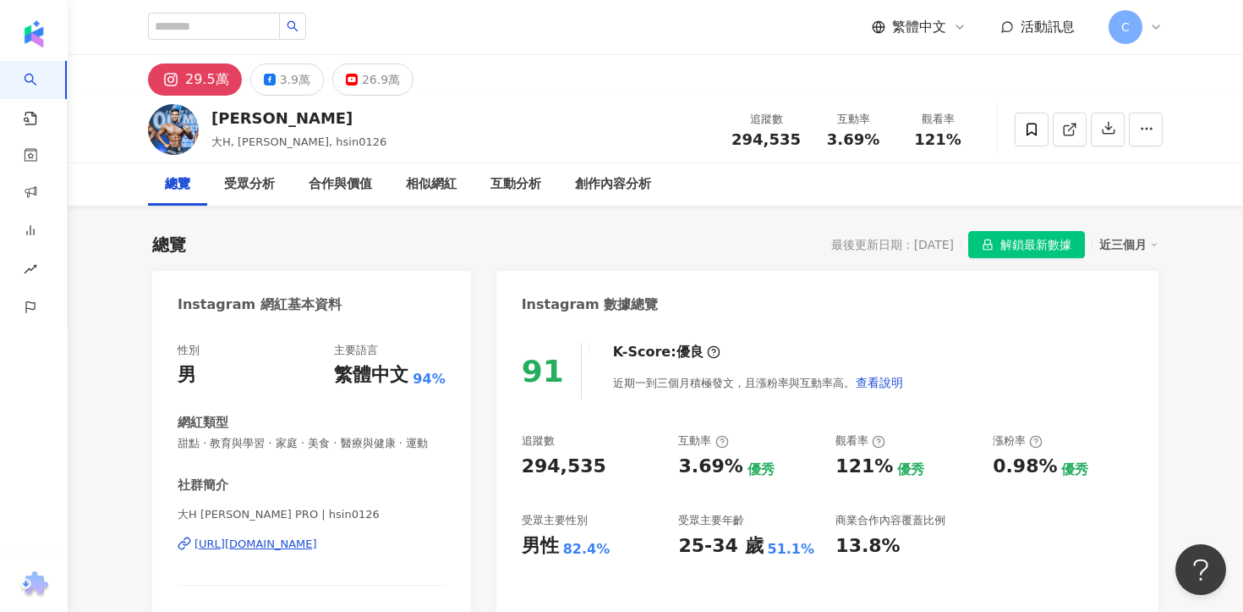
scroll to position [170, 0]
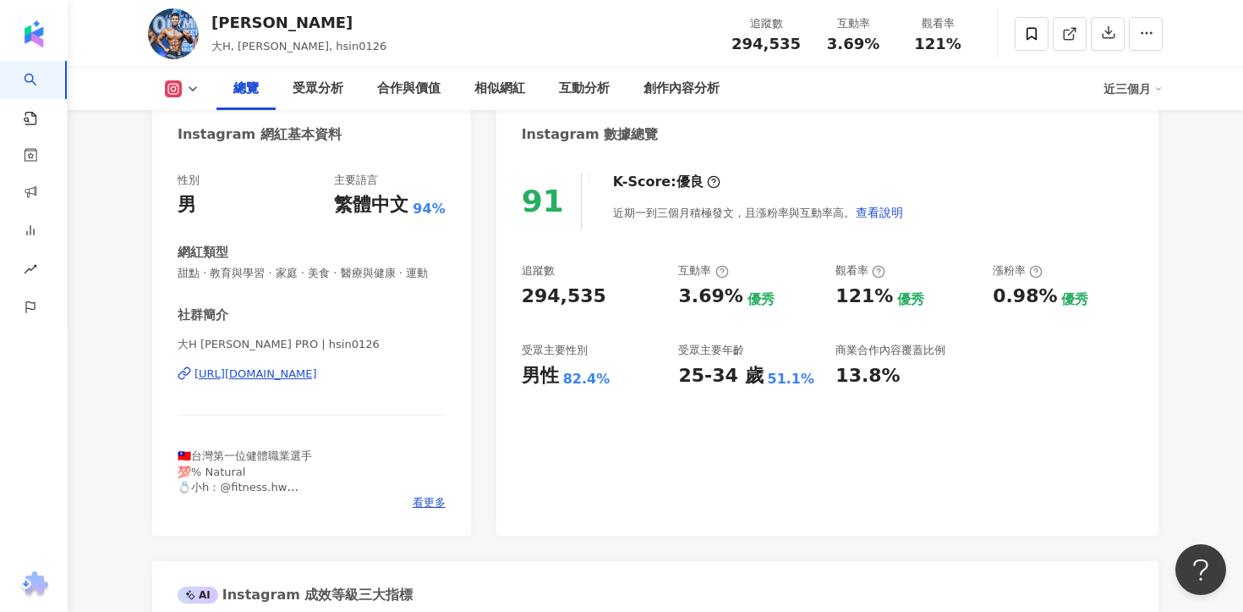
click at [317, 372] on div "https://www.instagram.com/hsin0126/" at bounding box center [256, 373] width 123 height 15
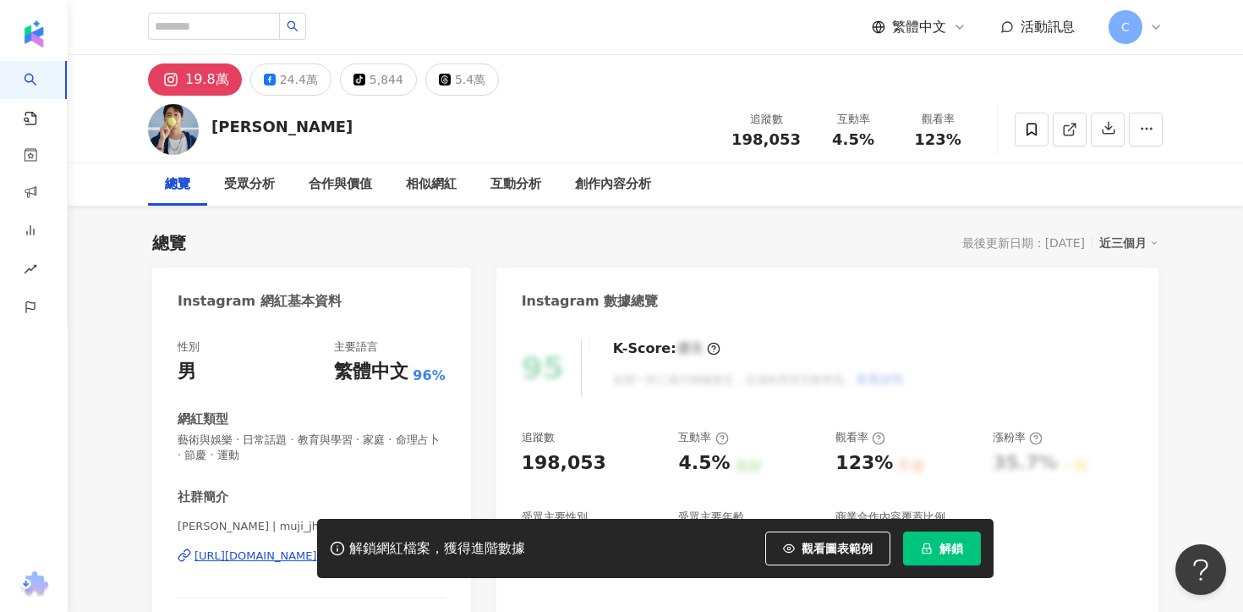
scroll to position [124, 0]
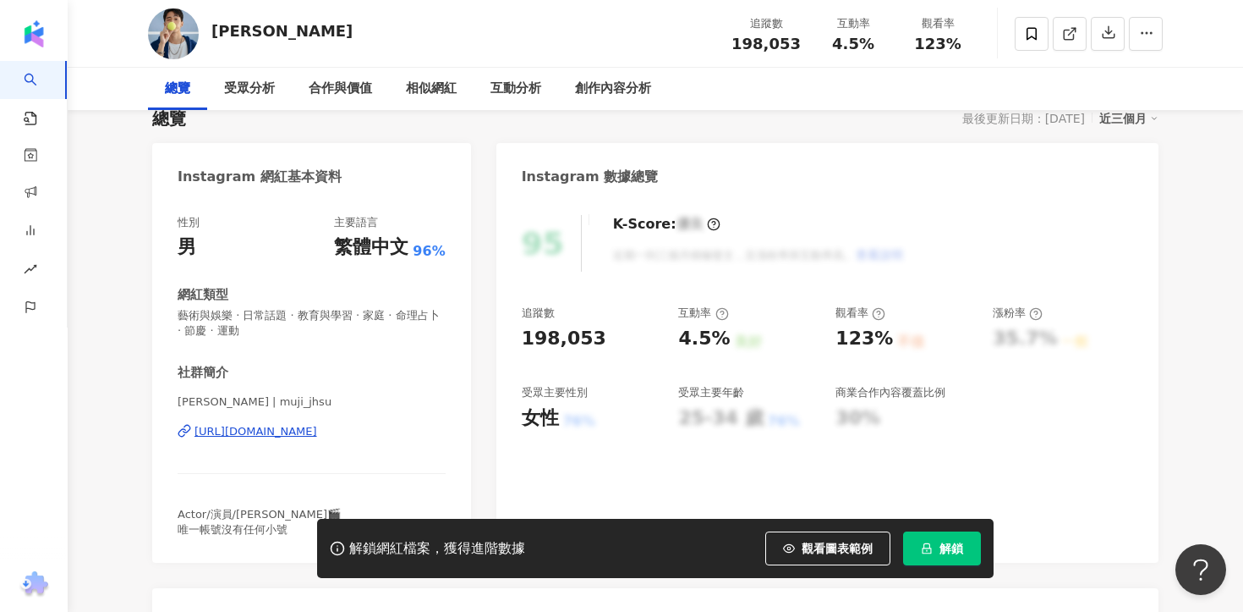
click at [349, 440] on div "徐謀俊Muji | muji_jhsu https://www.instagram.com/muji_jhsu/" at bounding box center [312, 443] width 268 height 99
click at [317, 433] on div "https://www.instagram.com/muji_jhsu/" at bounding box center [256, 431] width 123 height 15
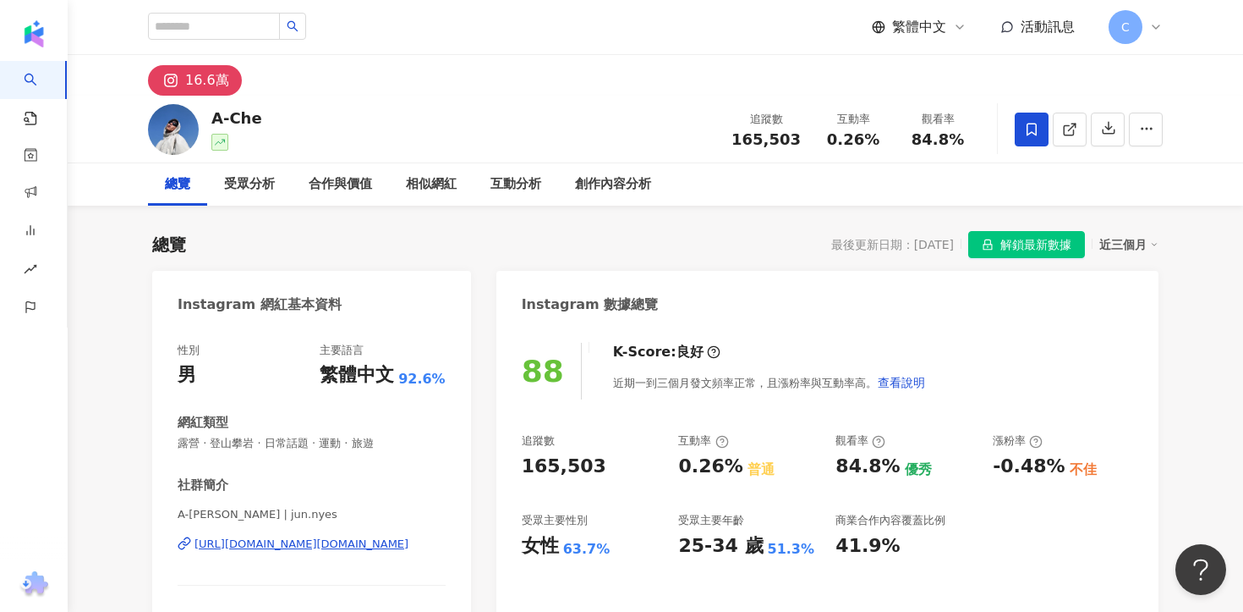
click at [363, 549] on div "[URL][DOMAIN_NAME][DOMAIN_NAME]" at bounding box center [302, 543] width 214 height 15
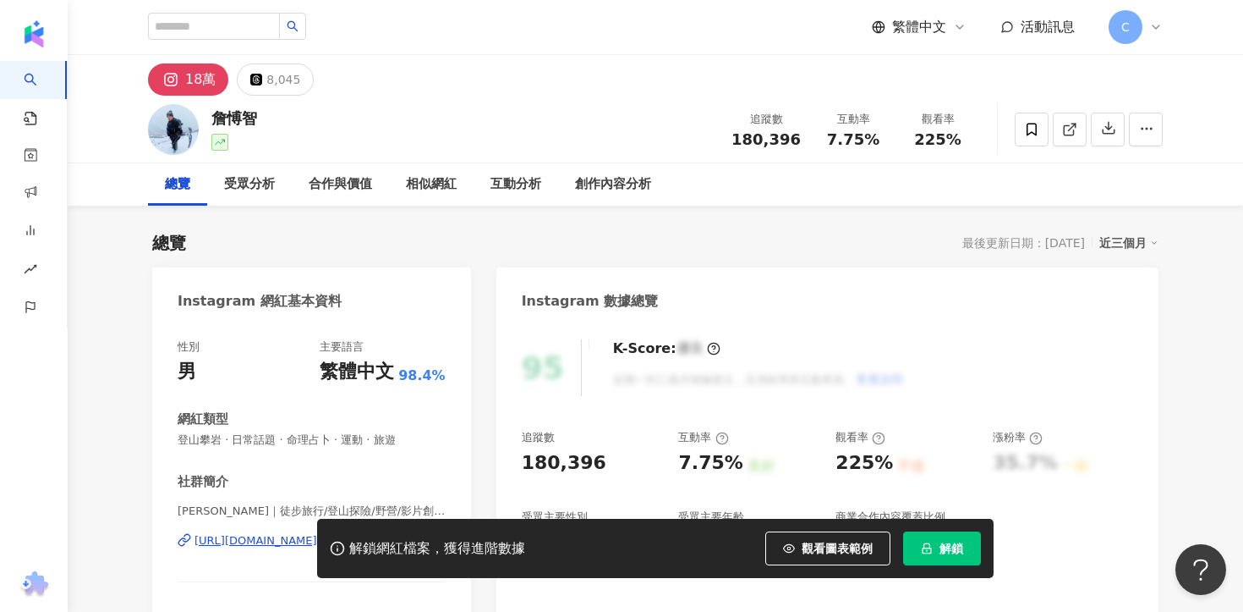
click at [940, 543] on span "解鎖" at bounding box center [952, 548] width 24 height 14
copy span "180,396"
drag, startPoint x: 740, startPoint y: 142, endPoint x: 800, endPoint y: 142, distance: 60.1
click at [800, 142] on div "180,396" at bounding box center [766, 139] width 69 height 17
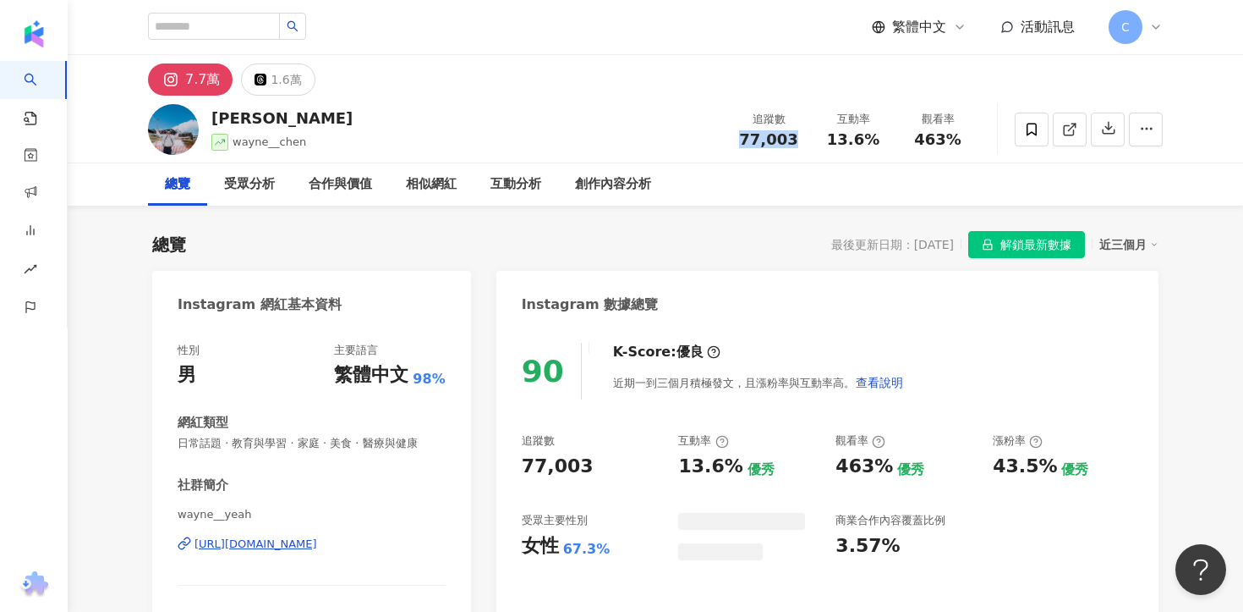
drag, startPoint x: 734, startPoint y: 134, endPoint x: 795, endPoint y: 134, distance: 60.9
click at [795, 134] on div "追蹤數 77,003" at bounding box center [769, 129] width 85 height 36
click at [1002, 247] on span "解鎖最新數據" at bounding box center [1036, 245] width 71 height 27
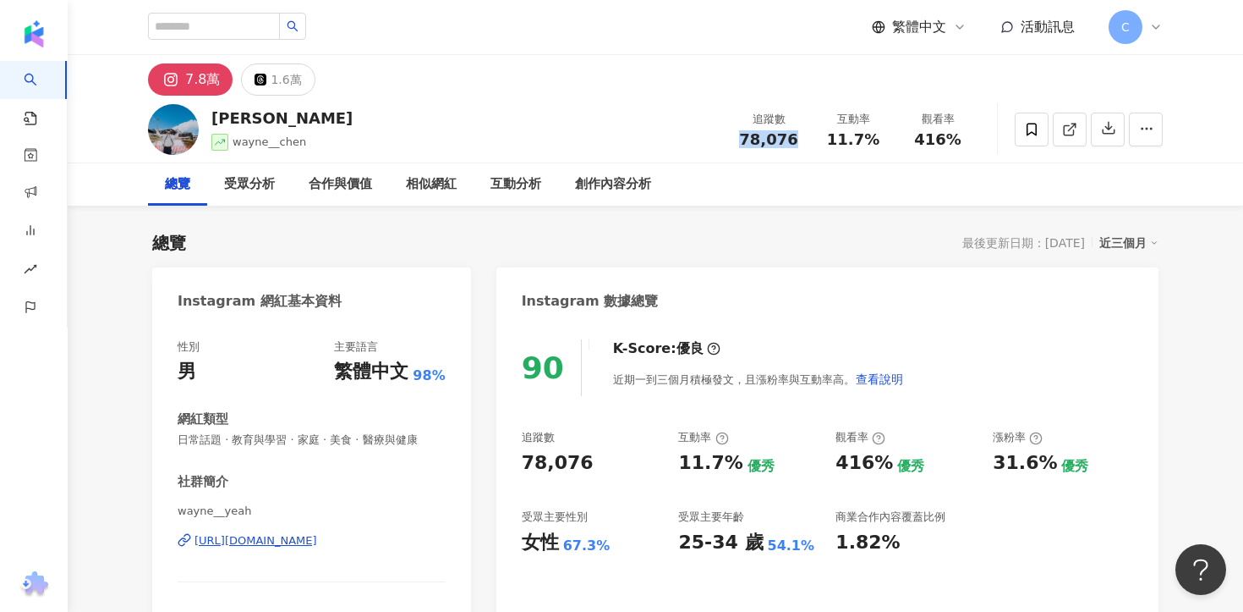
drag, startPoint x: 741, startPoint y: 142, endPoint x: 800, endPoint y: 139, distance: 59.3
click at [801, 139] on div "追蹤數 78,076" at bounding box center [769, 129] width 85 height 36
copy span "78,076"
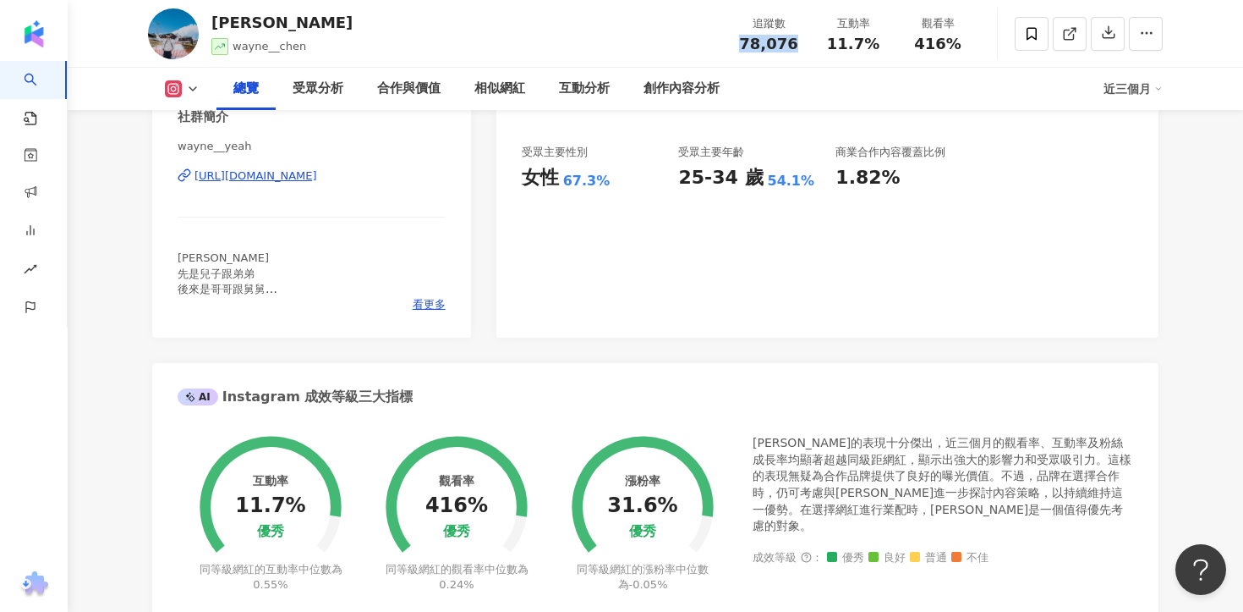
scroll to position [366, 0]
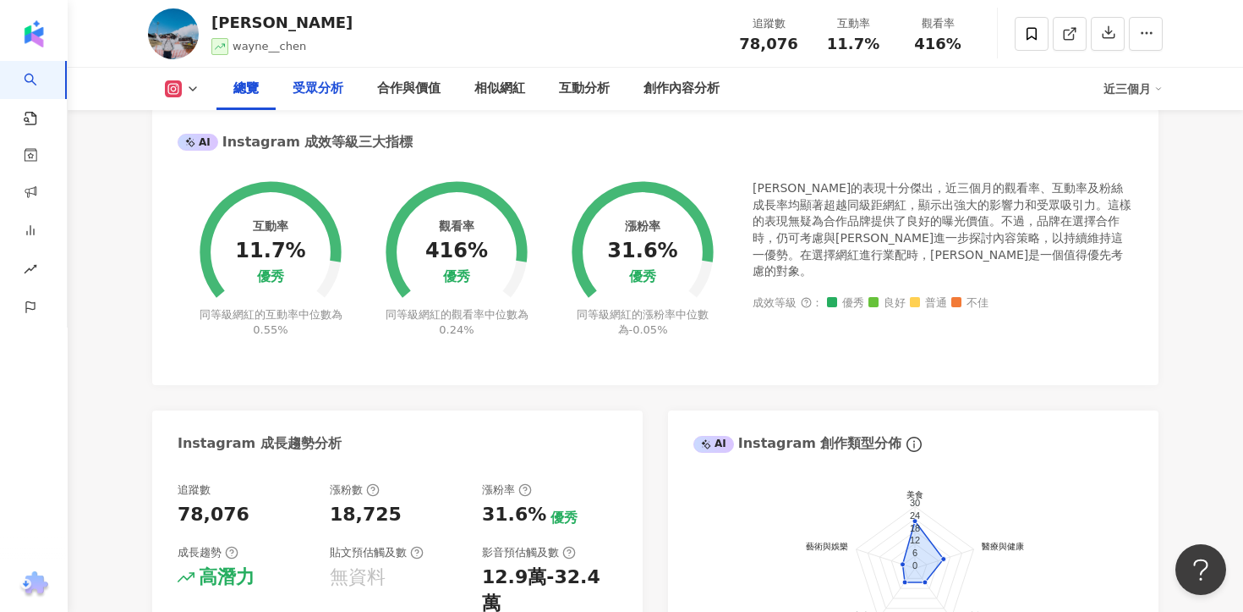
click at [321, 80] on div "受眾分析" at bounding box center [318, 89] width 51 height 20
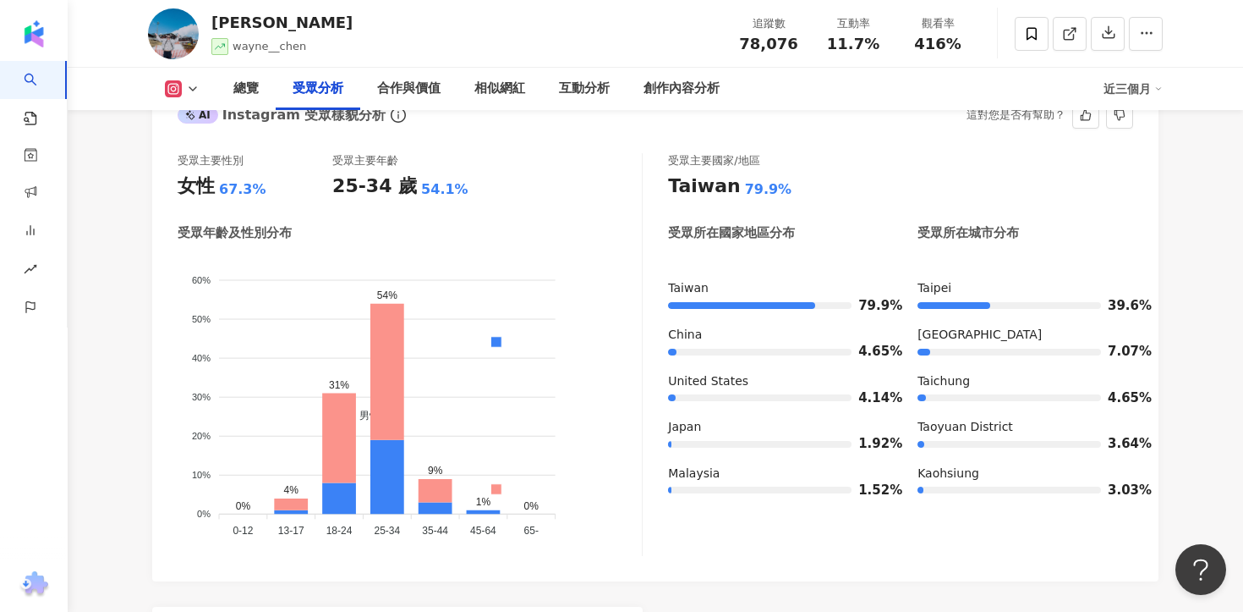
scroll to position [1535, 0]
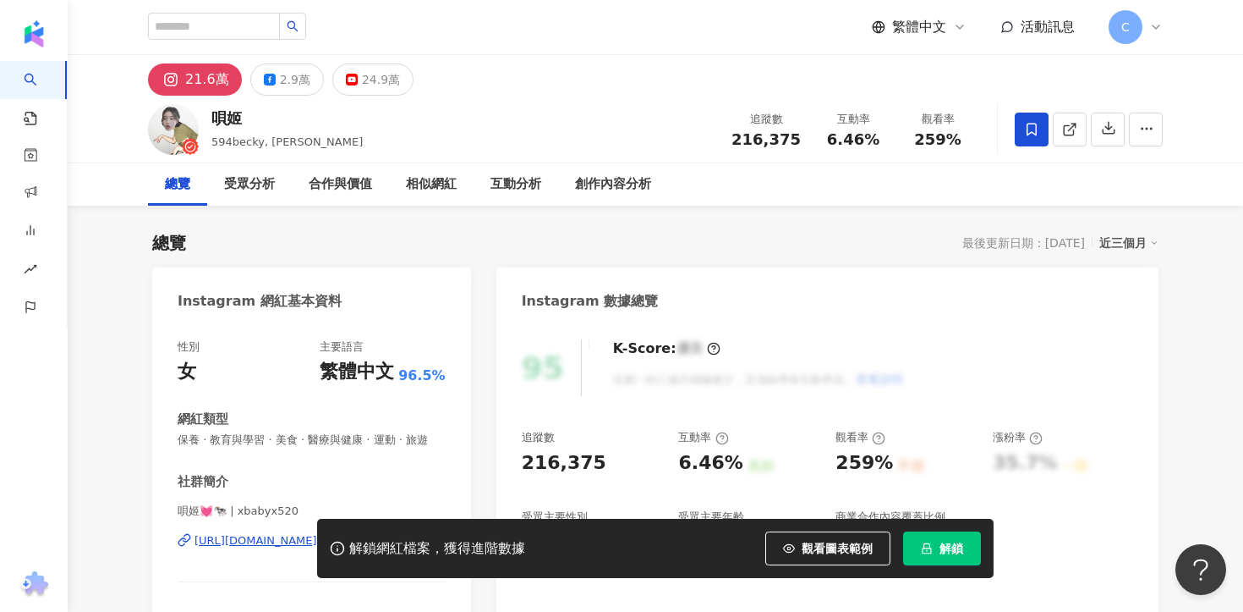
scroll to position [167, 0]
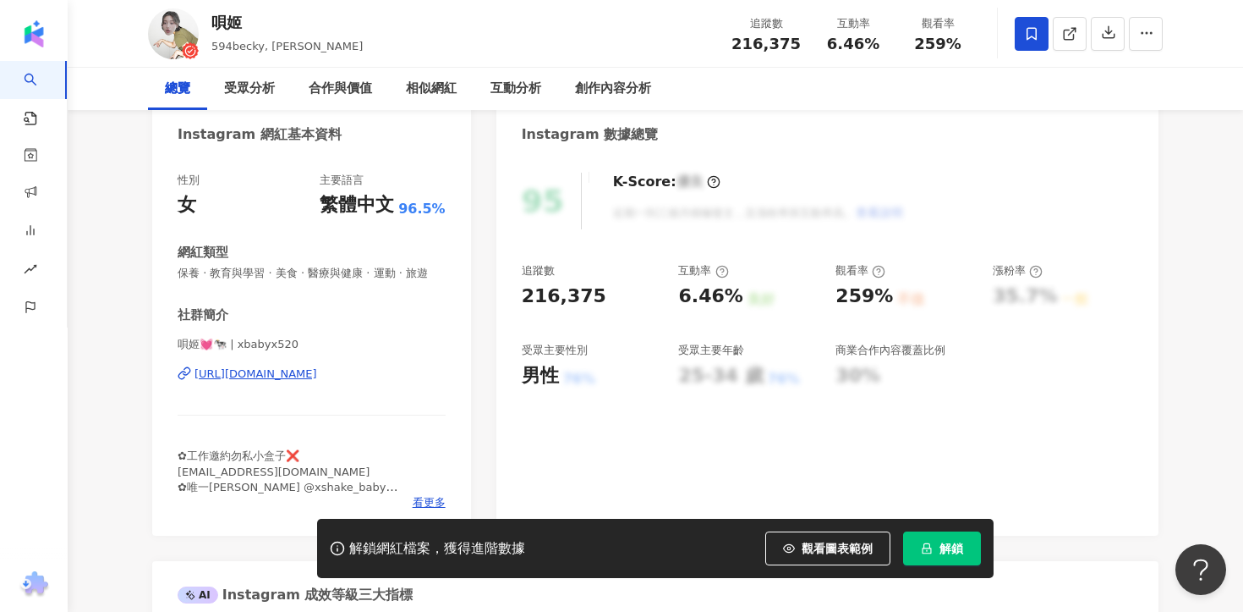
click at [317, 375] on div "https://www.instagram.com/xbabyx520/" at bounding box center [256, 373] width 123 height 15
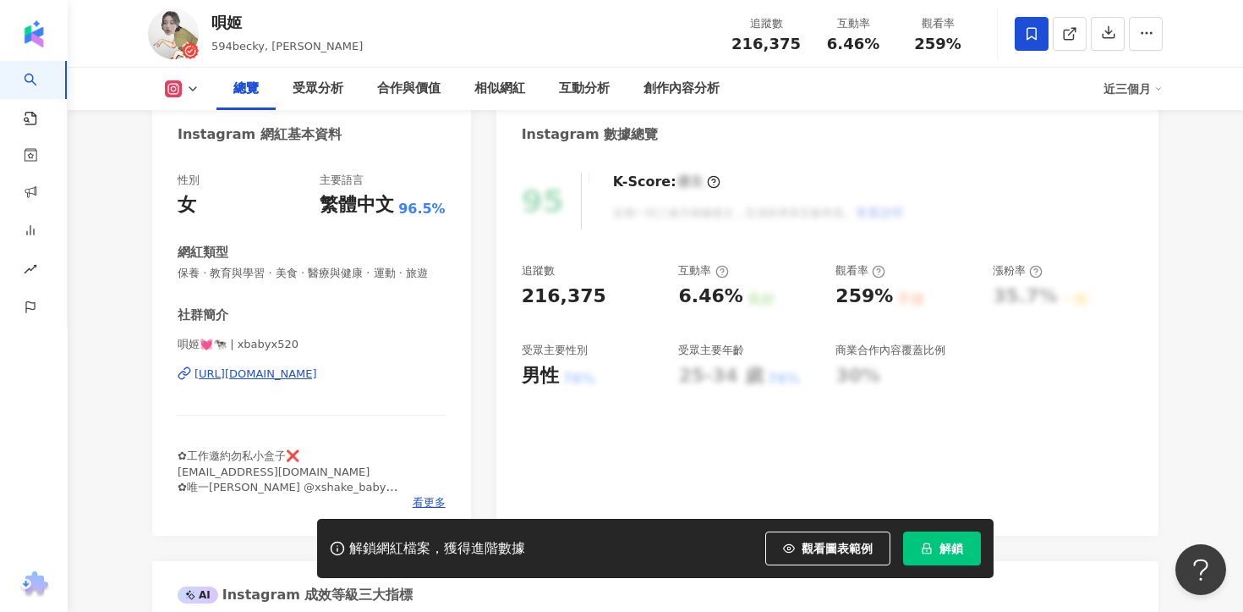
click at [169, 80] on icon at bounding box center [173, 88] width 17 height 17
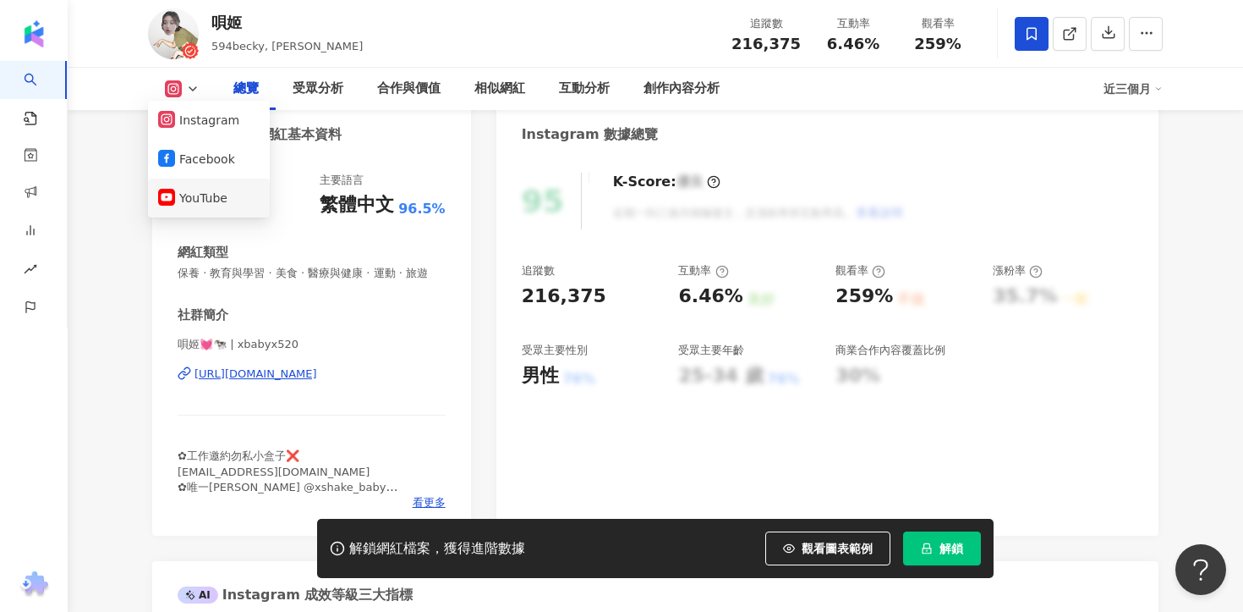
click at [220, 190] on button "YouTube" at bounding box center [209, 198] width 102 height 24
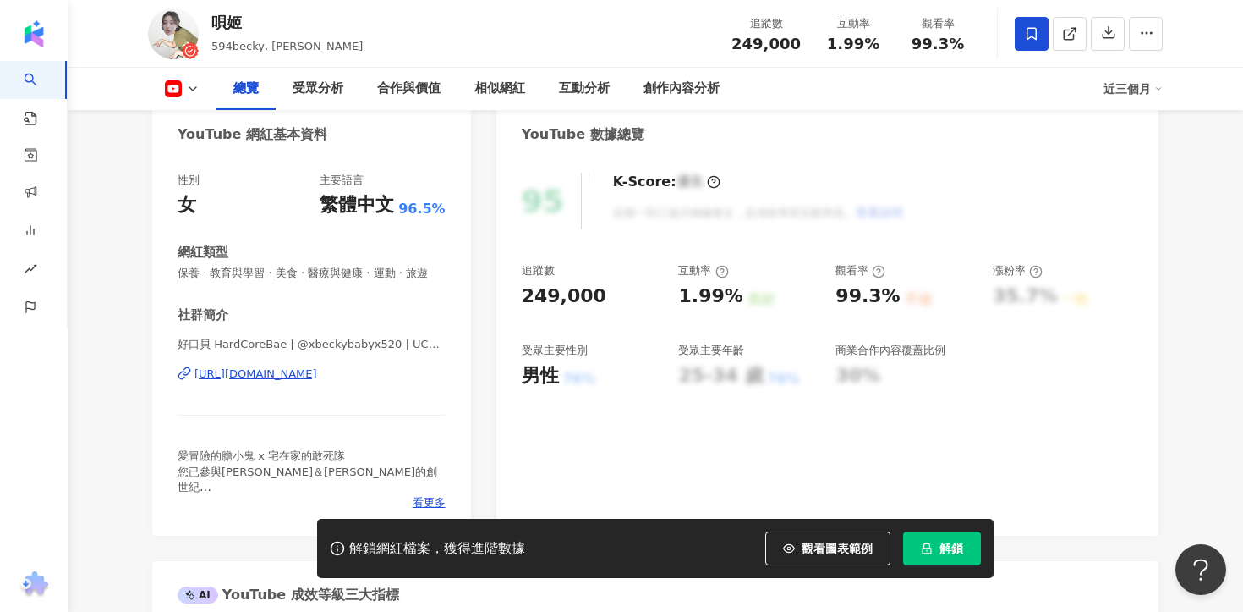
click at [317, 378] on div "https://www.youtube.com/channel/UCaYUS2t_AH5onLJT2MyKBIA" at bounding box center [256, 373] width 123 height 15
drag, startPoint x: 217, startPoint y: 24, endPoint x: 282, endPoint y: 24, distance: 64.3
click at [282, 24] on div "唄姬" at bounding box center [286, 22] width 151 height 21
copy div "唄姬"
click at [940, 541] on span "解鎖" at bounding box center [952, 548] width 24 height 14
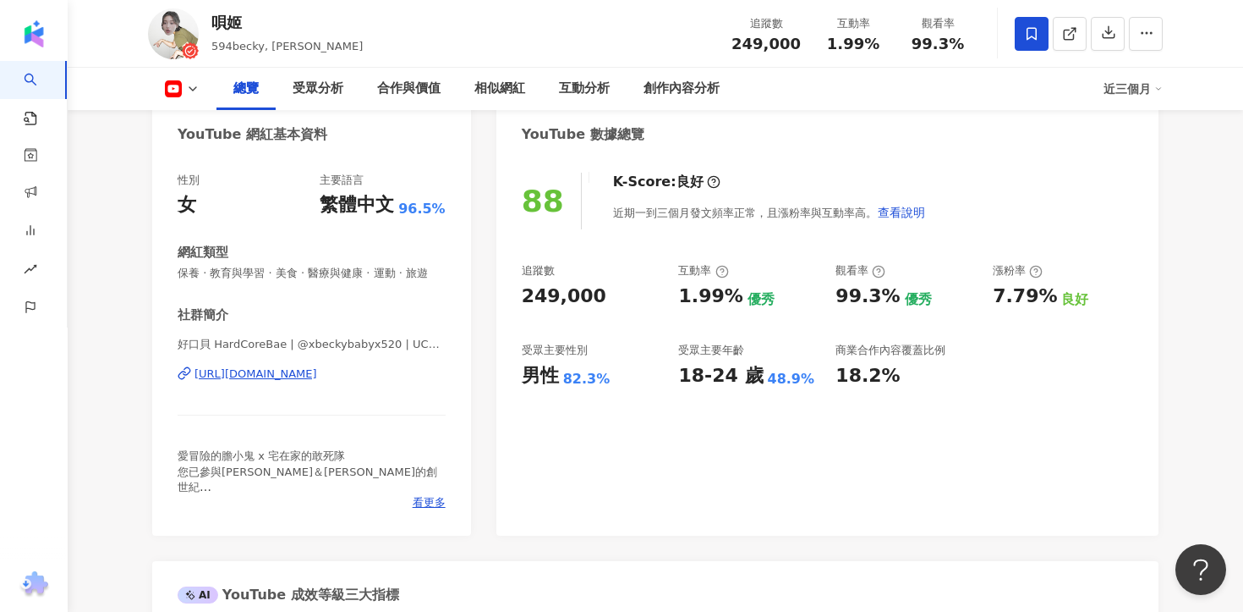
click at [196, 99] on div "總覽 受眾分析 合作與價值 相似網紅 互動分析 創作內容分析 近三個月" at bounding box center [655, 89] width 1015 height 42
click at [174, 88] on icon at bounding box center [174, 88] width 3 height 3
click at [199, 118] on button "Instagram" at bounding box center [209, 120] width 102 height 24
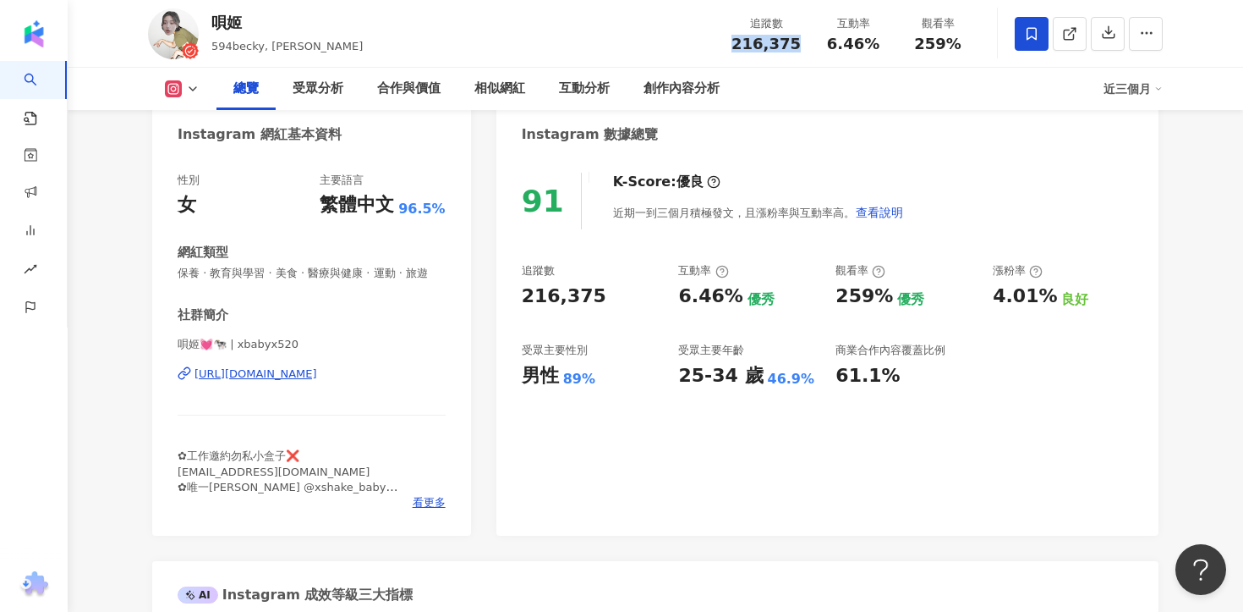
drag, startPoint x: 727, startPoint y: 41, endPoint x: 803, endPoint y: 41, distance: 75.3
click at [803, 41] on div "追蹤數 216,375" at bounding box center [767, 33] width 90 height 36
copy span "216,375"
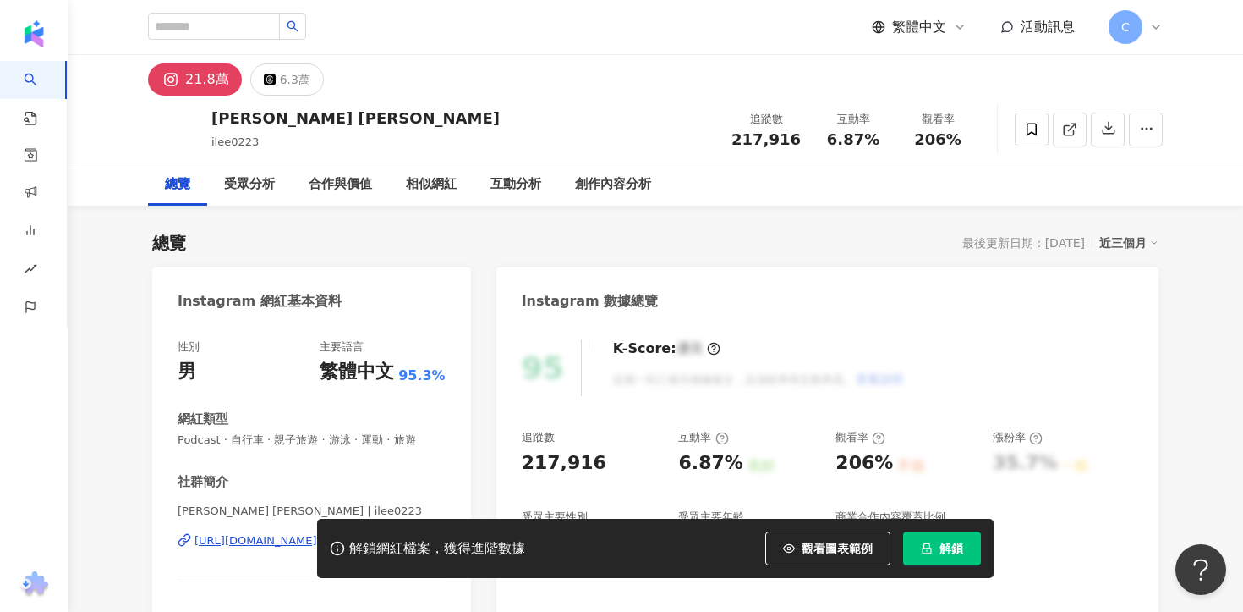
scroll to position [234, 0]
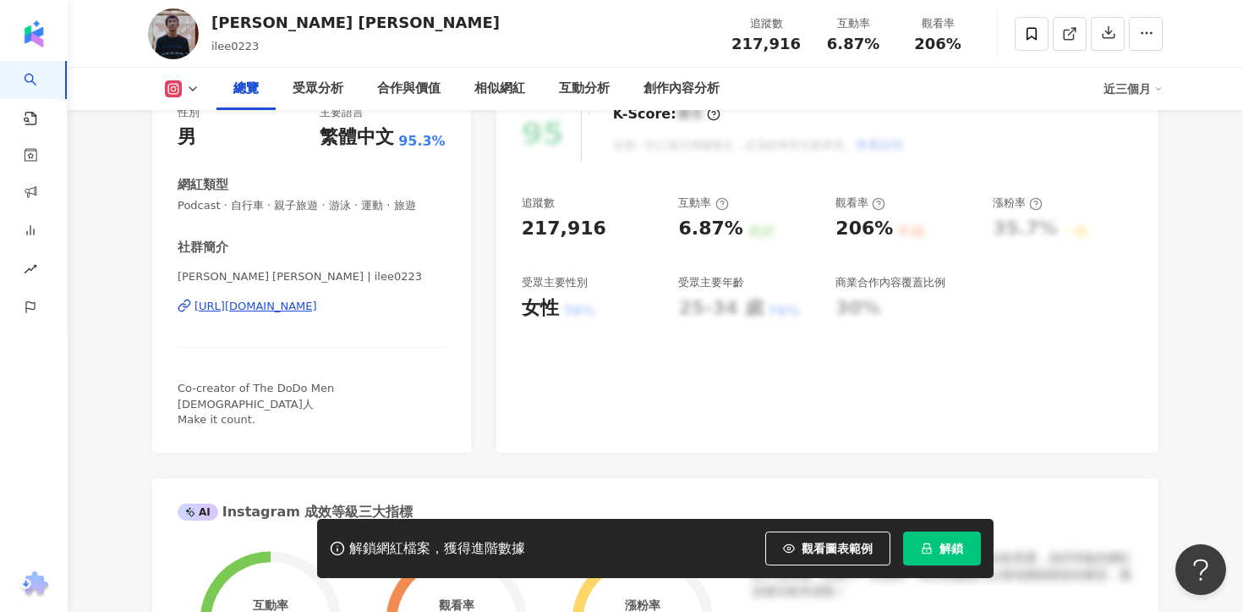
click at [352, 321] on div "[PERSON_NAME] [PERSON_NAME] | ilee0223 [URL][DOMAIN_NAME]" at bounding box center [312, 318] width 268 height 99
click at [317, 308] on div "[URL][DOMAIN_NAME]" at bounding box center [256, 306] width 123 height 15
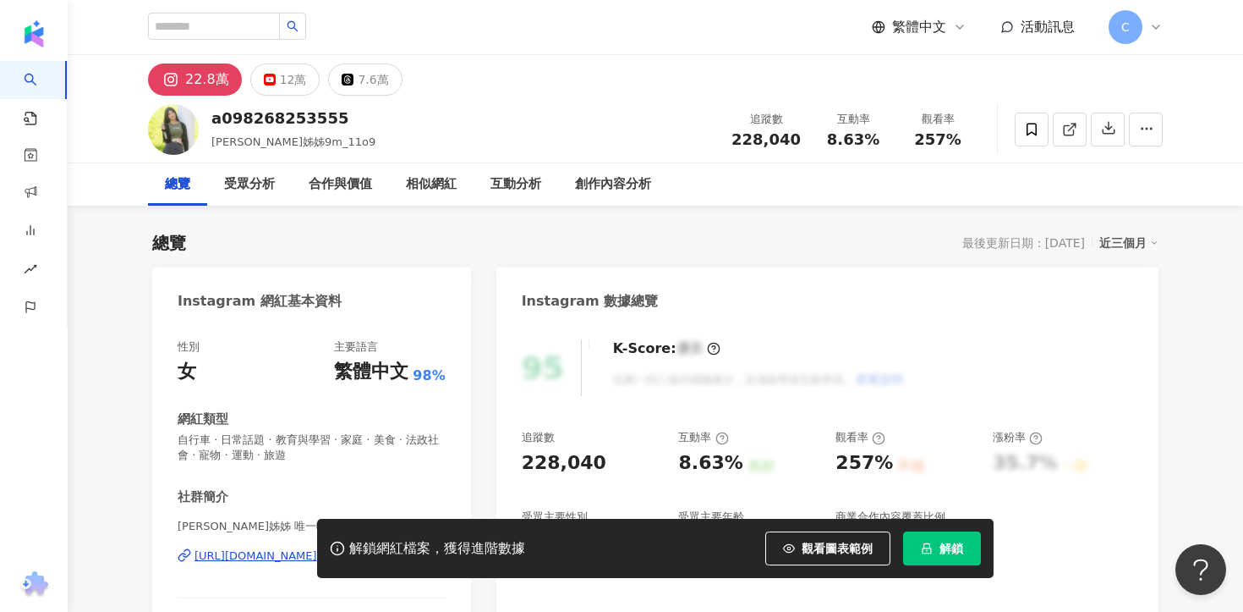
scroll to position [199, 0]
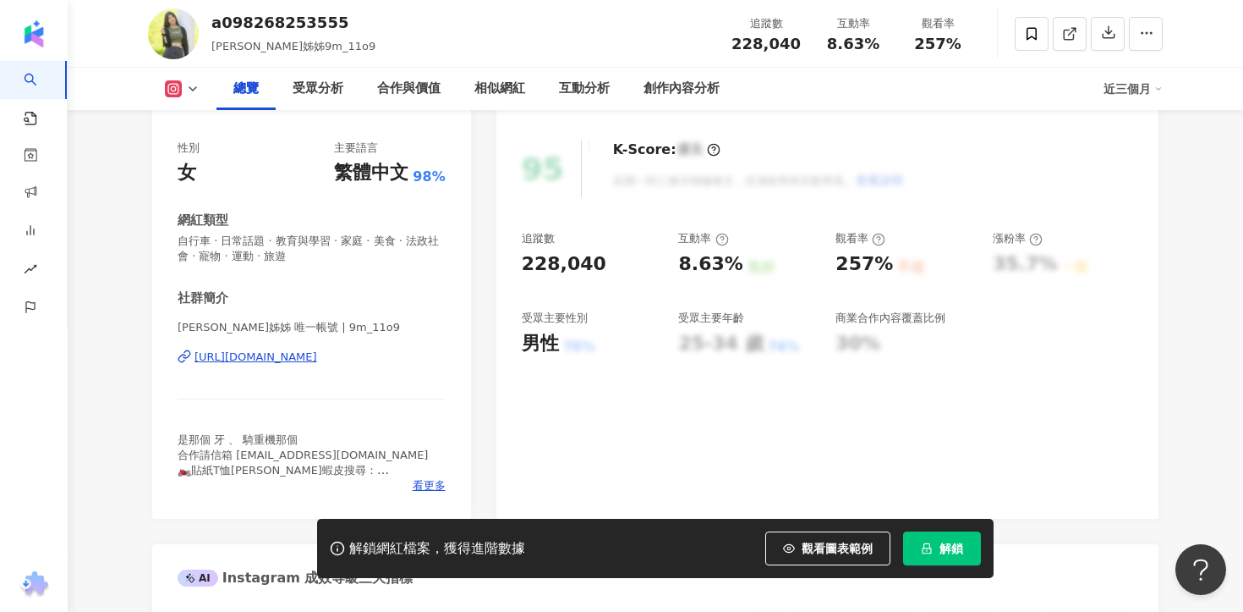
click at [317, 356] on div "https://www.instagram.com/9m_11o9/" at bounding box center [256, 356] width 123 height 15
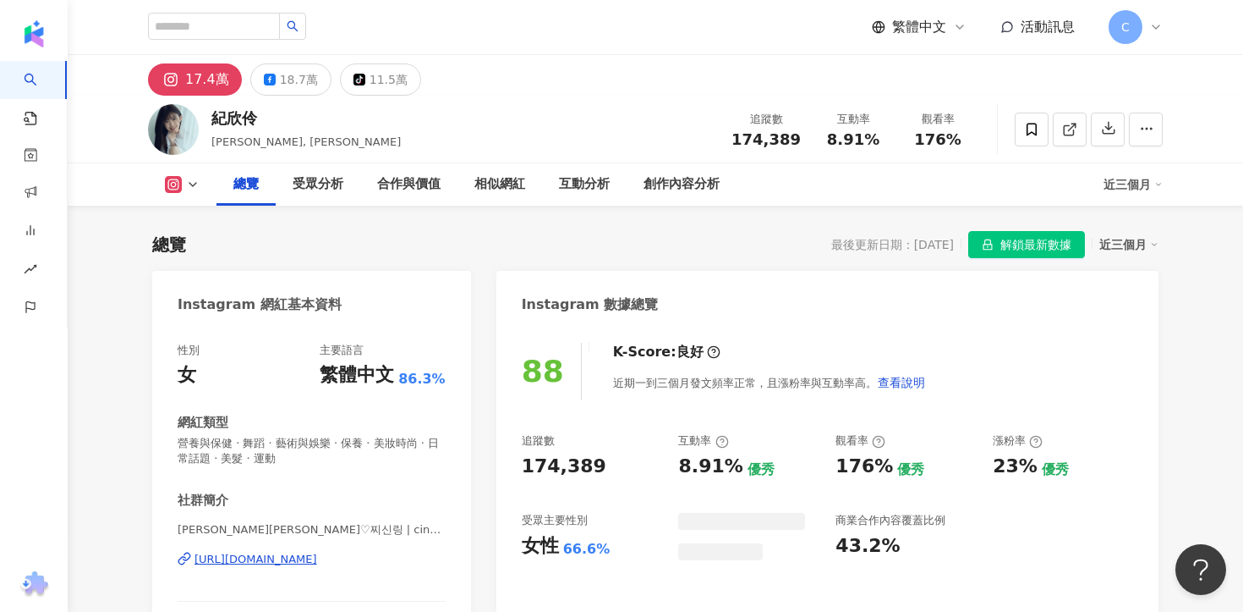
scroll to position [144, 0]
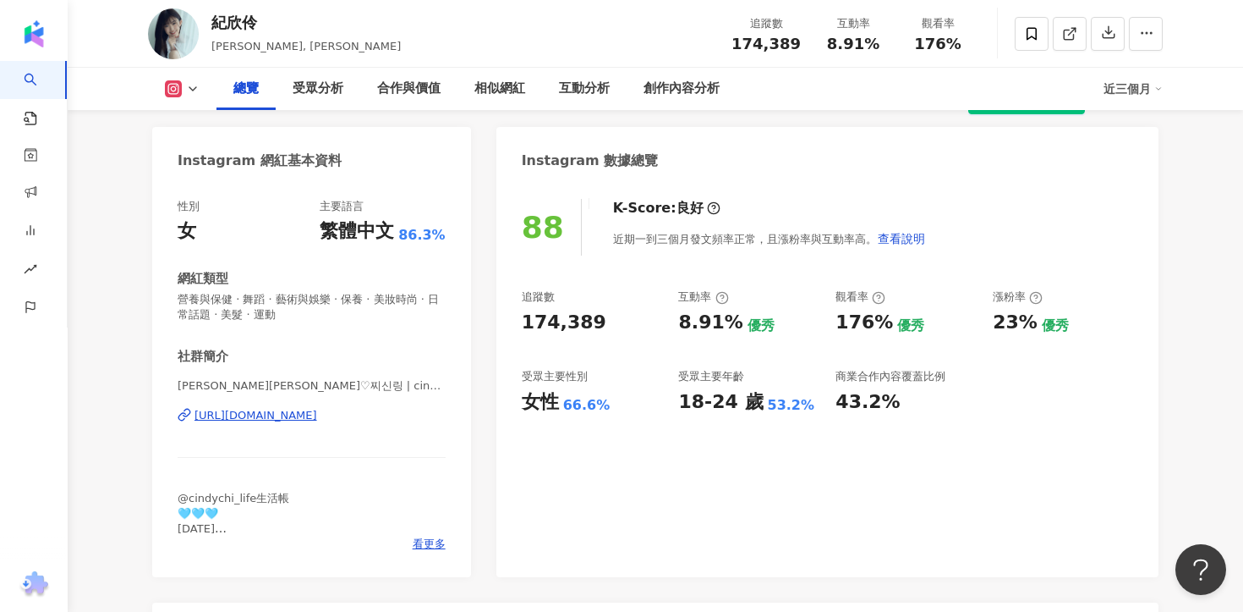
click at [338, 424] on div "[PERSON_NAME][PERSON_NAME]♡찌신링 | cindychi106 [URL][DOMAIN_NAME]" at bounding box center [312, 427] width 268 height 99
click at [339, 407] on div "紀欣伶Cindy♡찌신링 | cindychi106 https://www.instagram.com/cindychi106/" at bounding box center [312, 427] width 268 height 99
click at [317, 417] on div "https://www.instagram.com/cindychi106/" at bounding box center [256, 415] width 123 height 15
copy span "174,389"
drag, startPoint x: 727, startPoint y: 39, endPoint x: 824, endPoint y: 7, distance: 101.6
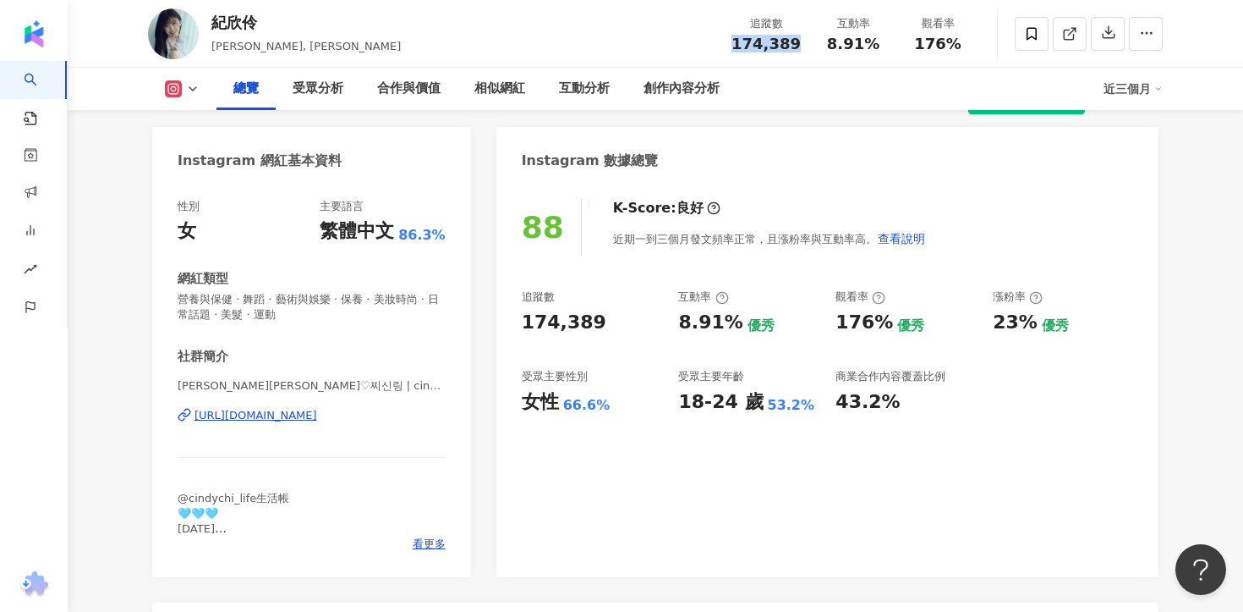
click at [824, 7] on div "紀欣伶 Cindy, 紀欣伶Cindy 追蹤數 174,389 互動率 8.91% 觀看率 176%" at bounding box center [655, 33] width 1083 height 67
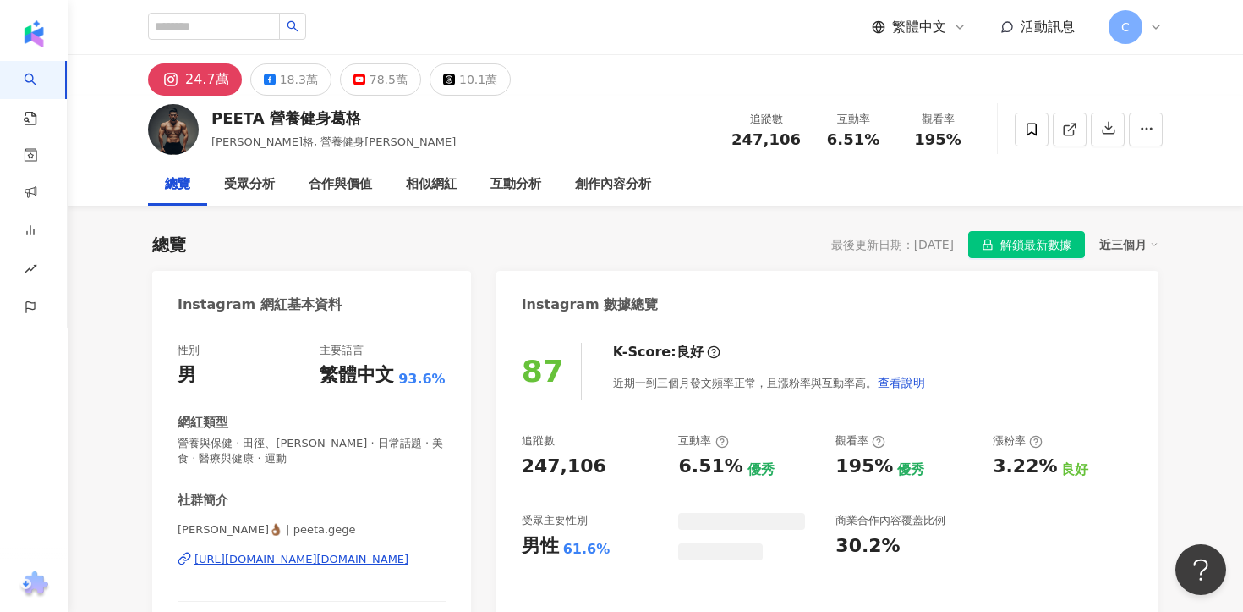
drag, startPoint x: 219, startPoint y: 118, endPoint x: 230, endPoint y: 118, distance: 11.0
click at [229, 118] on div "PEETA 營養健身葛格" at bounding box center [333, 117] width 244 height 21
drag, startPoint x: 214, startPoint y: 117, endPoint x: 360, endPoint y: 117, distance: 146.3
click at [360, 117] on div "PEETA 營養健身葛格" at bounding box center [333, 117] width 244 height 21
copy div "PEETA 營養健身葛格"
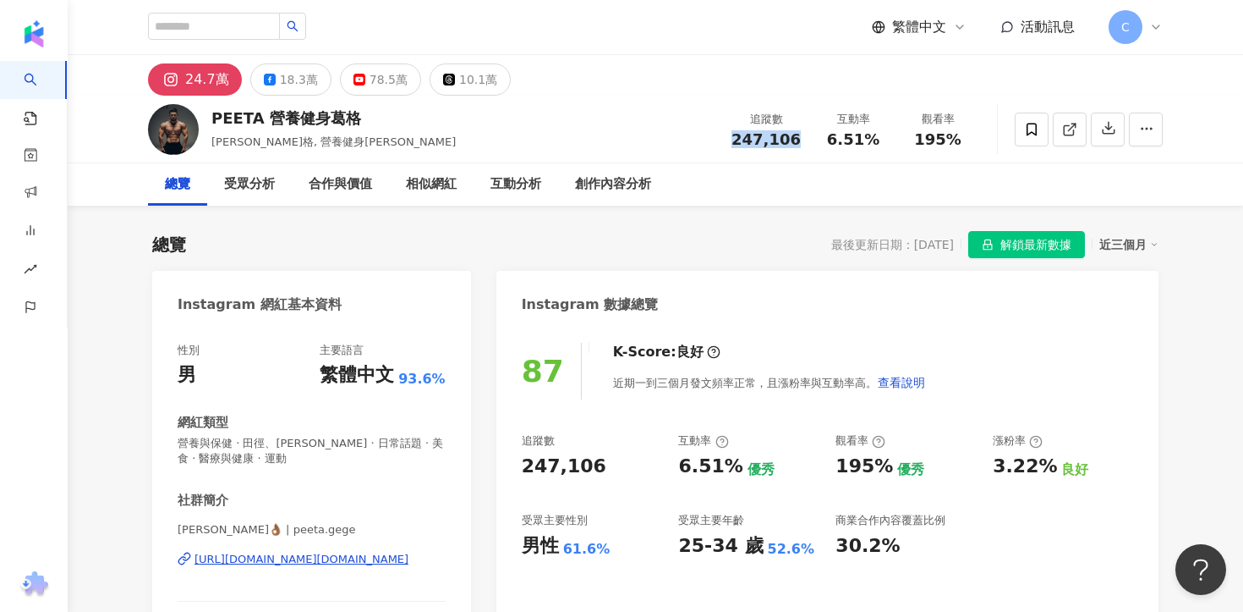
drag, startPoint x: 744, startPoint y: 138, endPoint x: 797, endPoint y: 140, distance: 52.5
click at [797, 140] on div "247,106" at bounding box center [766, 139] width 69 height 17
copy span "247,106"
click at [335, 557] on div "https://www.instagram.com/peeta.gege/" at bounding box center [302, 559] width 214 height 15
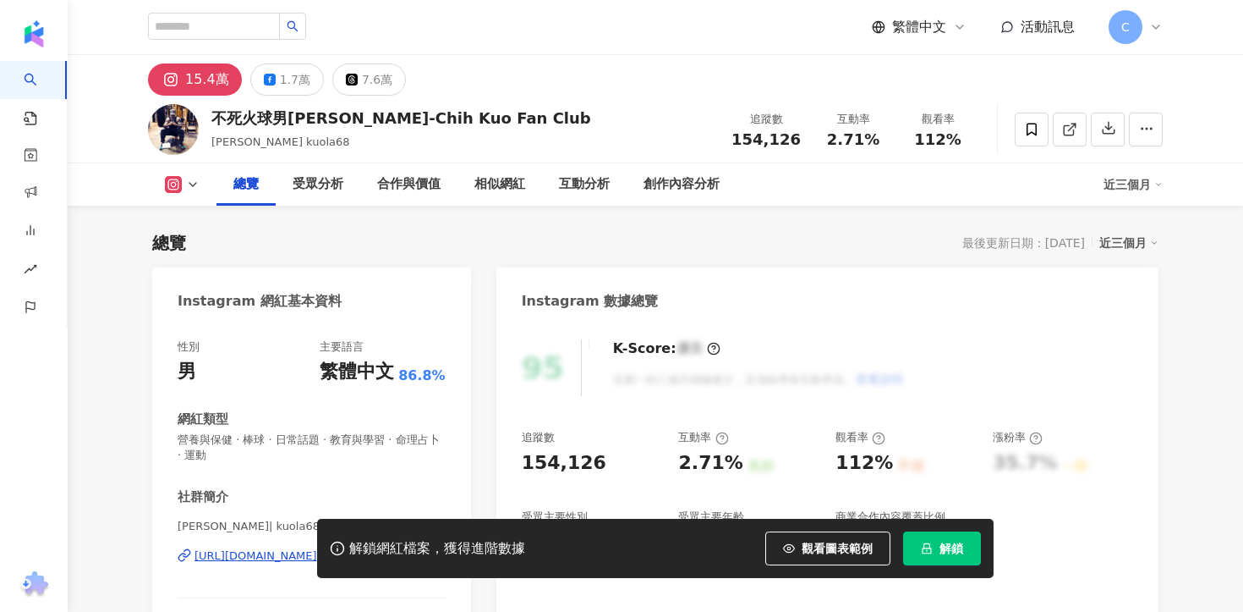
scroll to position [140, 0]
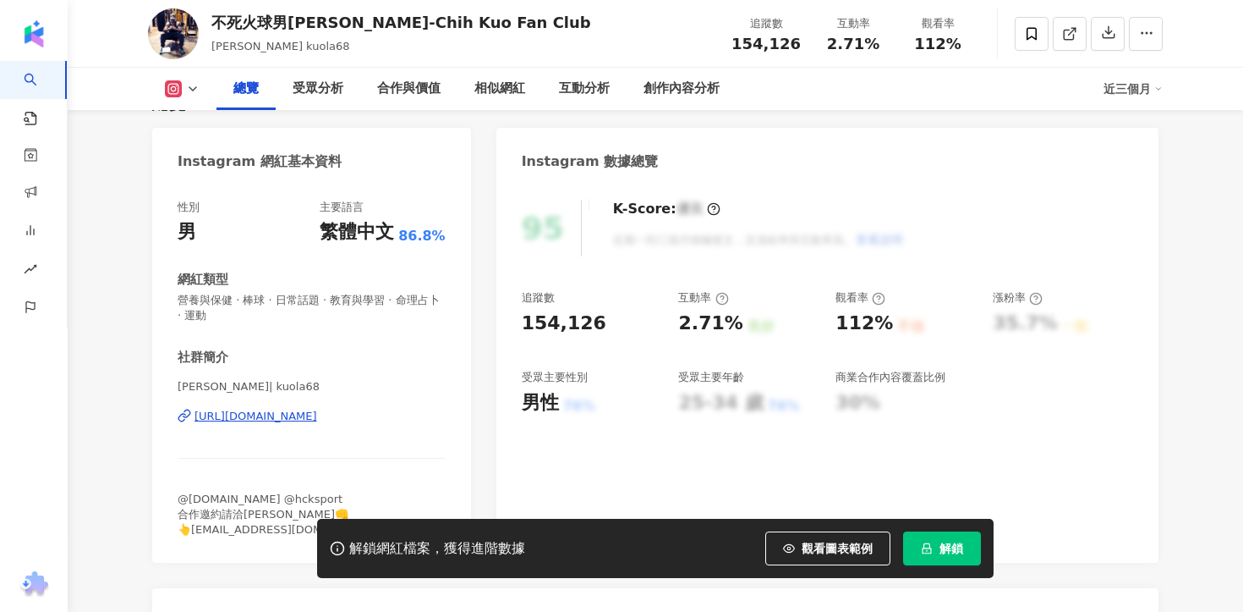
click at [317, 413] on div "https://www.instagram.com/kuola68/" at bounding box center [256, 416] width 123 height 15
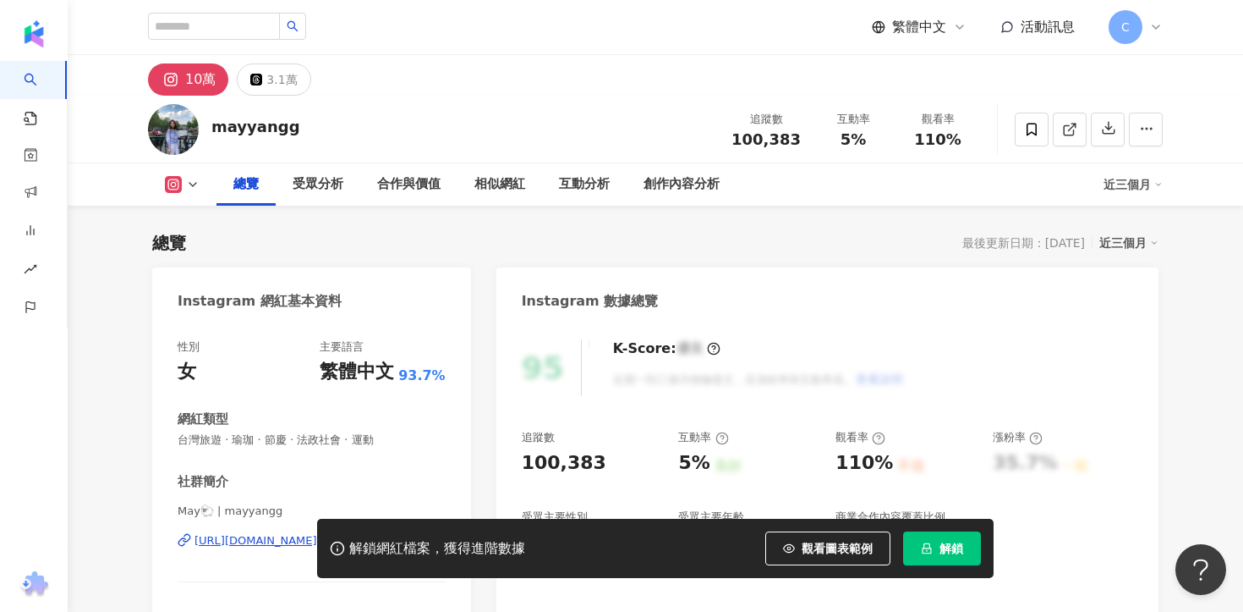
scroll to position [198, 0]
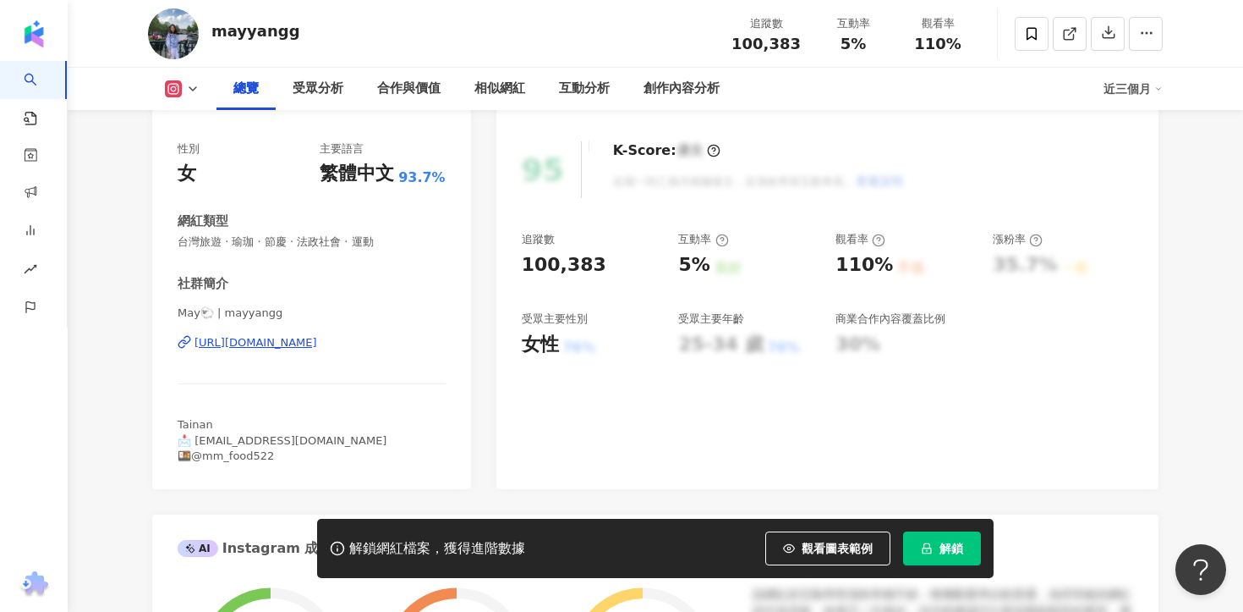
click at [317, 342] on div "[URL][DOMAIN_NAME]" at bounding box center [256, 342] width 123 height 15
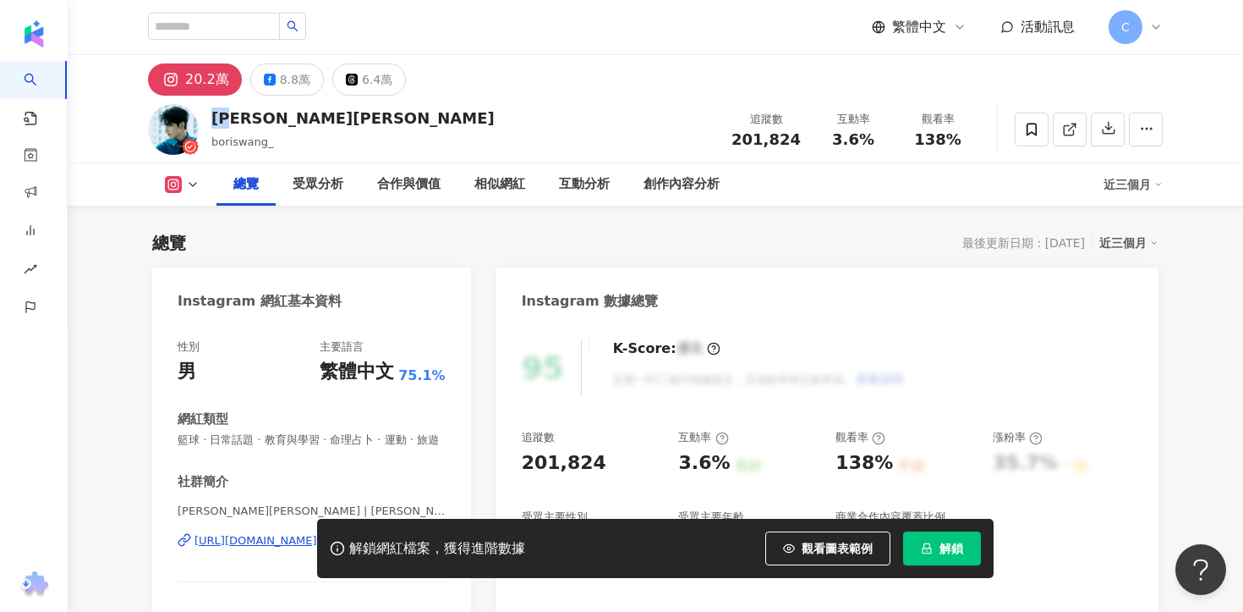
drag, startPoint x: 211, startPoint y: 118, endPoint x: 260, endPoint y: 118, distance: 48.2
click at [261, 119] on div "王品澔 Boris" at bounding box center [352, 117] width 283 height 21
copy div "王品澔"
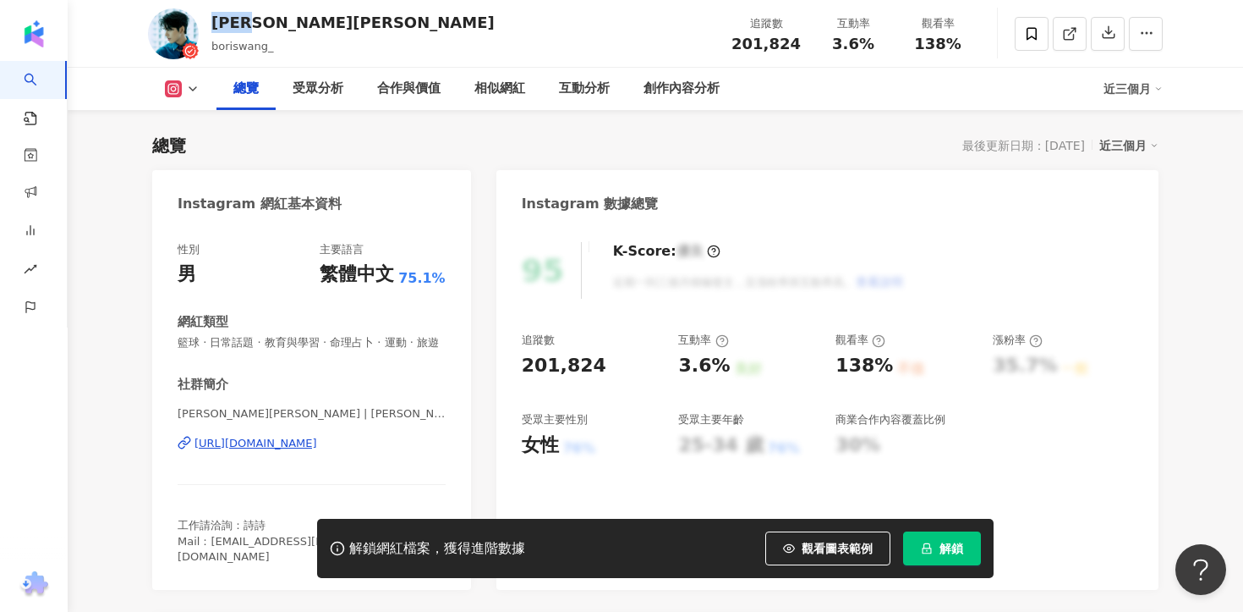
scroll to position [156, 0]
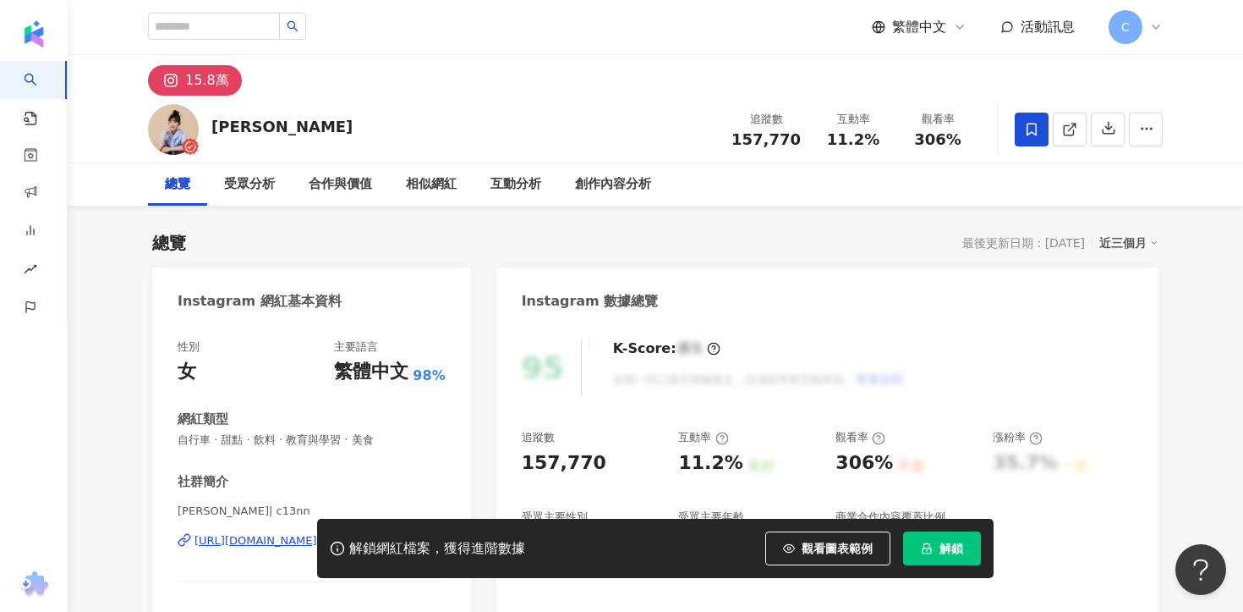
click at [951, 550] on span "解鎖" at bounding box center [952, 548] width 24 height 14
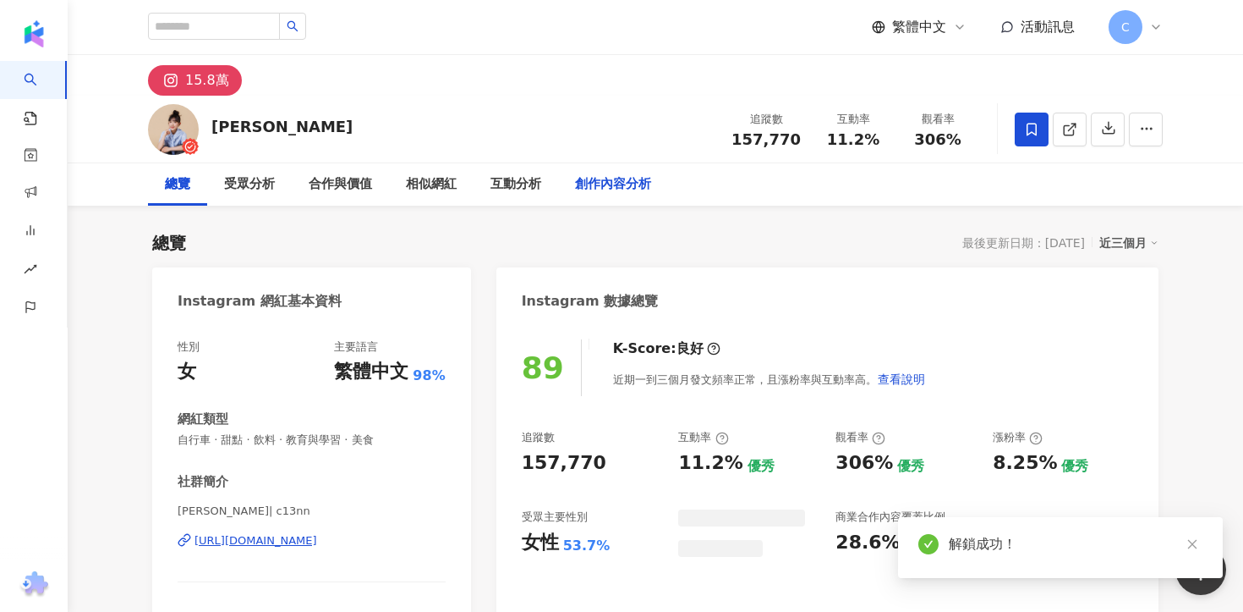
click at [599, 186] on div "創作內容分析" at bounding box center [613, 184] width 76 height 20
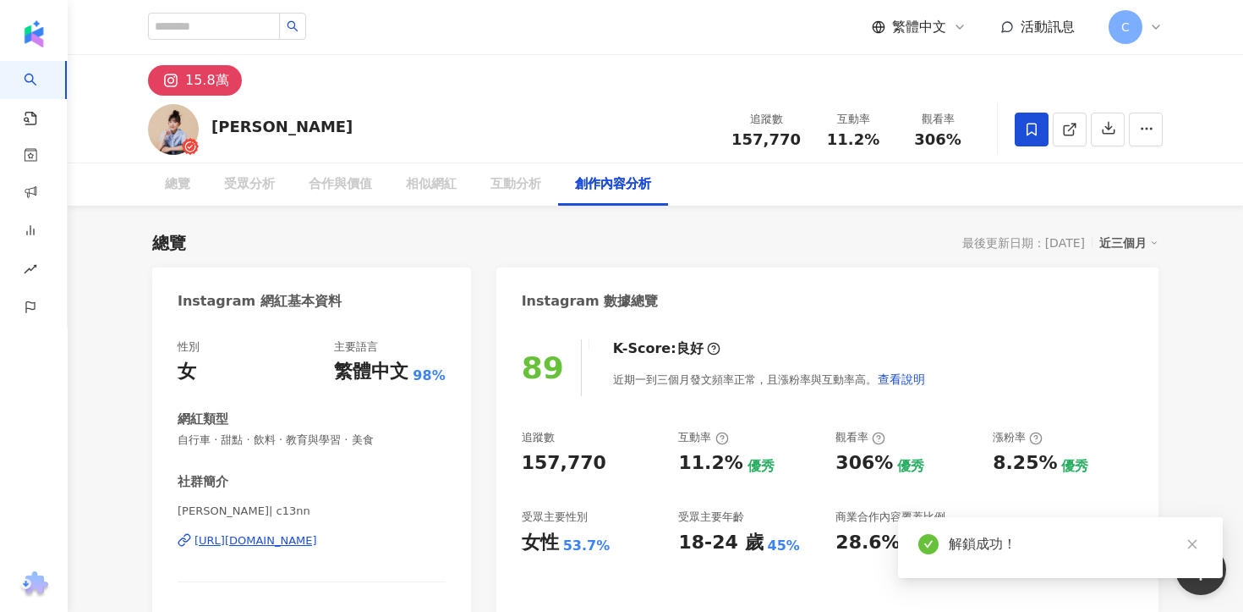
click at [603, 184] on div "創作內容分析" at bounding box center [613, 184] width 76 height 20
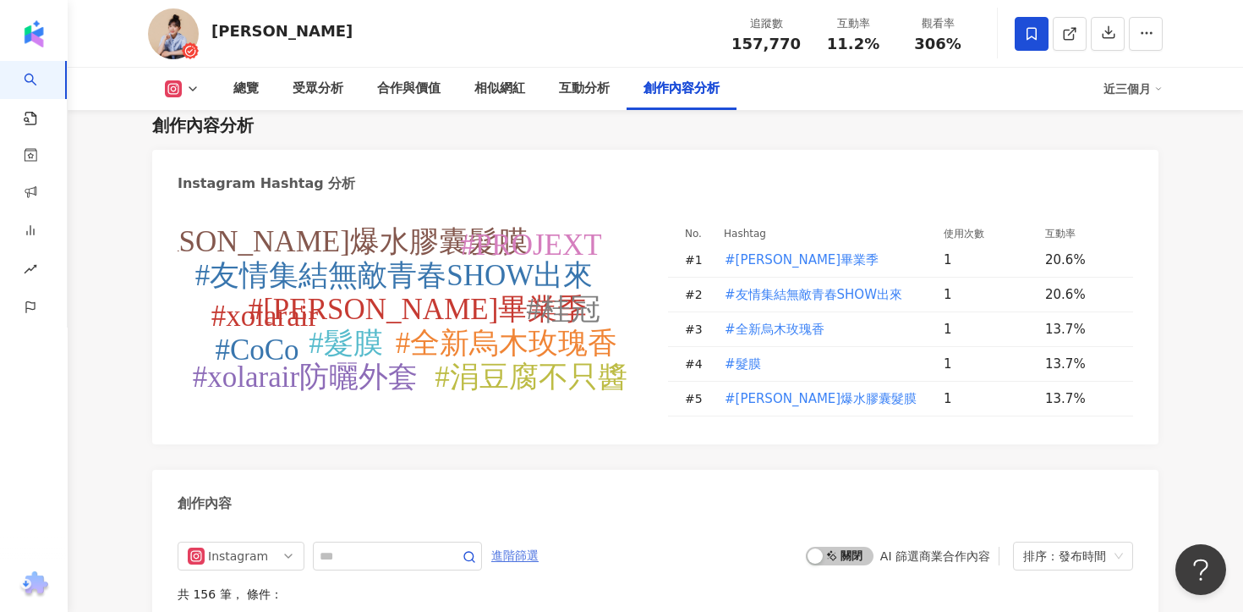
scroll to position [4953, 0]
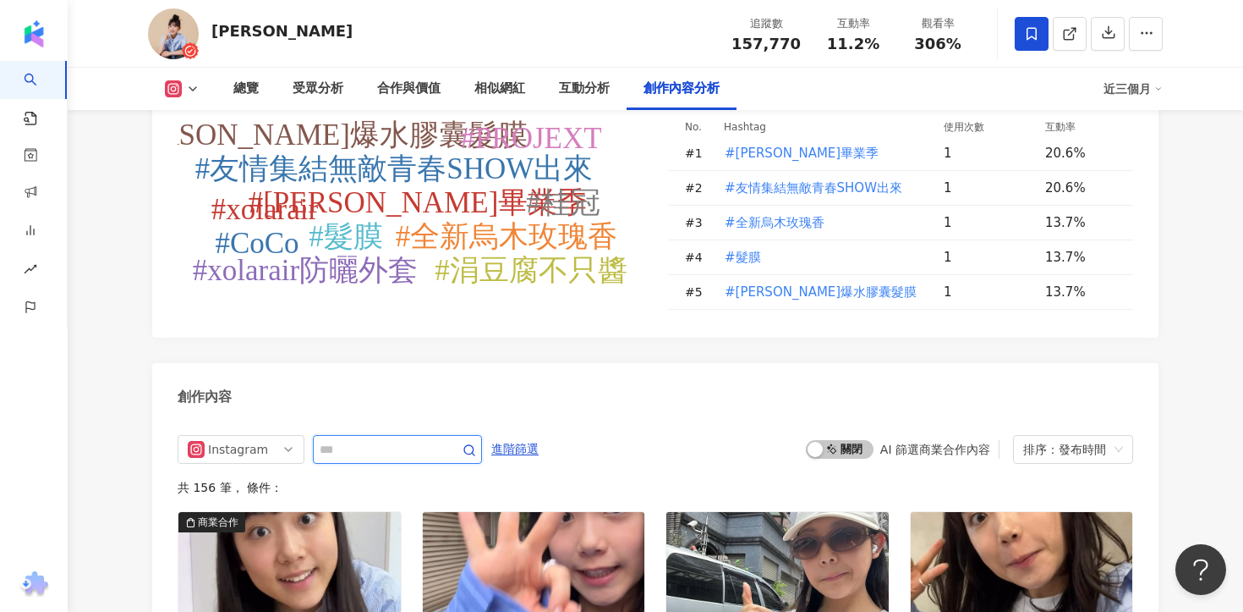
click at [388, 439] on input "text" at bounding box center [379, 449] width 118 height 20
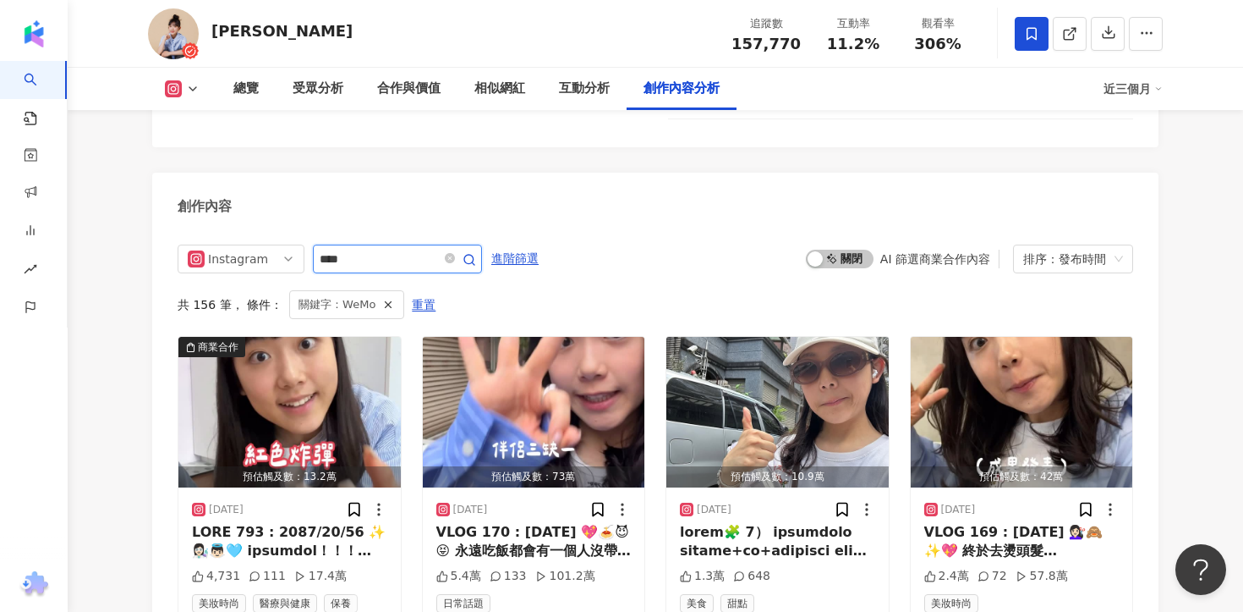
scroll to position [5135, 0]
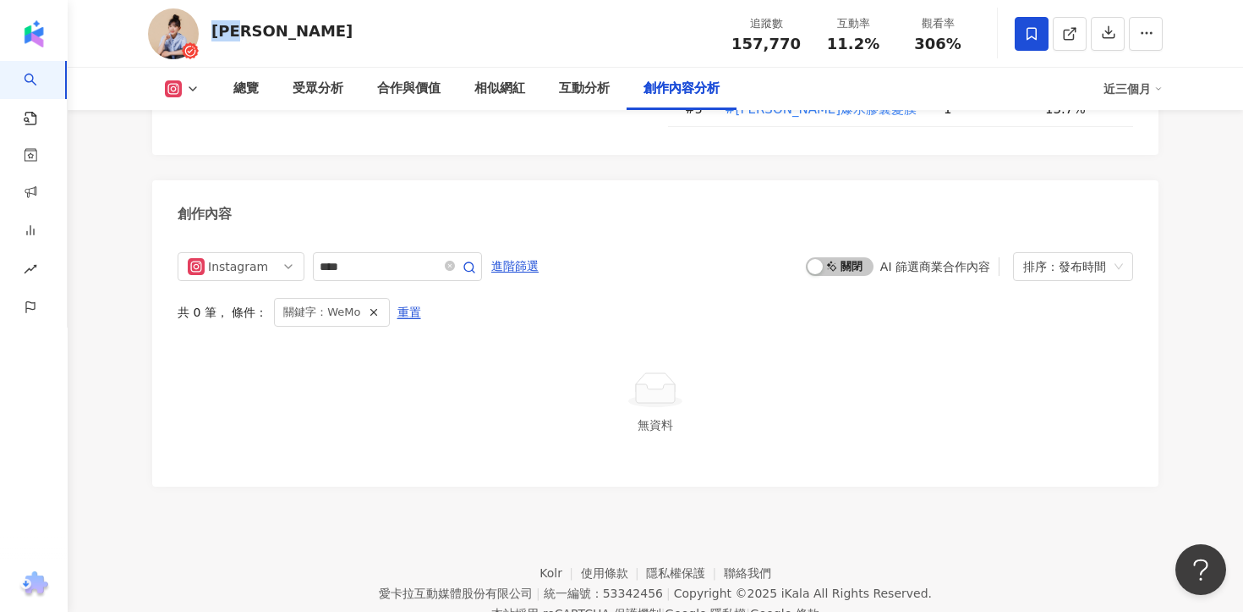
drag, startPoint x: 211, startPoint y: 26, endPoint x: 269, endPoint y: 26, distance: 57.5
click at [269, 26] on div "林妤襄 追蹤數 157,770 互動率 11.2% 觀看率 306%" at bounding box center [655, 33] width 1083 height 67
copy div "林妤襄"
click at [382, 256] on input "****" at bounding box center [379, 266] width 118 height 20
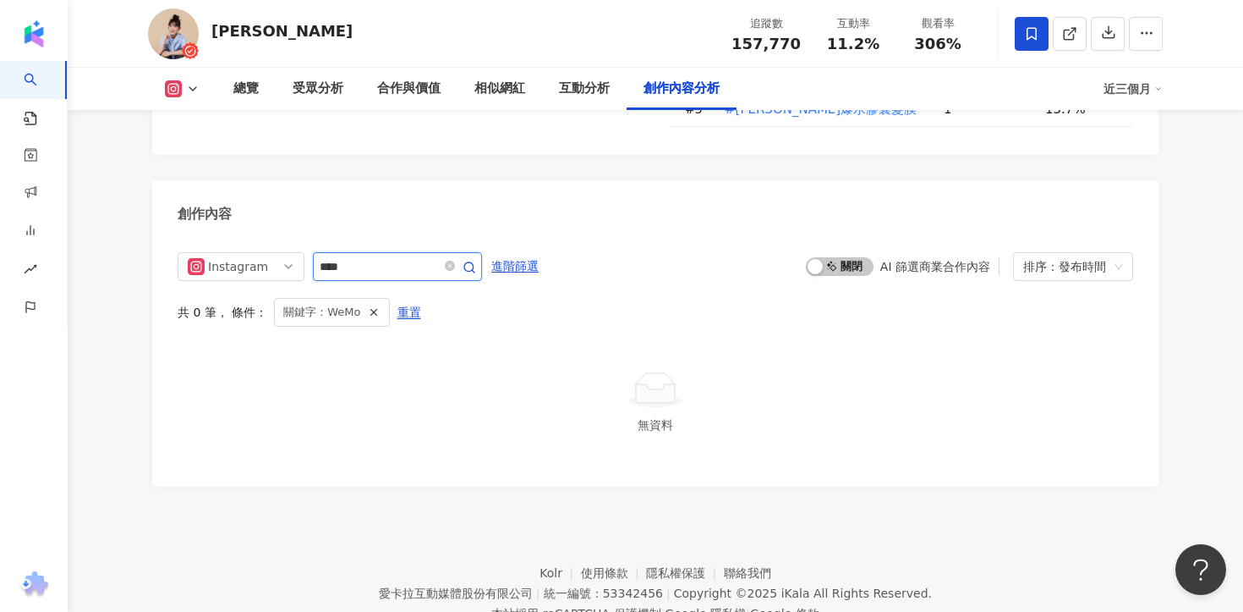
click at [382, 256] on input "****" at bounding box center [379, 266] width 118 height 20
click at [403, 256] on input "*******" at bounding box center [379, 266] width 118 height 20
click at [326, 256] on input "****" at bounding box center [379, 266] width 118 height 20
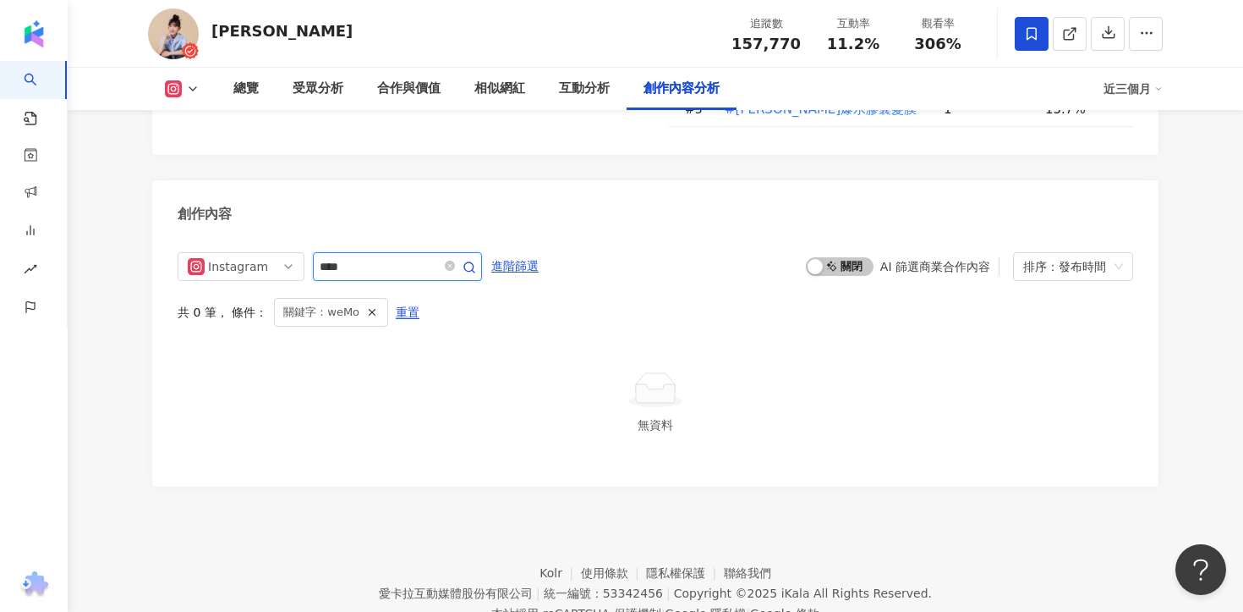
type input "****"
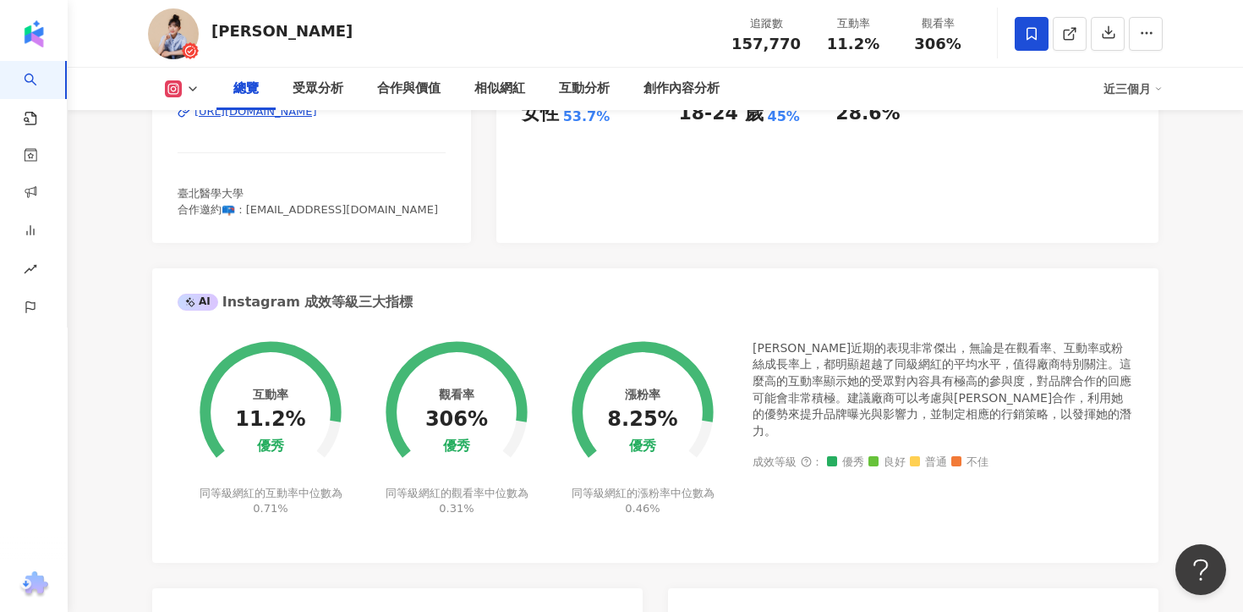
scroll to position [87, 0]
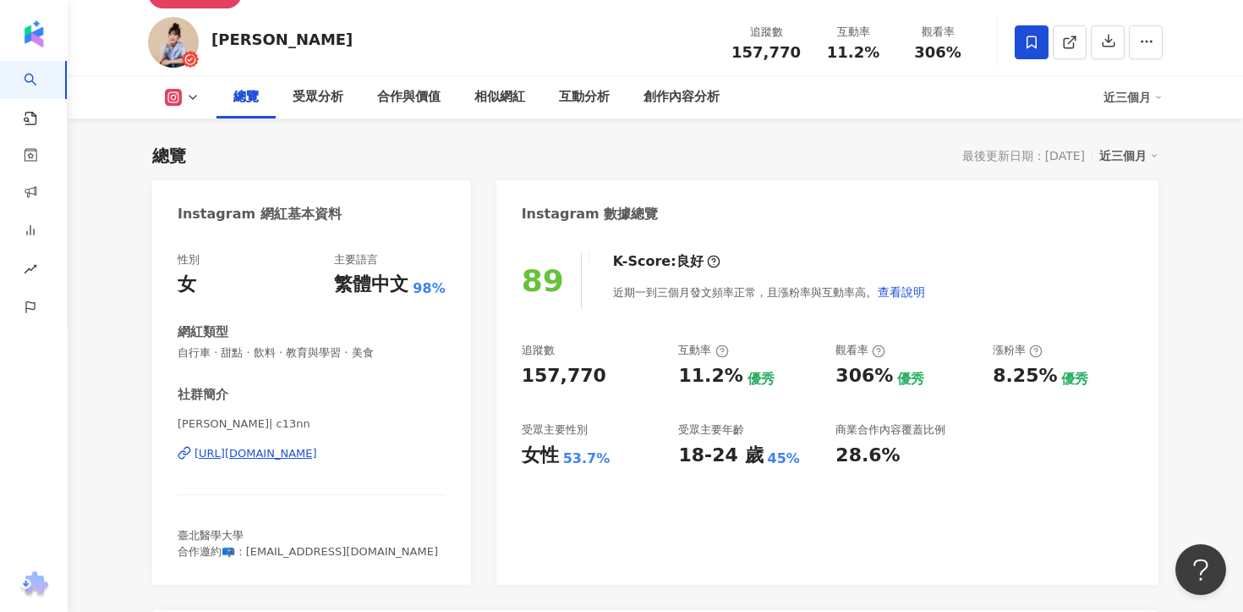
click at [317, 458] on div "https://www.instagram.com/c13nn/" at bounding box center [256, 453] width 123 height 15
drag, startPoint x: 206, startPoint y: 34, endPoint x: 253, endPoint y: 35, distance: 46.5
click at [253, 35] on div "林妤襄 追蹤數 157,770 互動率 11.2% 觀看率 306%" at bounding box center [655, 41] width 1083 height 67
copy div "林妤襄"
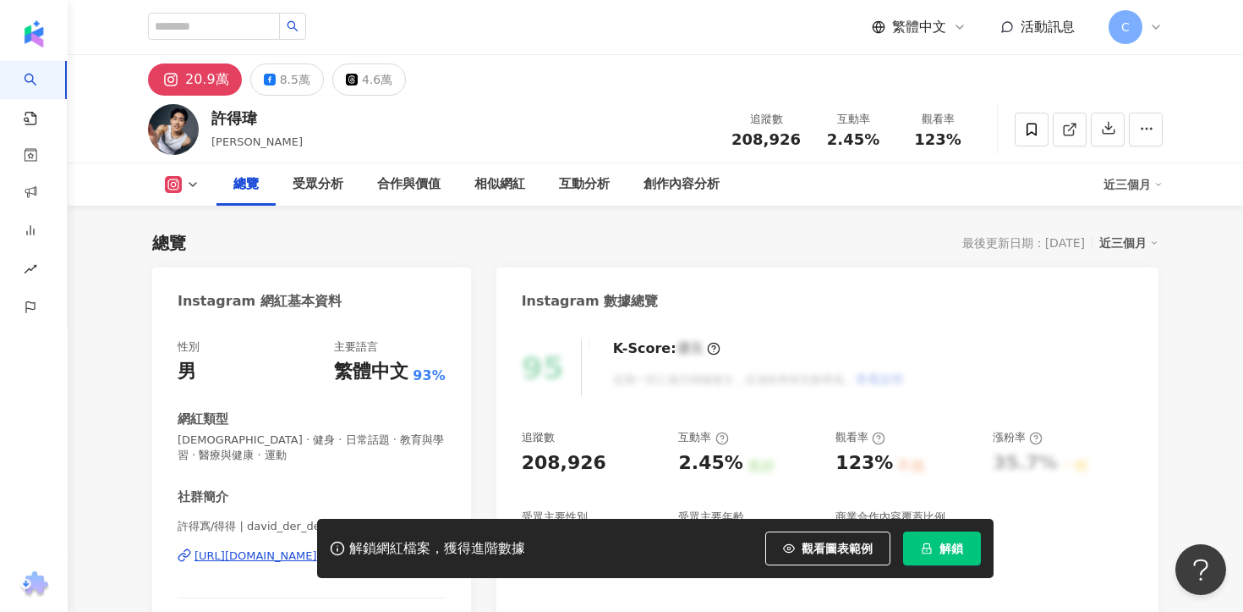
scroll to position [198, 0]
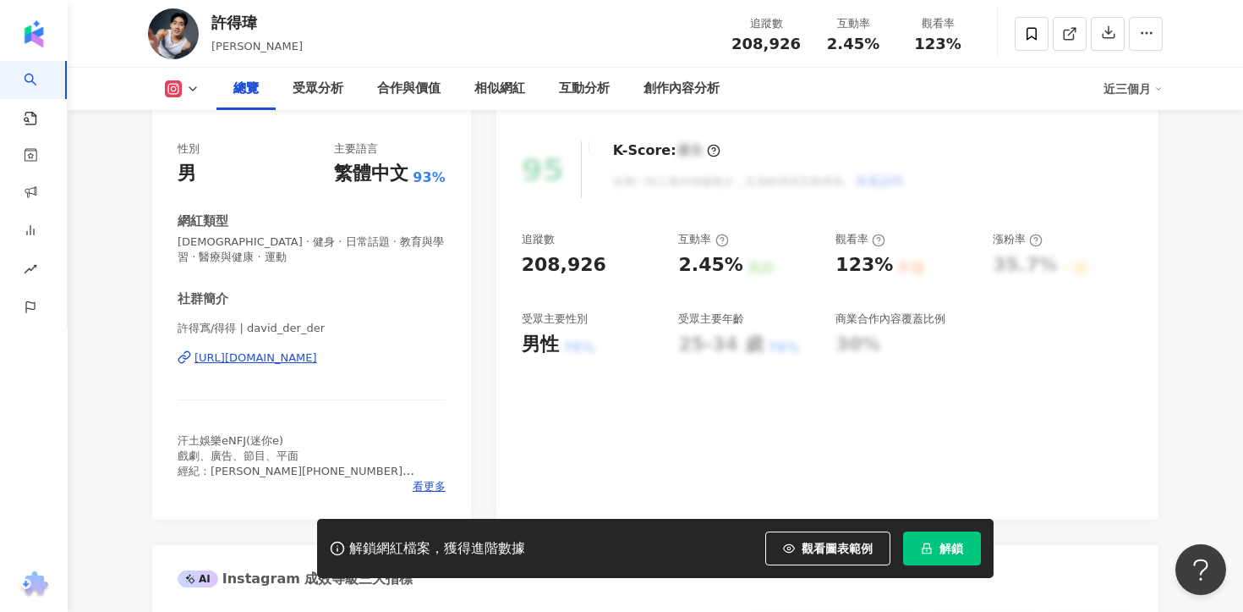
click at [317, 350] on div "https://www.instagram.com/david_der_der/" at bounding box center [256, 357] width 123 height 15
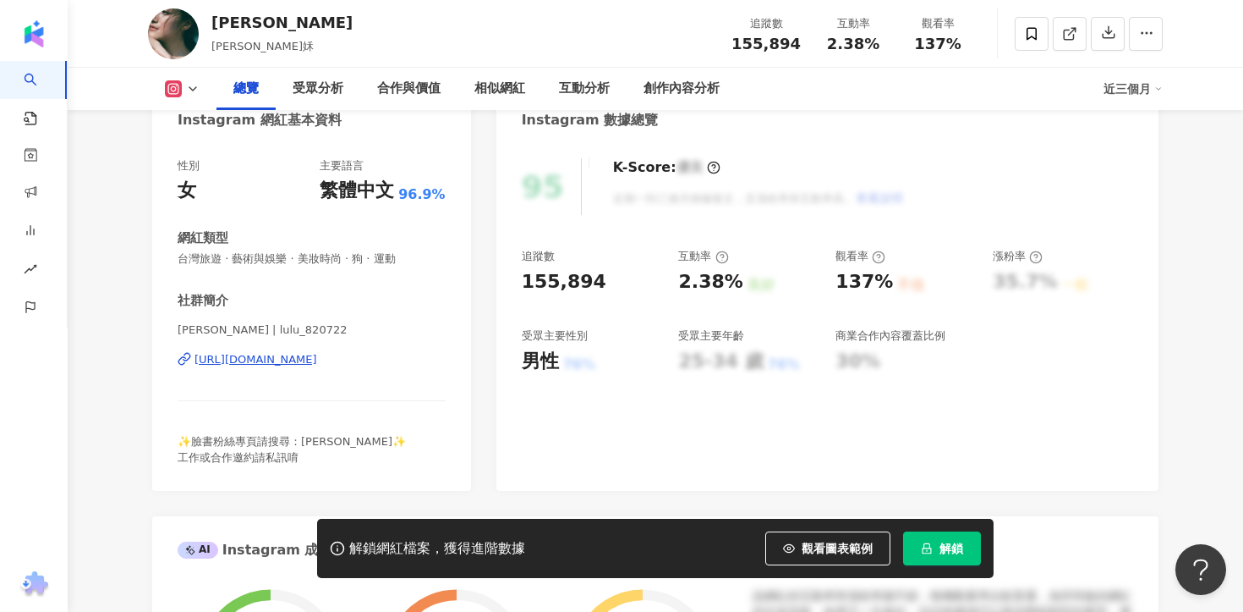
scroll to position [200, 0]
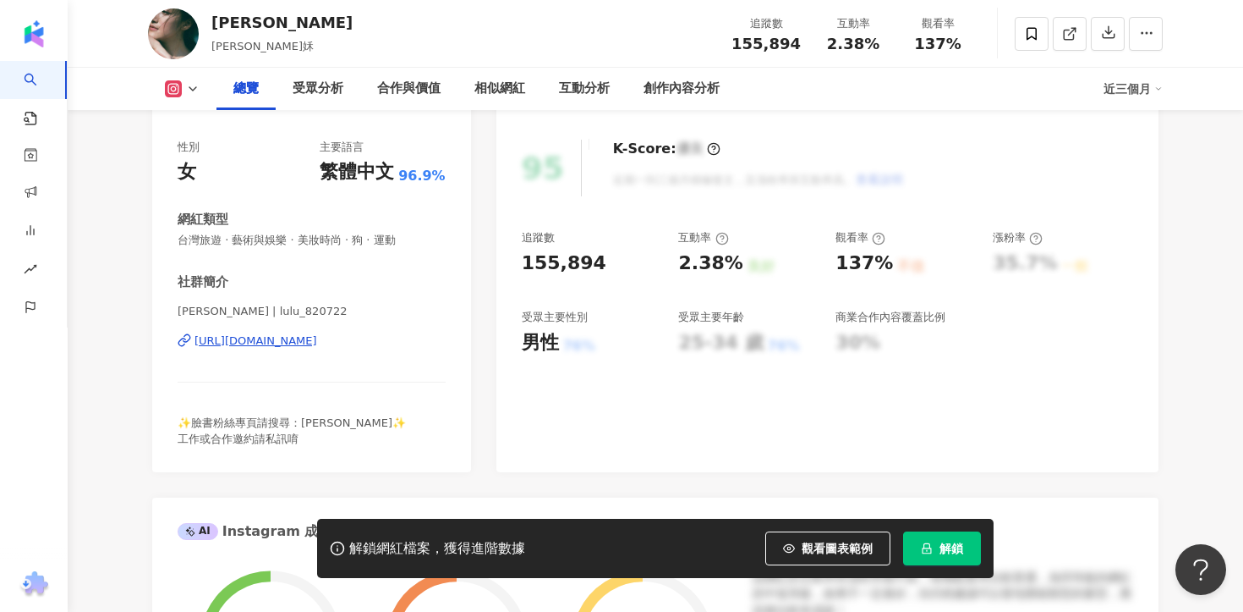
click at [317, 341] on div "[URL][DOMAIN_NAME]" at bounding box center [256, 340] width 123 height 15
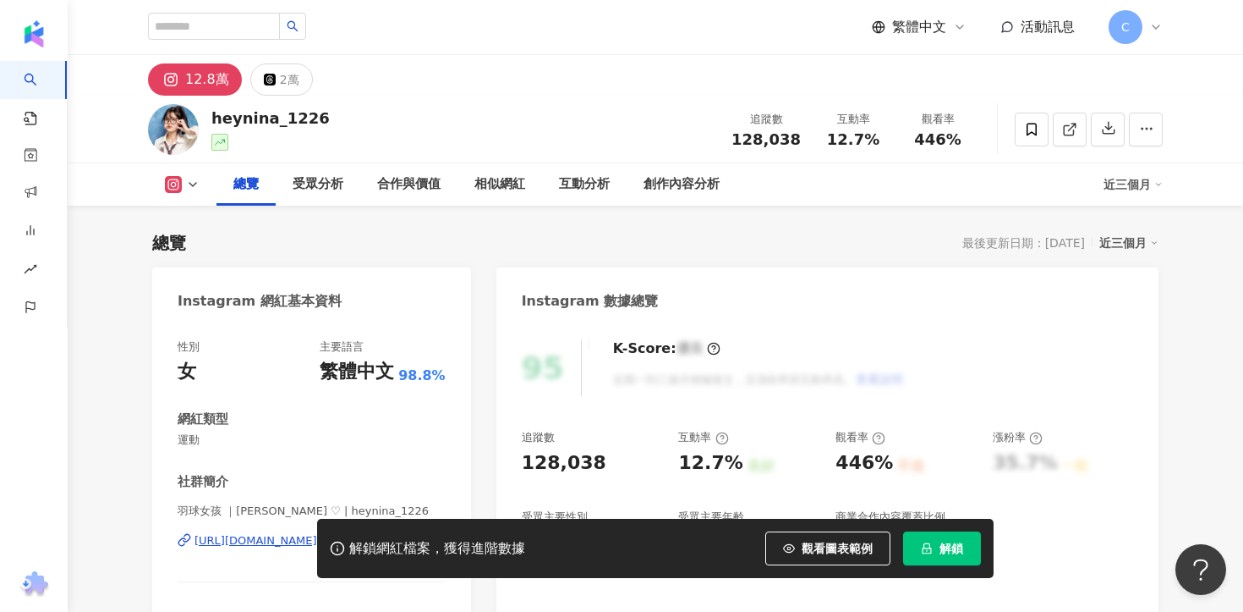
scroll to position [103, 0]
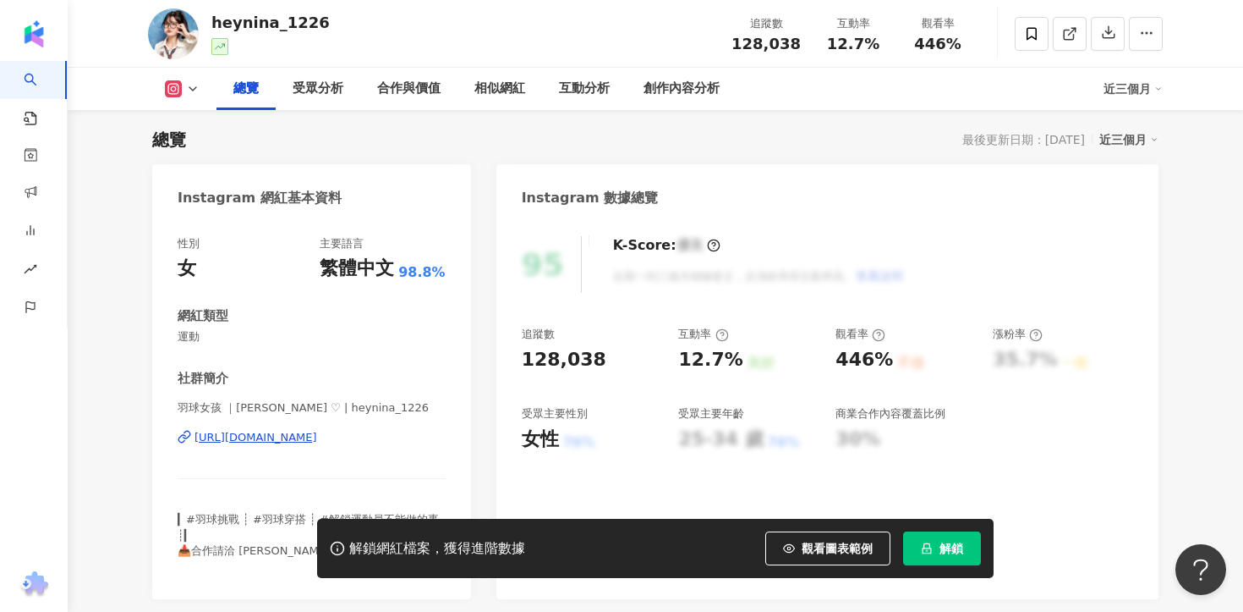
click at [317, 438] on div "[URL][DOMAIN_NAME]" at bounding box center [256, 437] width 123 height 15
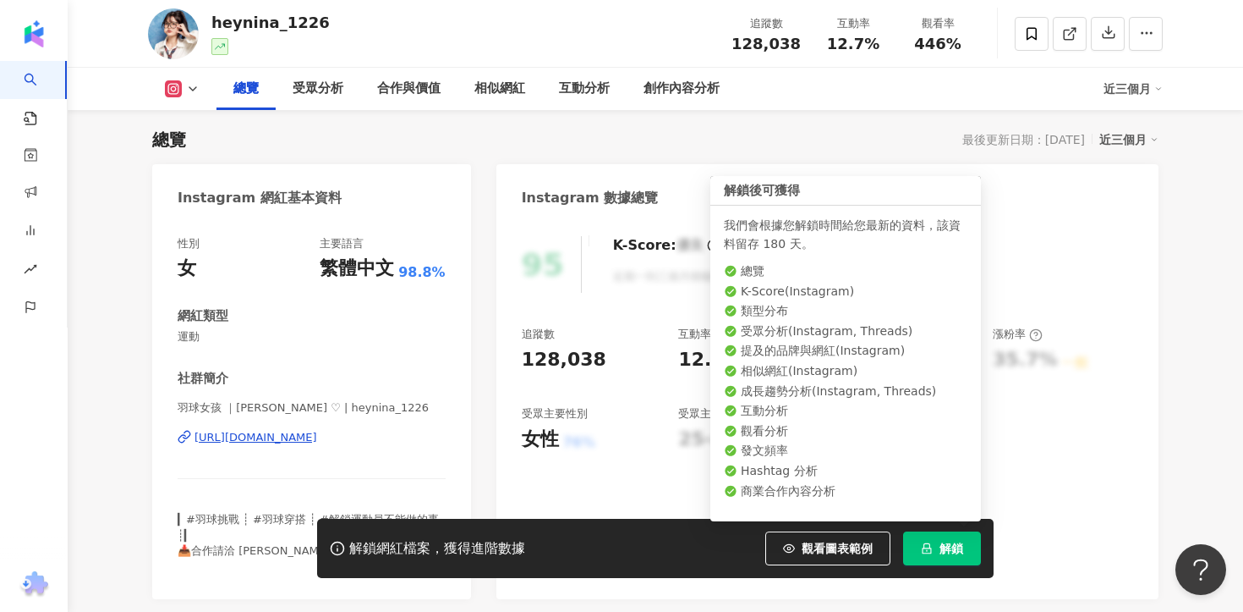
click at [931, 552] on icon "lock" at bounding box center [927, 548] width 12 height 12
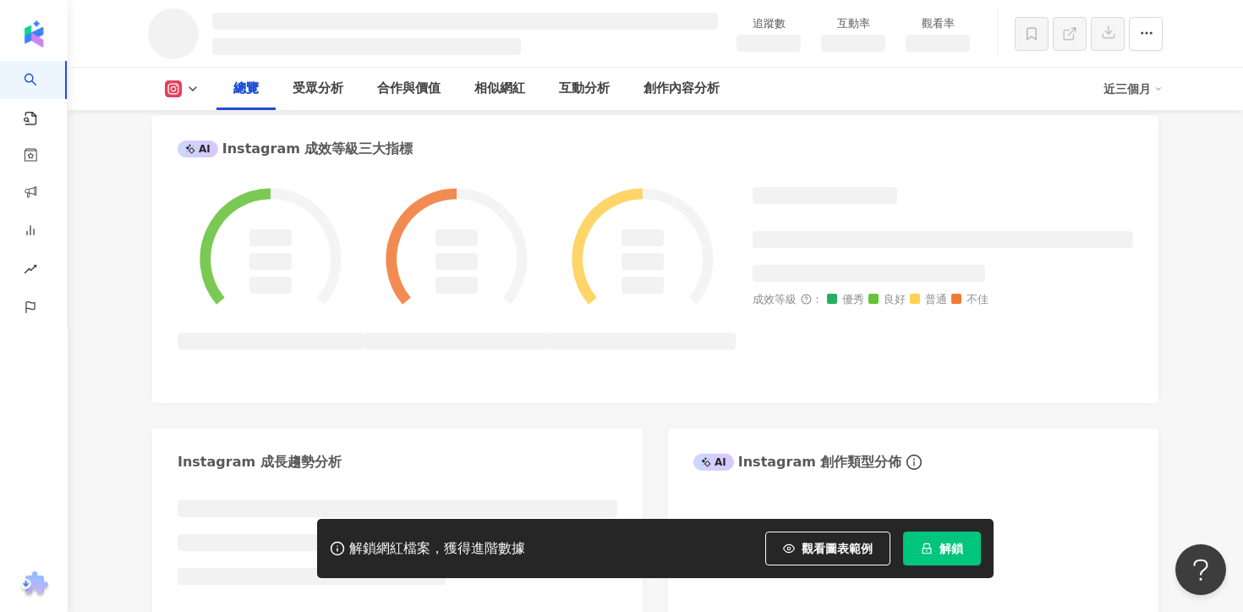
scroll to position [661, 0]
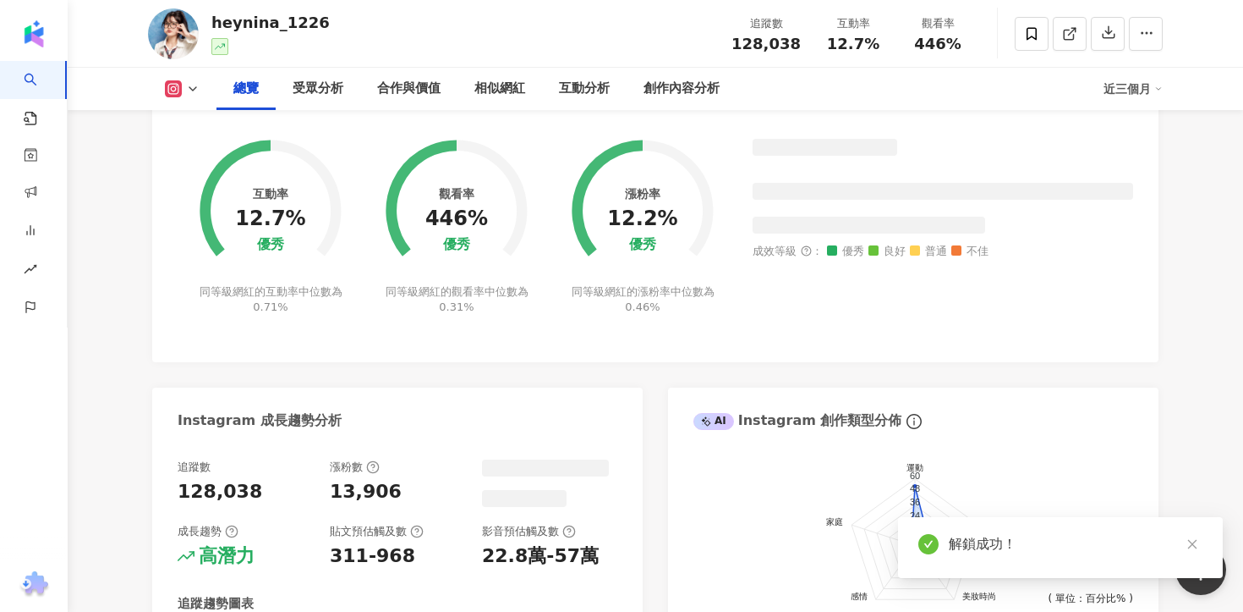
scroll to position [600, 0]
